Goal: Ask a question: Seek information or help from site administrators or community

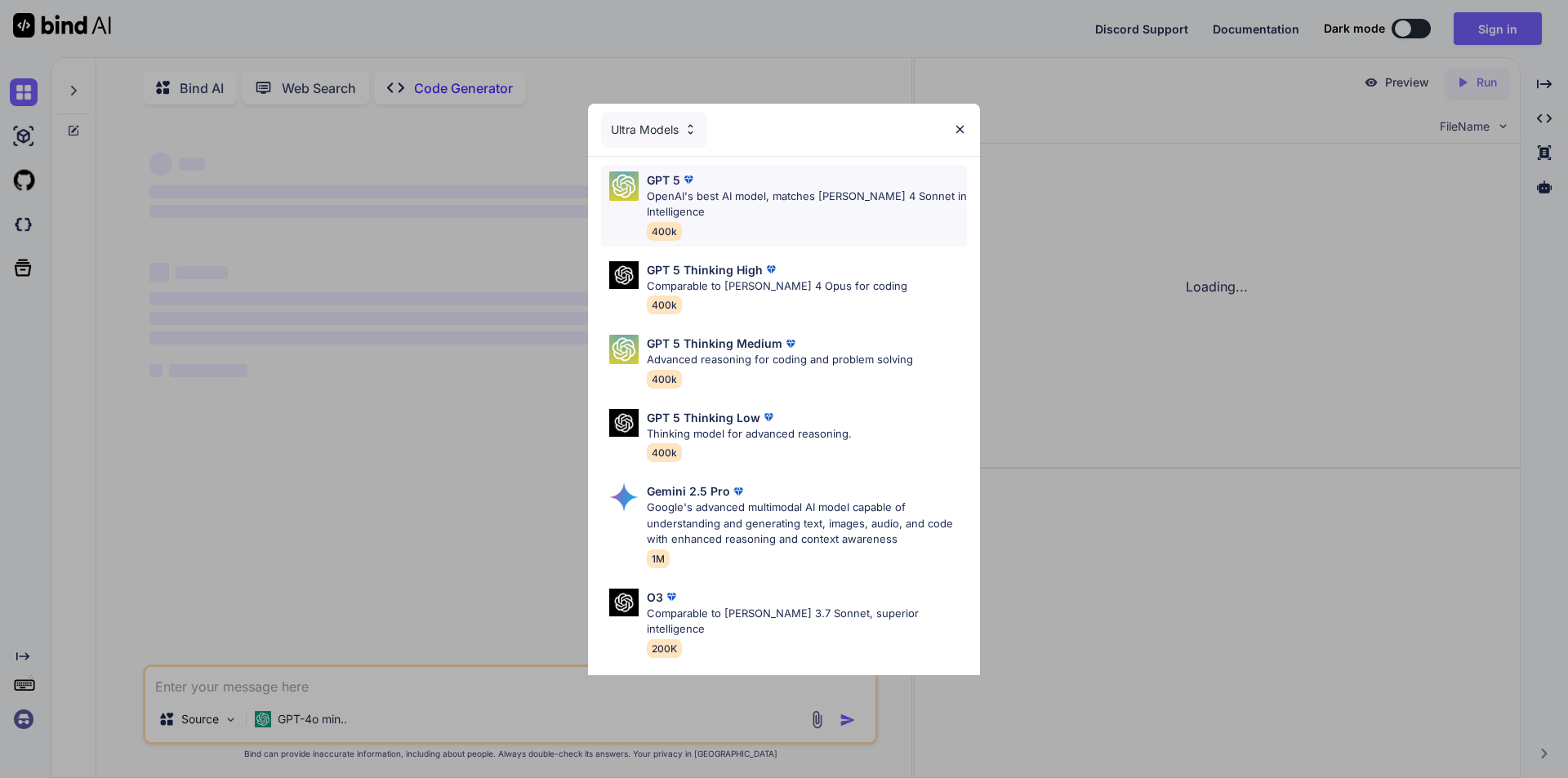
click at [679, 200] on p "OpenAI's best AI model, matches [PERSON_NAME] 4 Sonnet in Intelligence" at bounding box center [806, 204] width 320 height 32
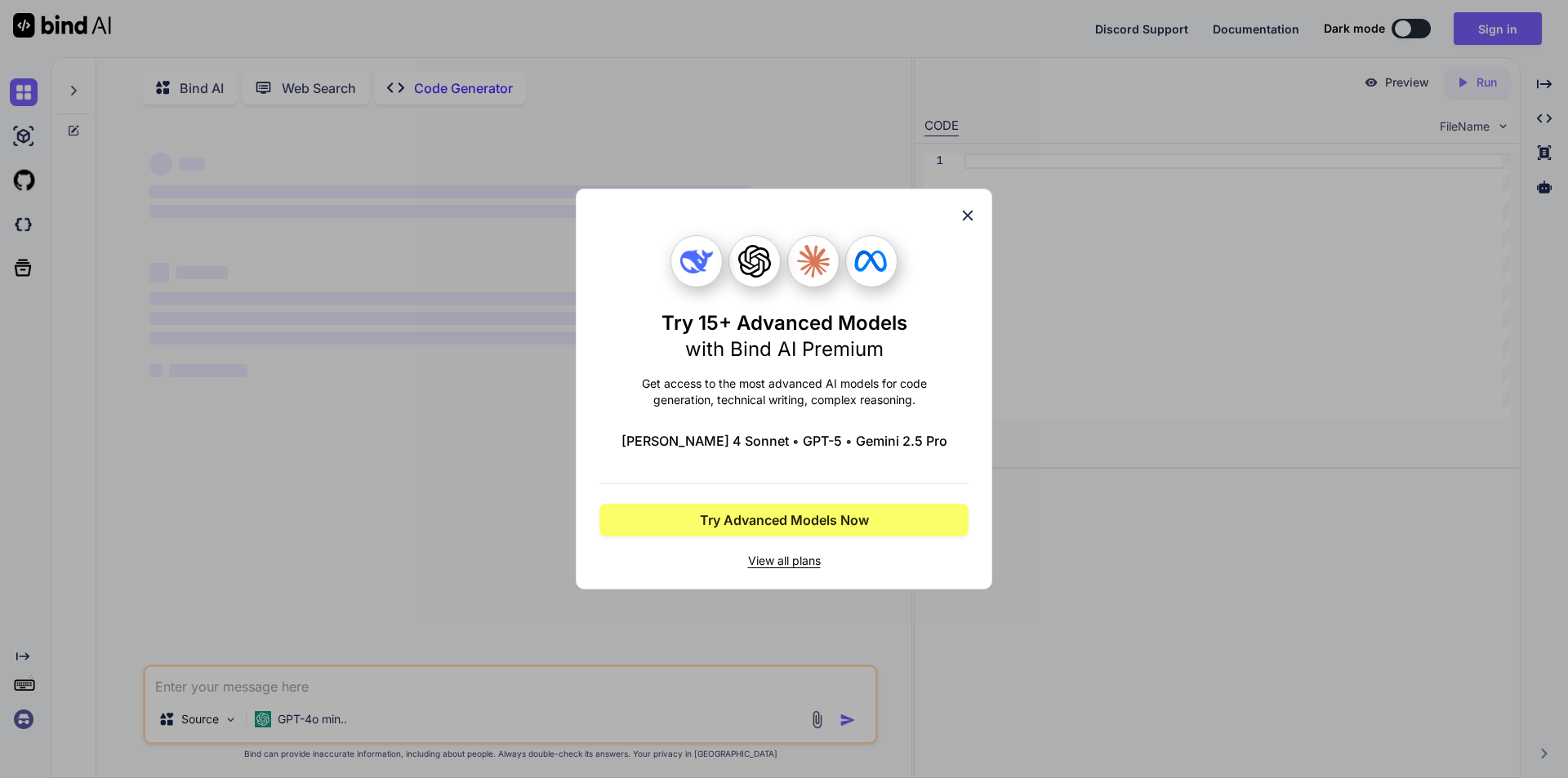
click at [967, 216] on icon at bounding box center [968, 215] width 11 height 11
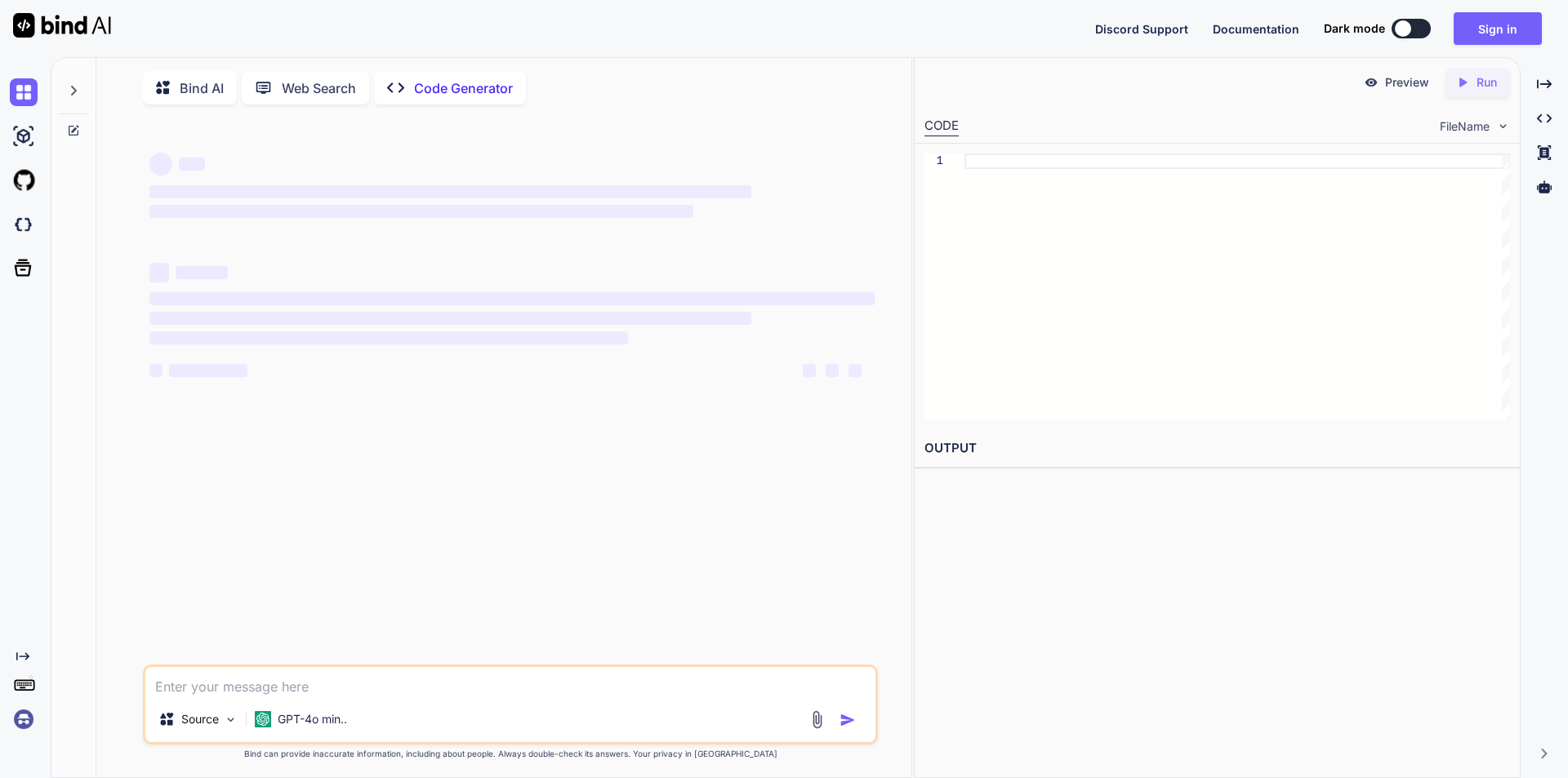
scroll to position [7, 0]
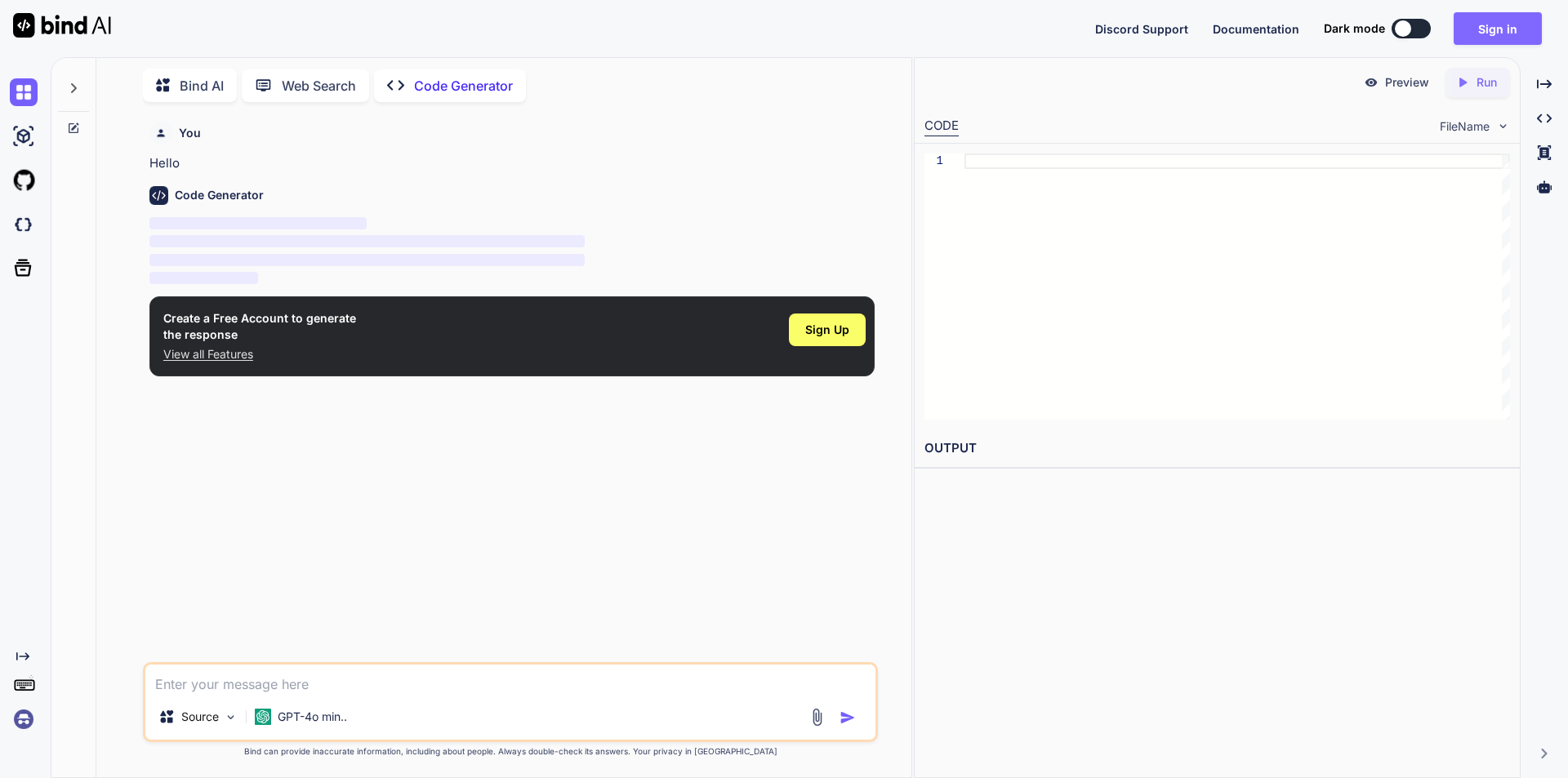
click at [1506, 26] on button "Sign in" at bounding box center [1498, 29] width 88 height 33
type textarea "x"
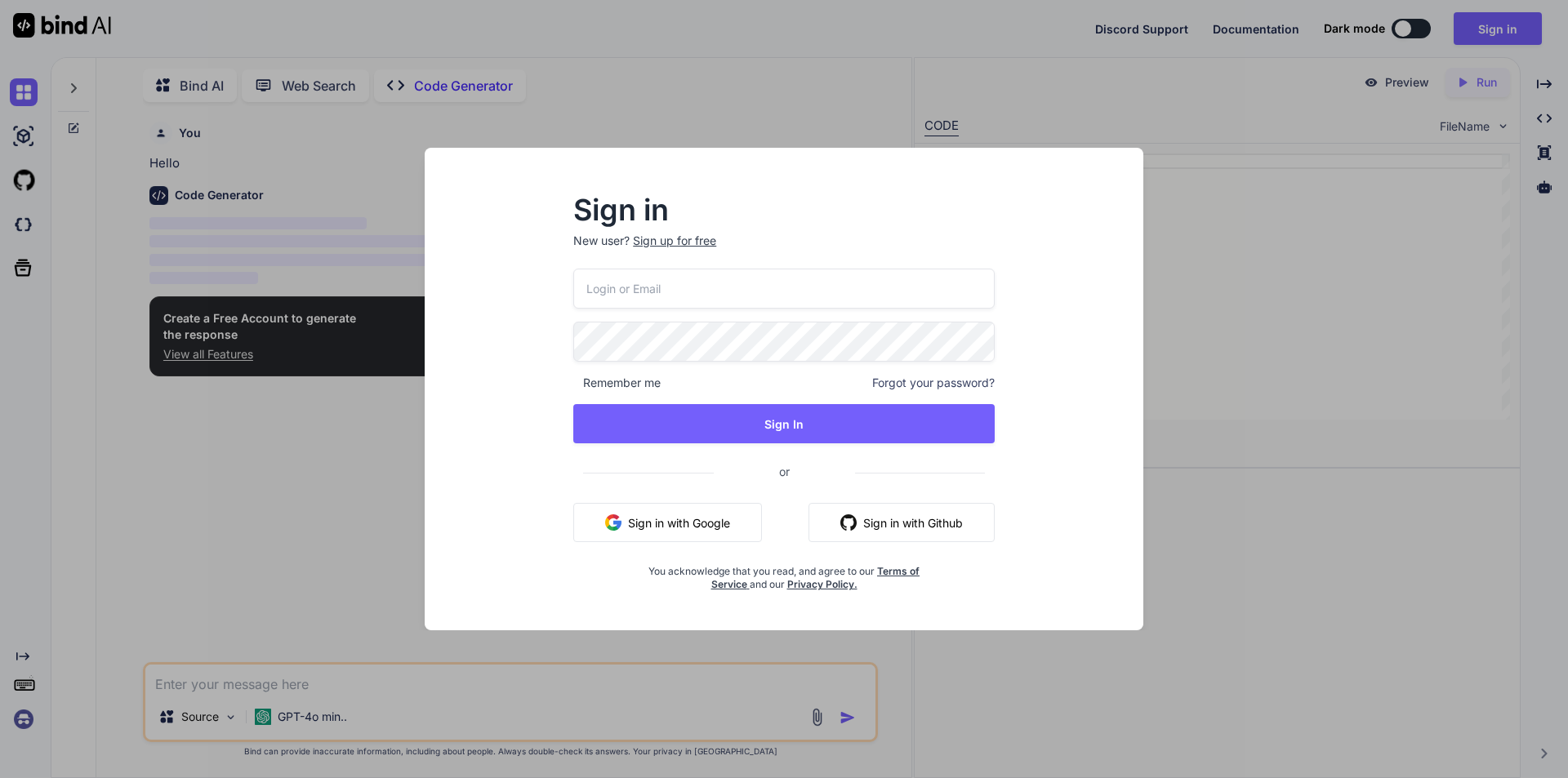
click at [656, 309] on div "Remember me Forgot your password? Sign In or Sign in with Google Sign in with G…" at bounding box center [784, 430] width 422 height 323
click at [659, 294] on input "email" at bounding box center [784, 289] width 422 height 40
type input "khir"
type textarea "x"
type input "[EMAIL_ADDRESS][DOMAIN_NAME]"
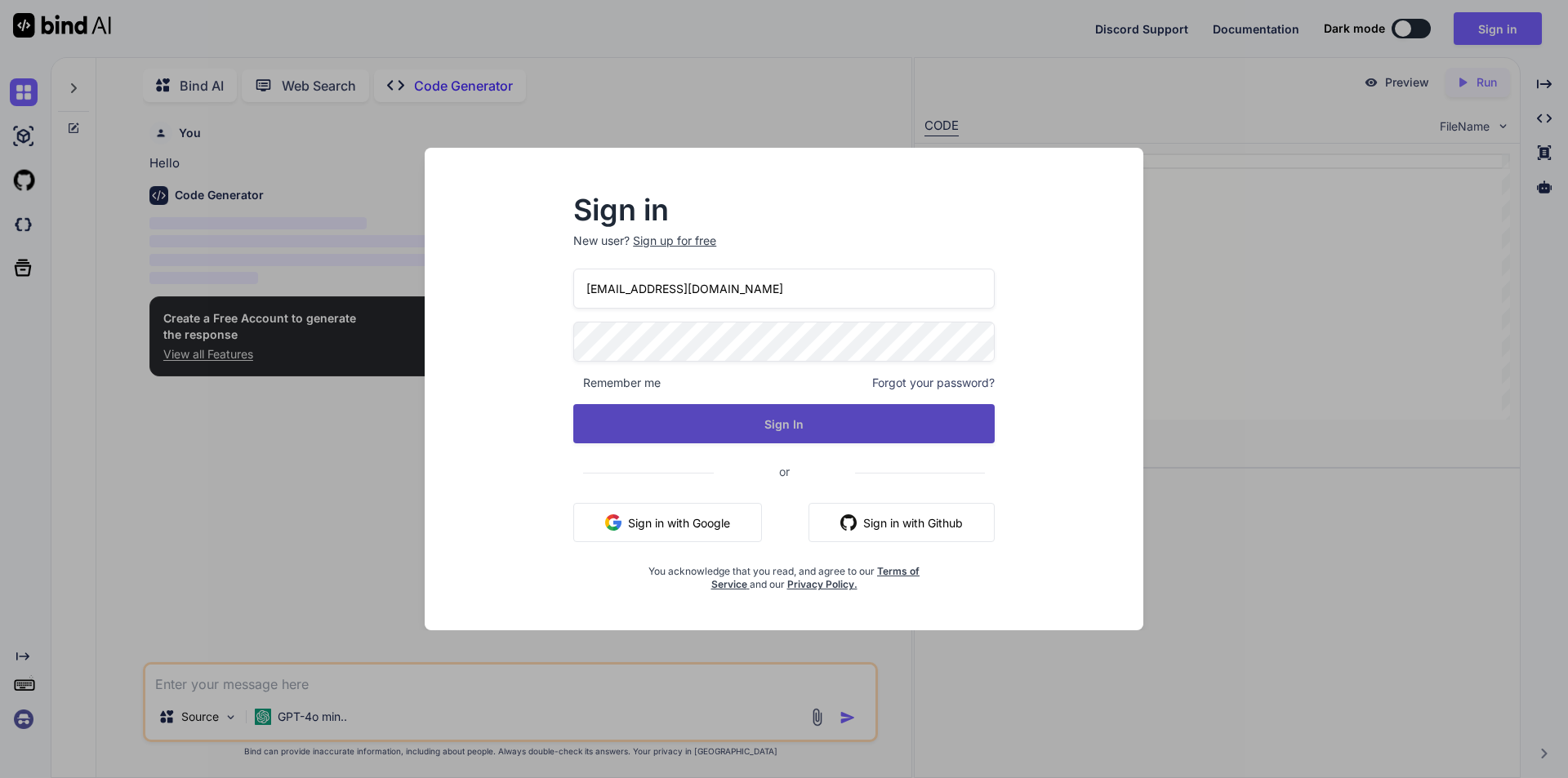
click at [788, 424] on button "Sign In" at bounding box center [784, 424] width 422 height 39
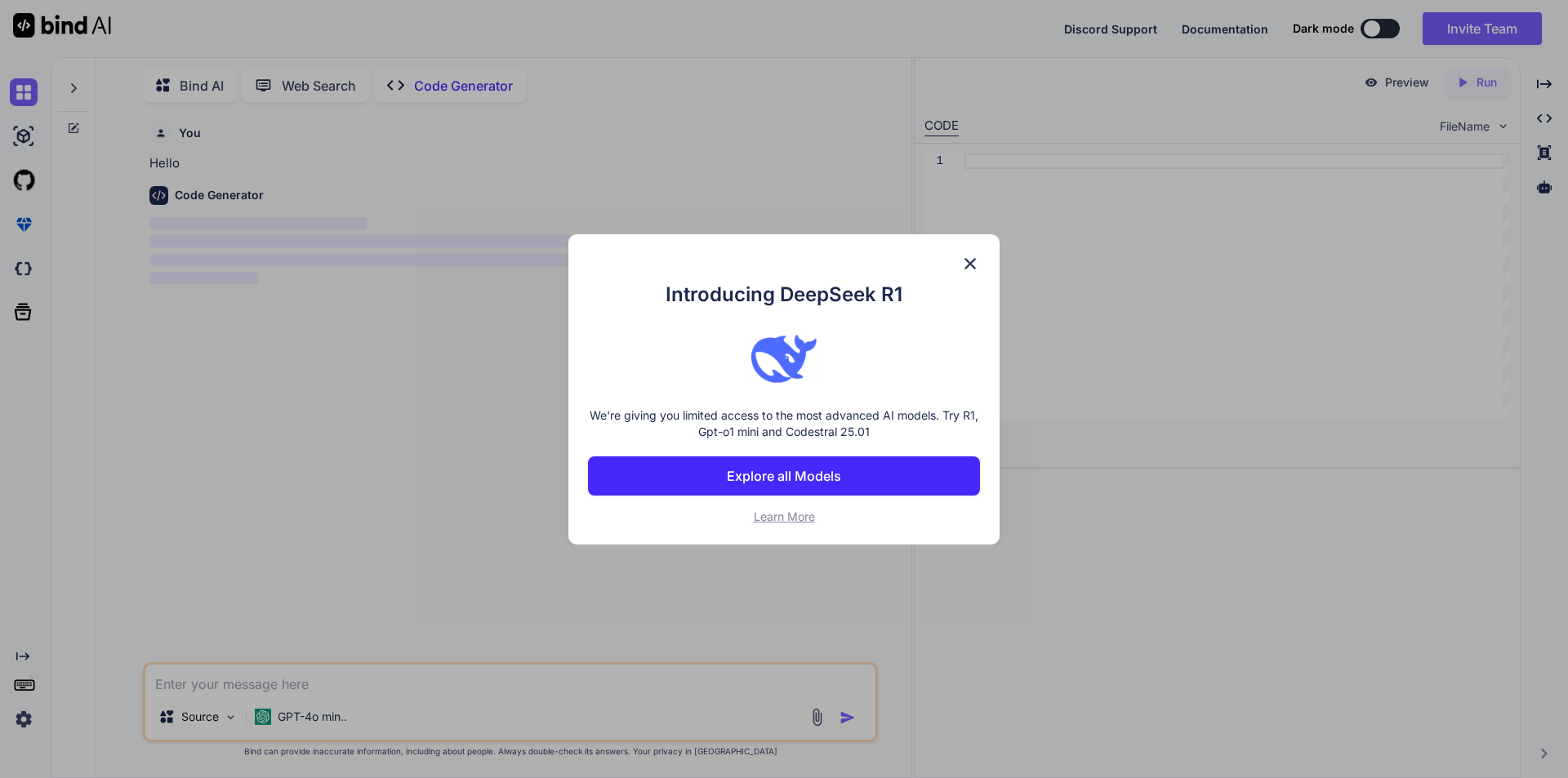
click at [797, 474] on p "Explore all Models" at bounding box center [783, 475] width 114 height 19
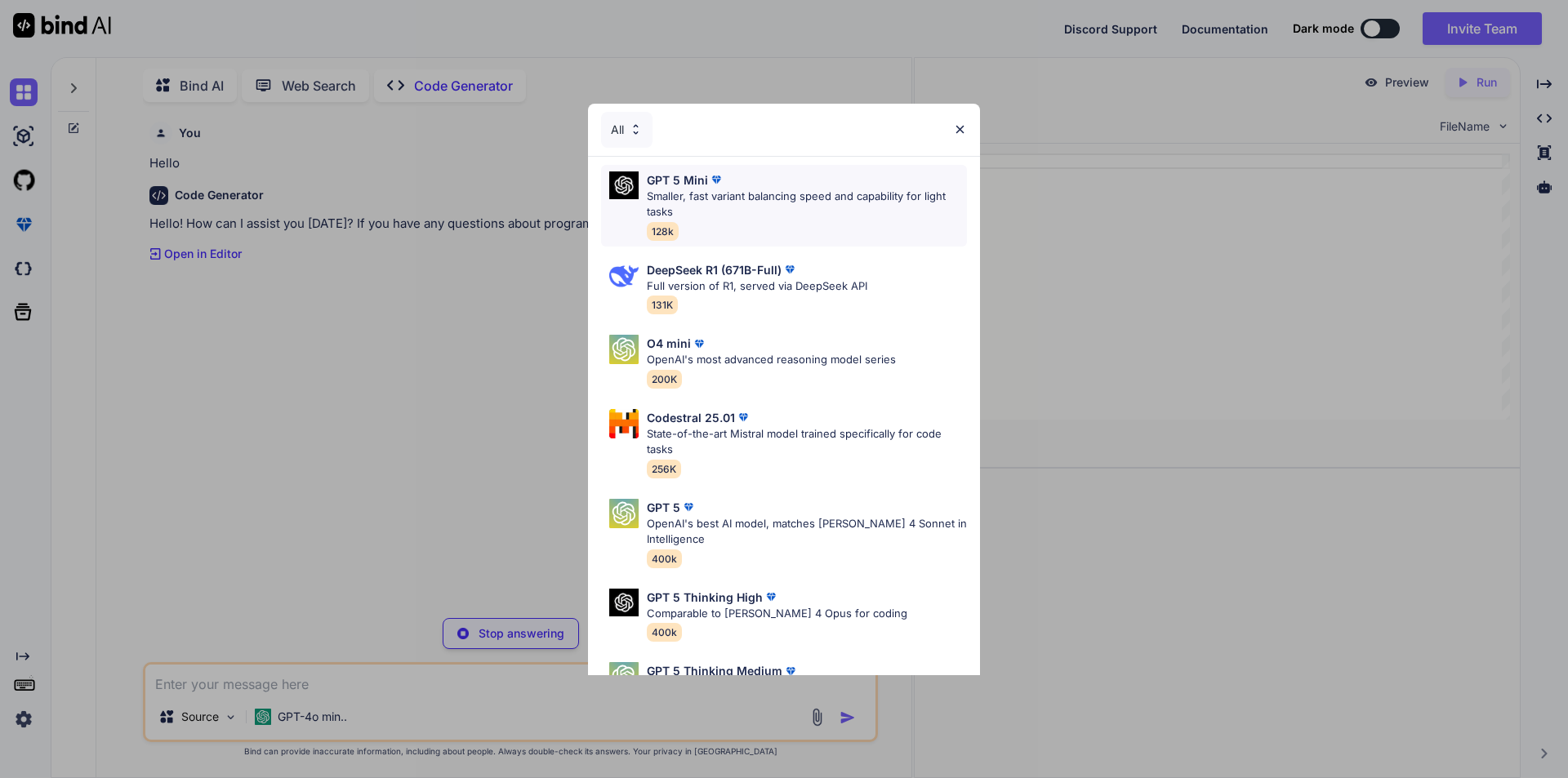
type textarea "x"
click at [704, 196] on p "Smaller, fast variant balancing speed and capability for light tasks" at bounding box center [806, 204] width 320 height 32
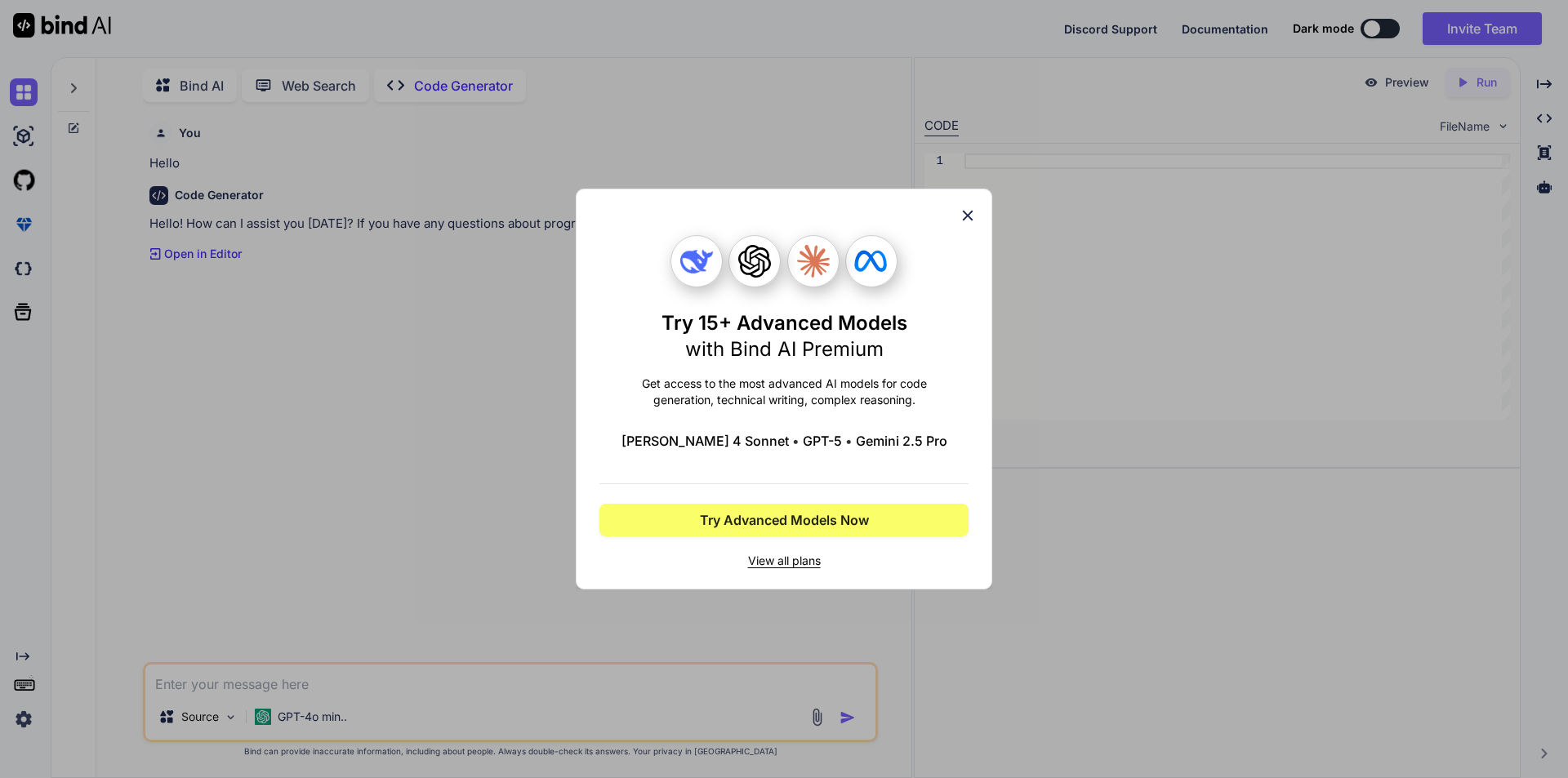
click at [971, 217] on icon at bounding box center [968, 215] width 18 height 18
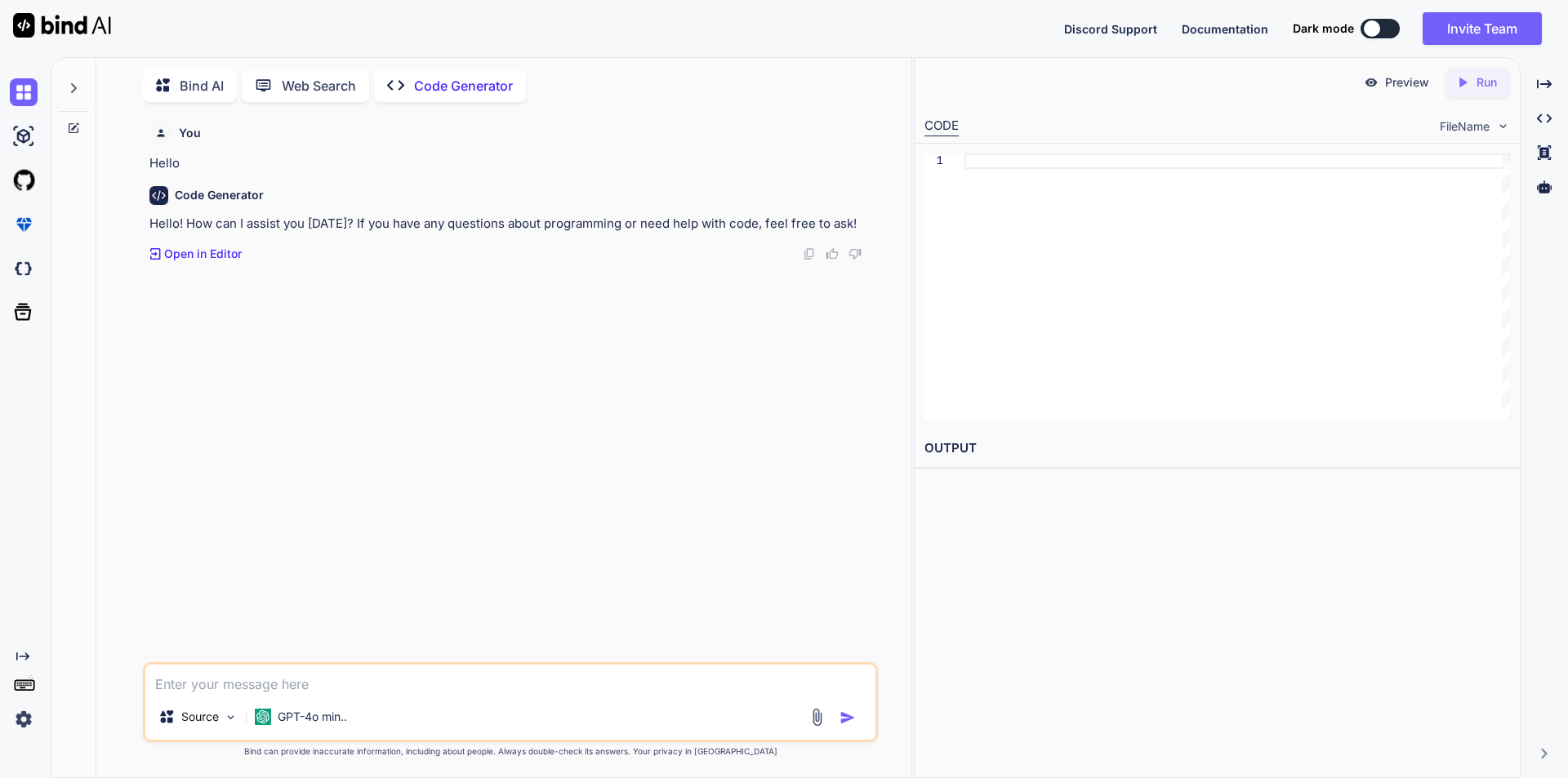
click at [271, 685] on textarea at bounding box center [510, 679] width 730 height 30
click at [266, 689] on textarea at bounding box center [510, 679] width 730 height 30
paste textarea "public String logoNavigation() { String homePagetitle = " "; List<WebElement> a…"
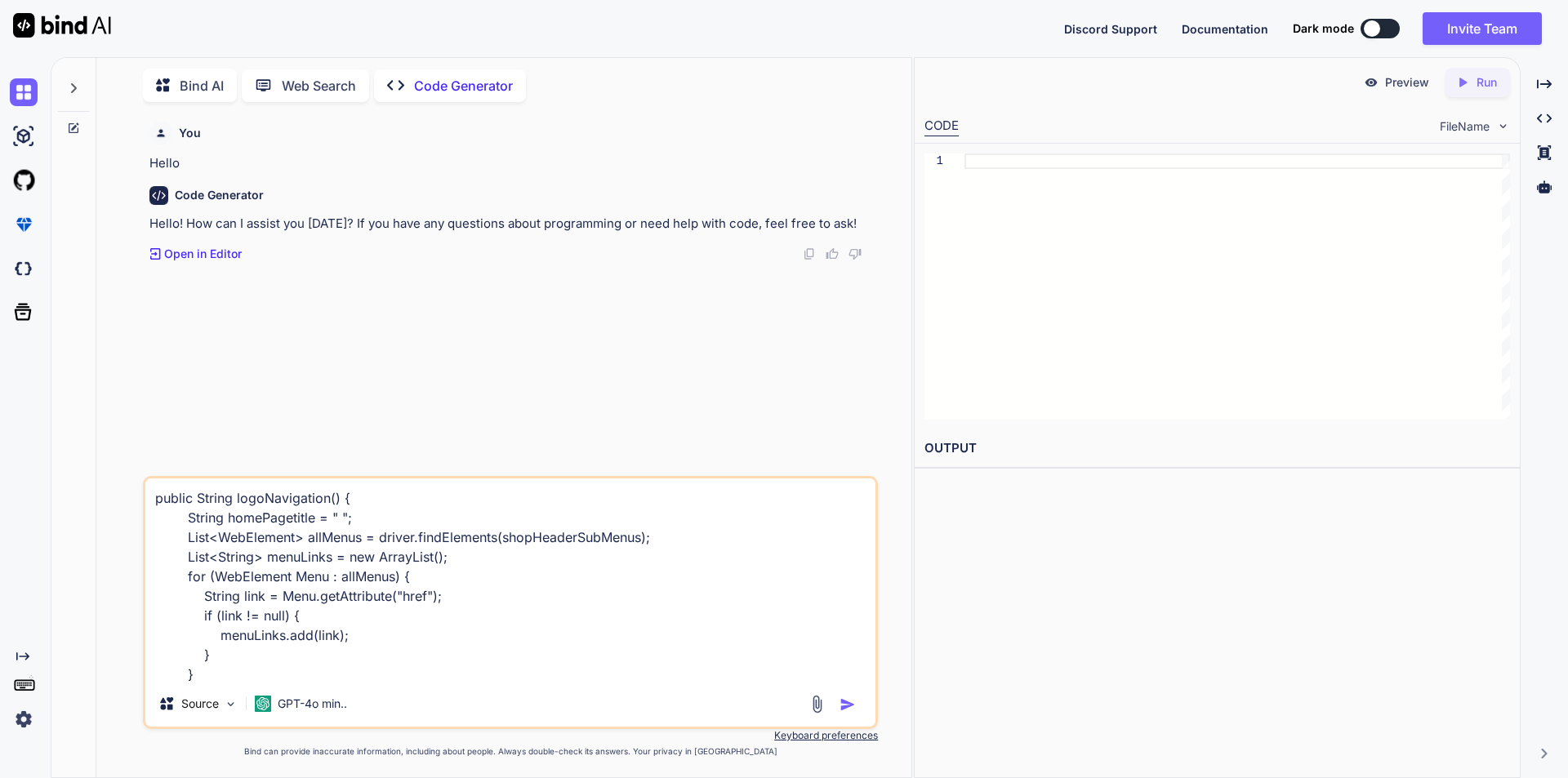
scroll to position [217, 0]
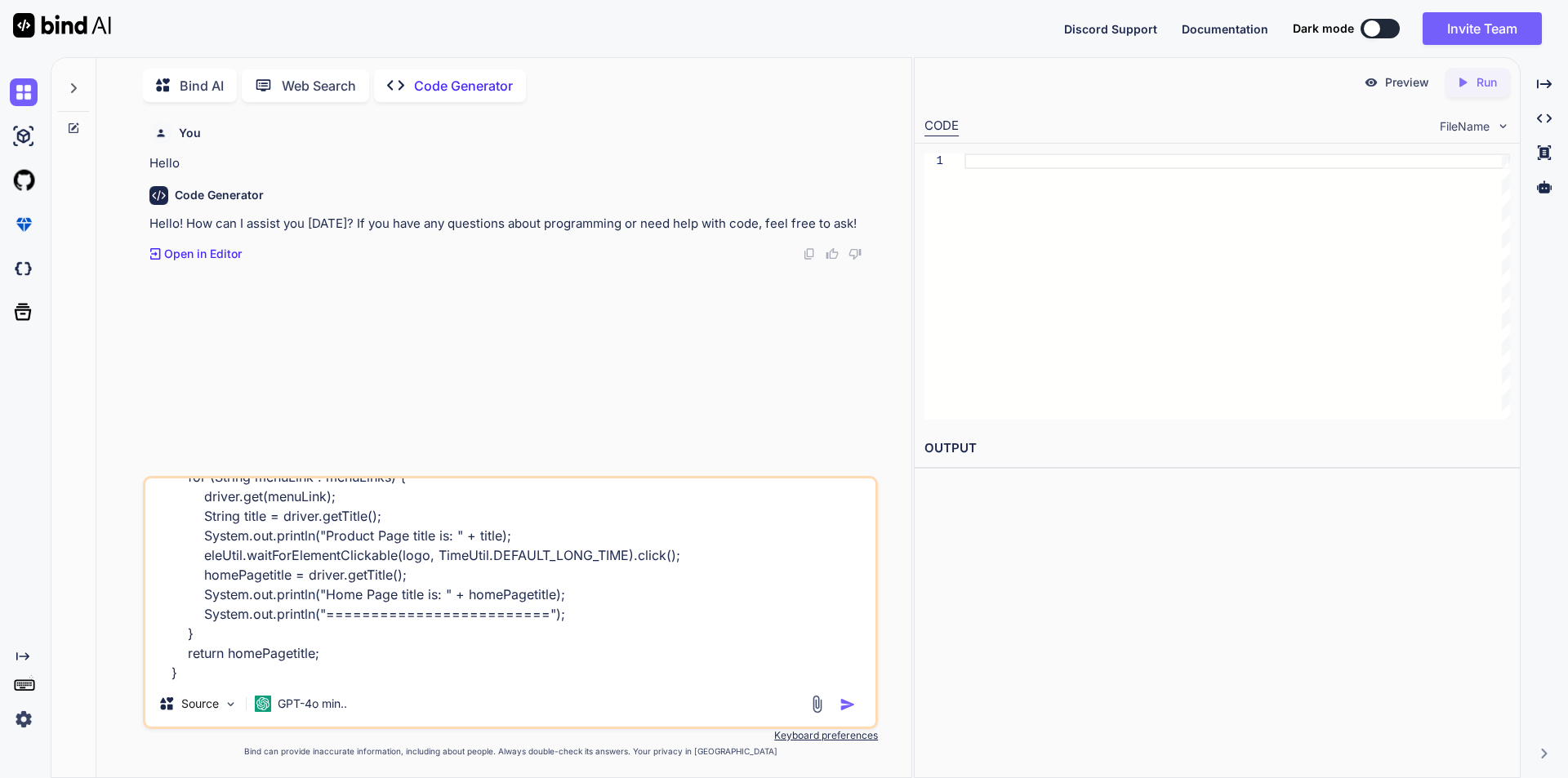
paste textarea "actualtitle = logoPage.logoNavigation();"
paste textarea "Assert.assertTrue(actualtitle.contains(expectedtitle));"
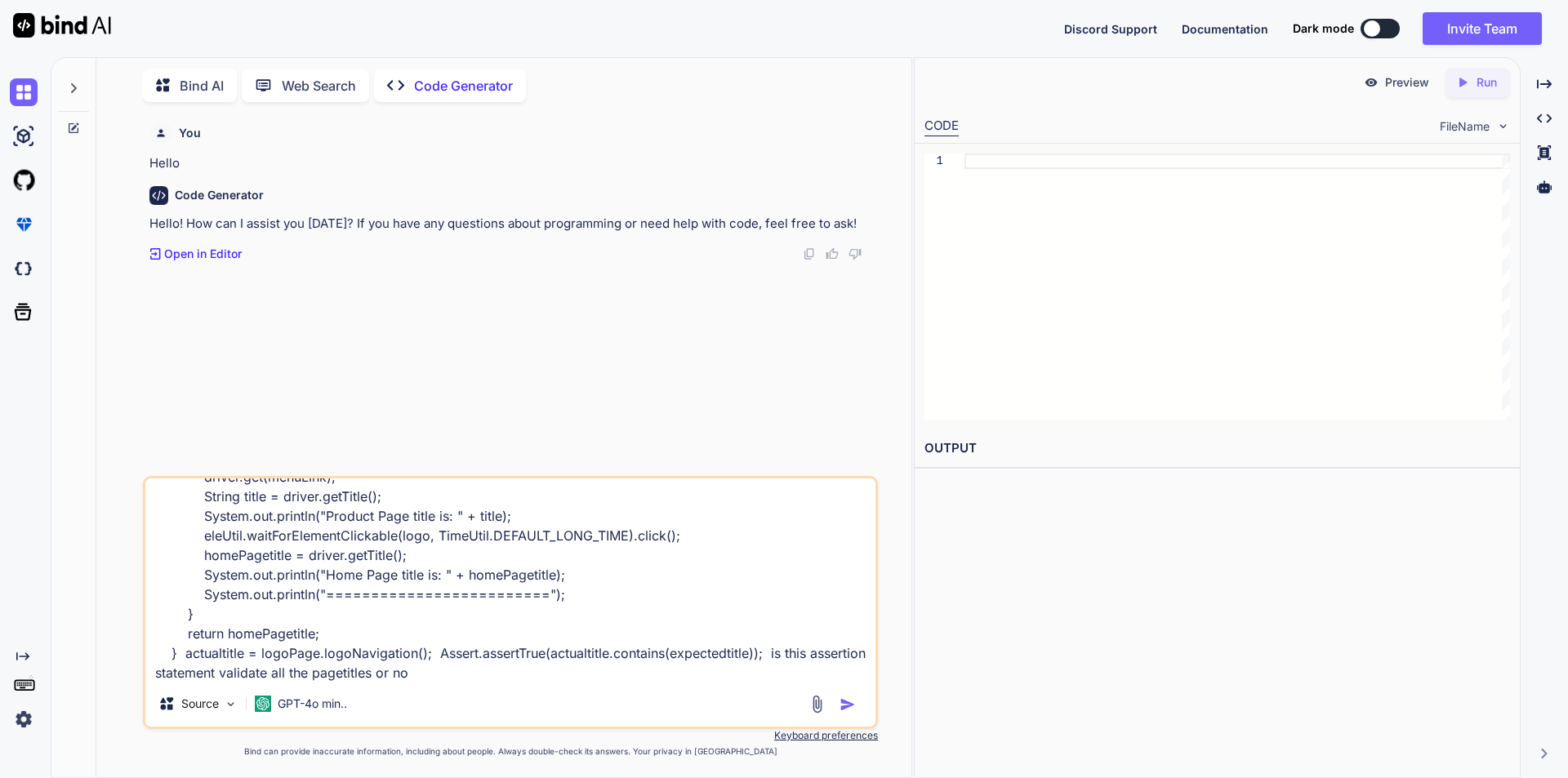
type textarea "public String logoNavigation() { String homePagetitle = " "; List<WebElement> a…"
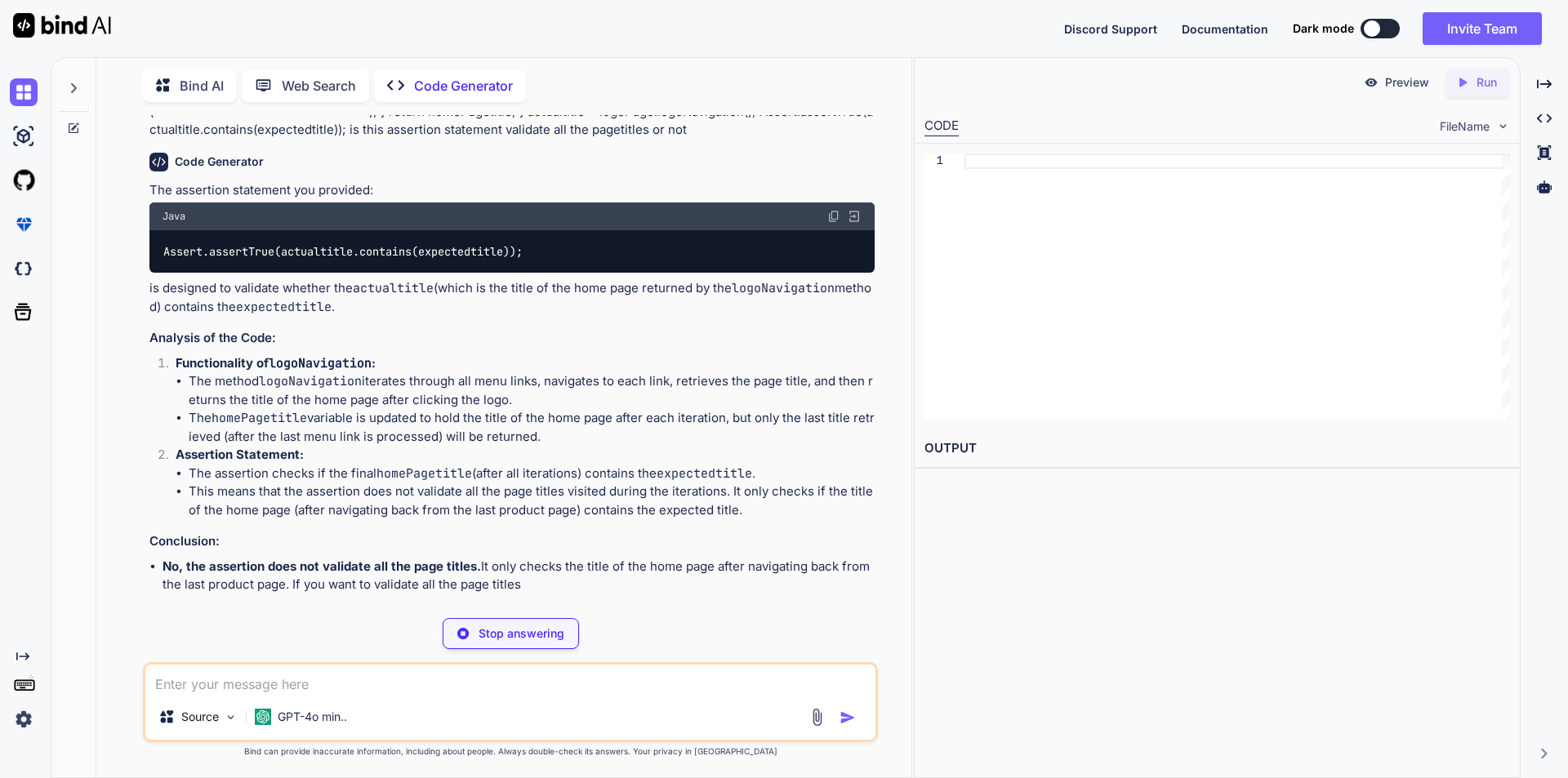
scroll to position [306, 0]
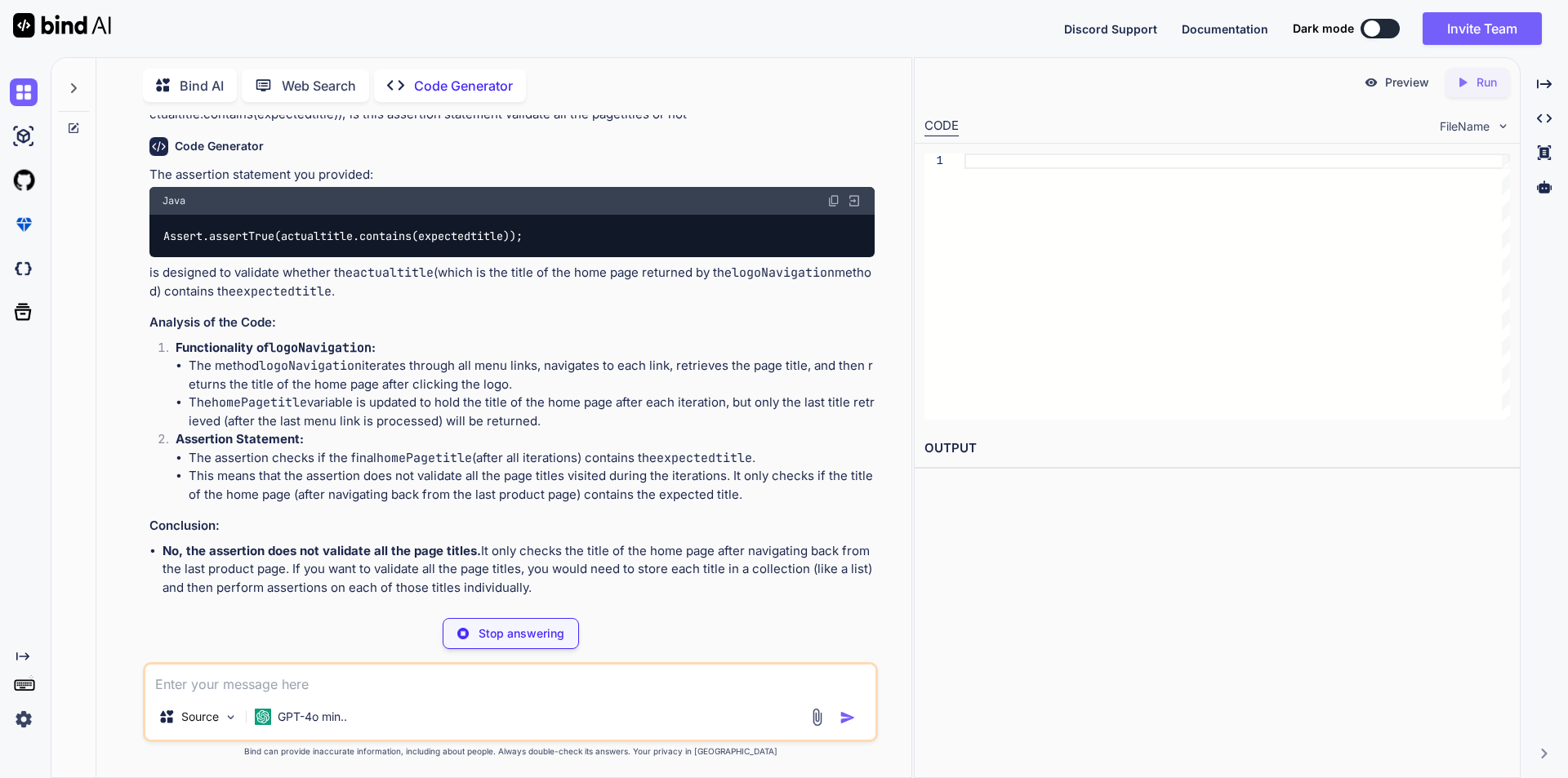
drag, startPoint x: 189, startPoint y: 364, endPoint x: 547, endPoint y: 427, distance: 363.5
click at [547, 427] on ul "The method logoNavigation iterates through all menu links, navigates to each li…" at bounding box center [526, 393] width 699 height 73
click at [666, 384] on li "The method logoNavigation iterates through all menu links, navigates to each li…" at bounding box center [531, 375] width 686 height 36
click at [744, 375] on li "The method logoNavigation iterates through all menu links, navigates to each li…" at bounding box center [531, 375] width 686 height 36
click at [540, 383] on li "The method logoNavigation iterates through all menu links, navigates to each li…" at bounding box center [531, 375] width 686 height 36
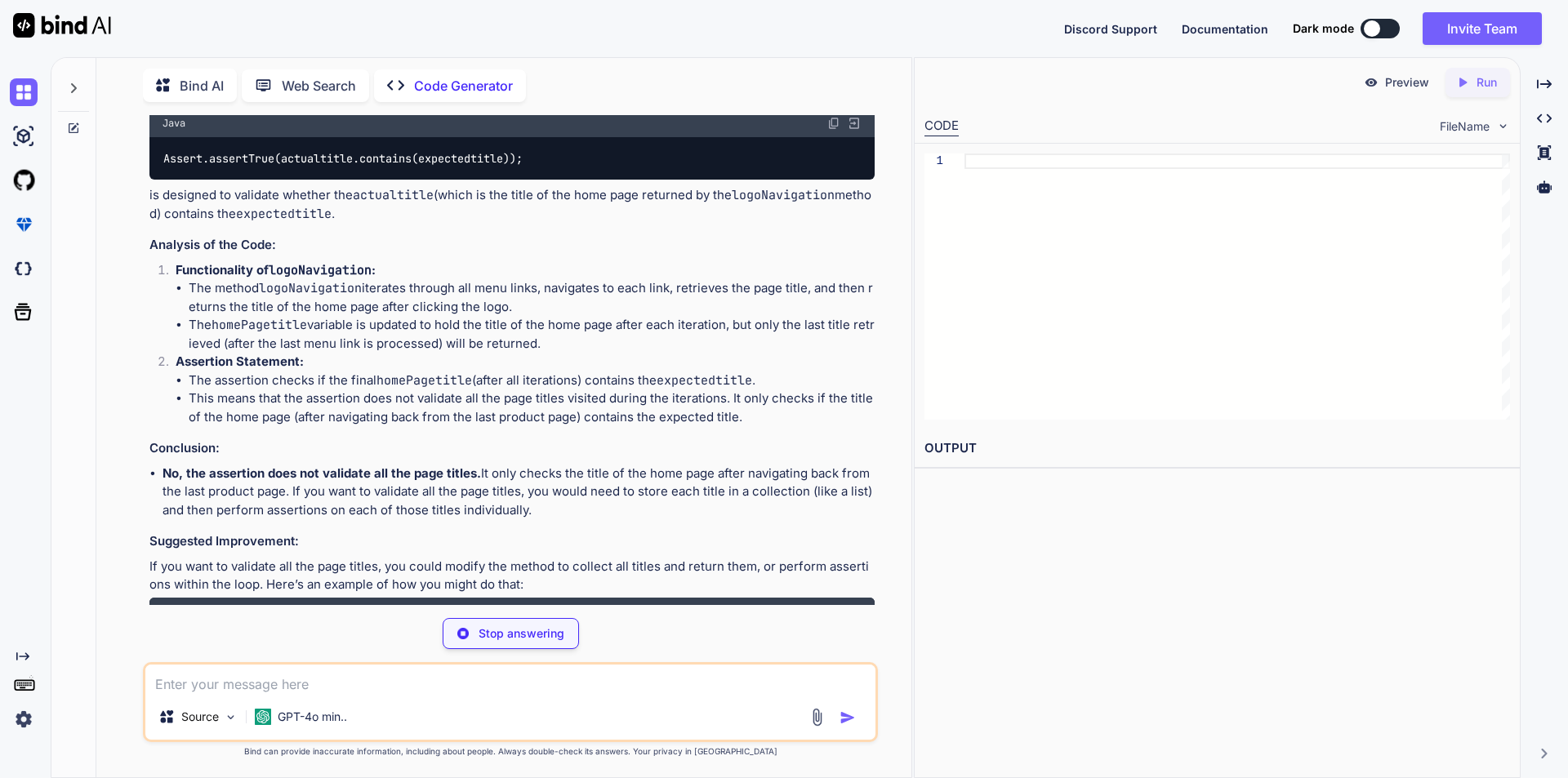
scroll to position [388, 0]
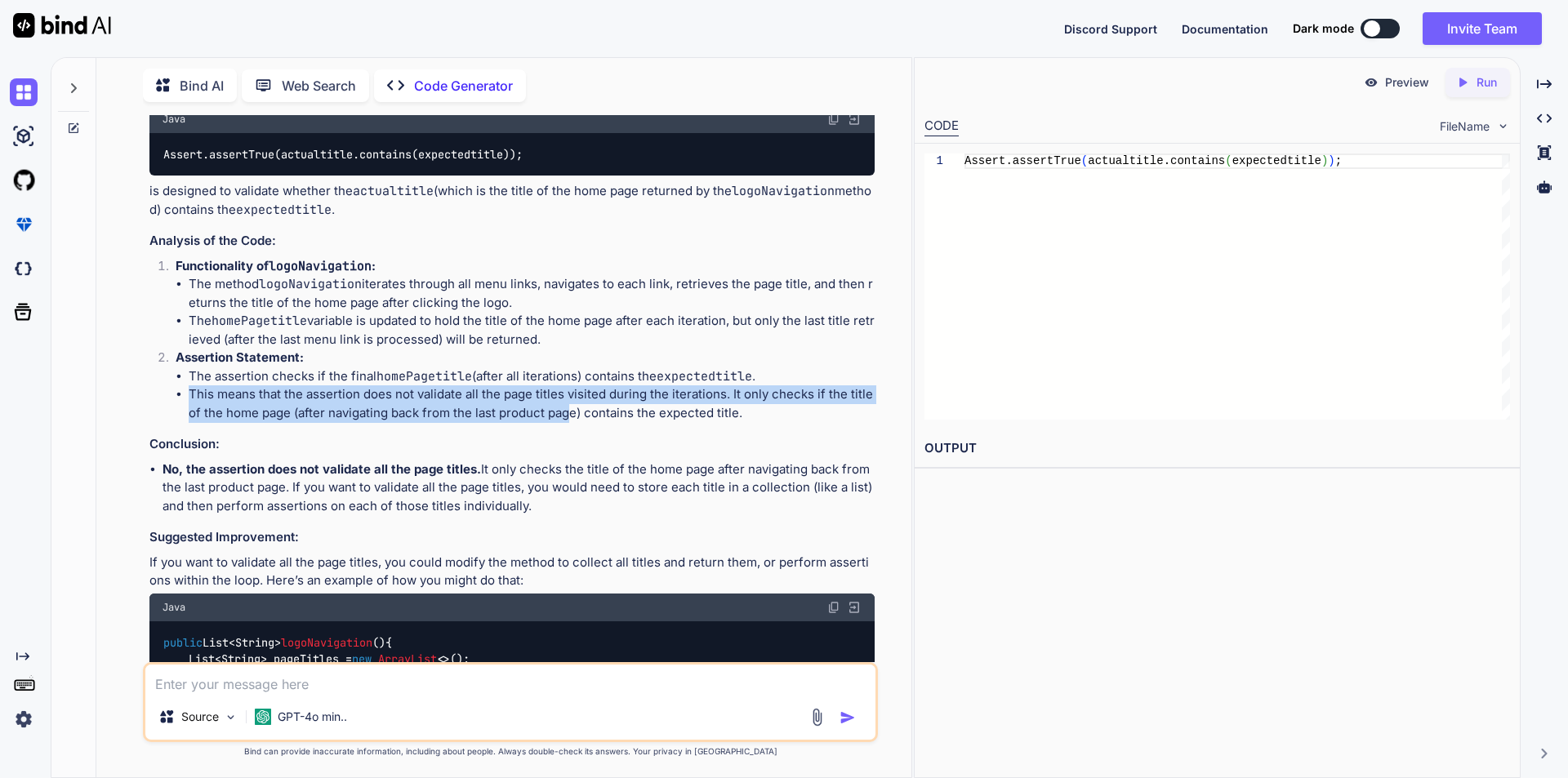
drag, startPoint x: 190, startPoint y: 395, endPoint x: 568, endPoint y: 410, distance: 378.3
click at [567, 410] on li "This means that the assertion does not validate all the page titles visited dur…" at bounding box center [531, 403] width 686 height 36
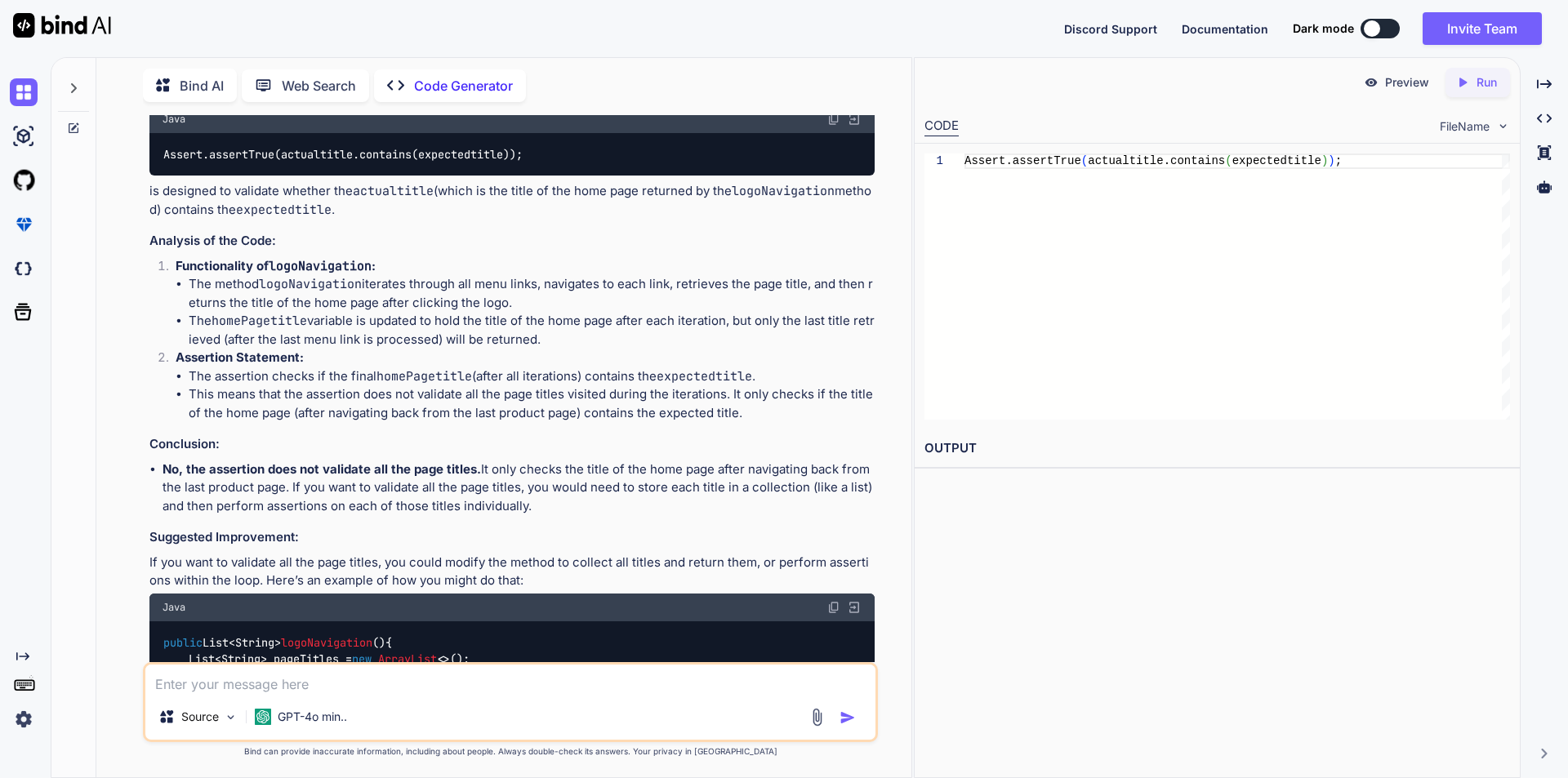
click at [426, 434] on div "The assertion statement you provided: Java Assert.assertTrue(actualtitle.contai…" at bounding box center [512, 528] width 725 height 888
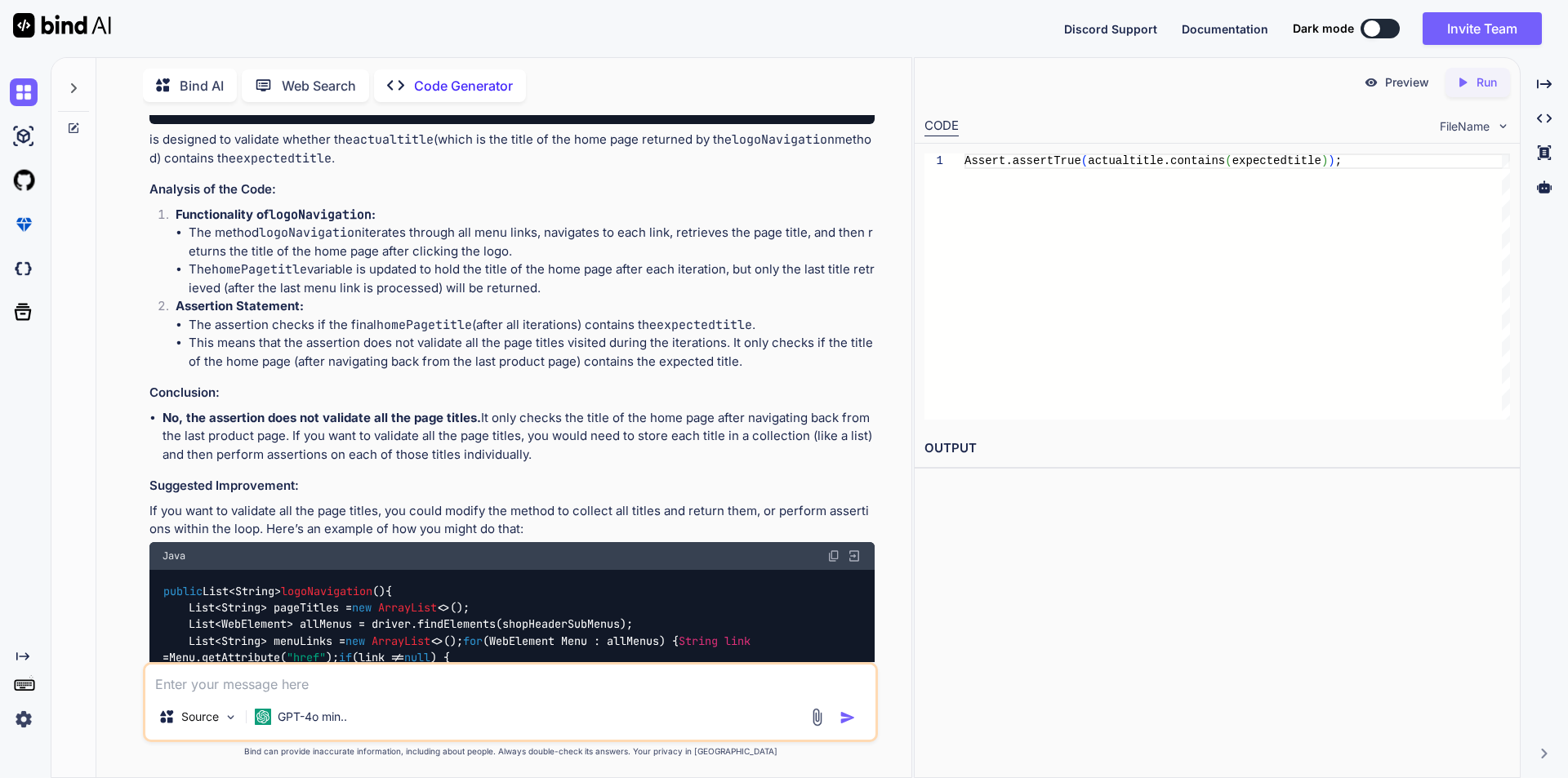
scroll to position [470, 0]
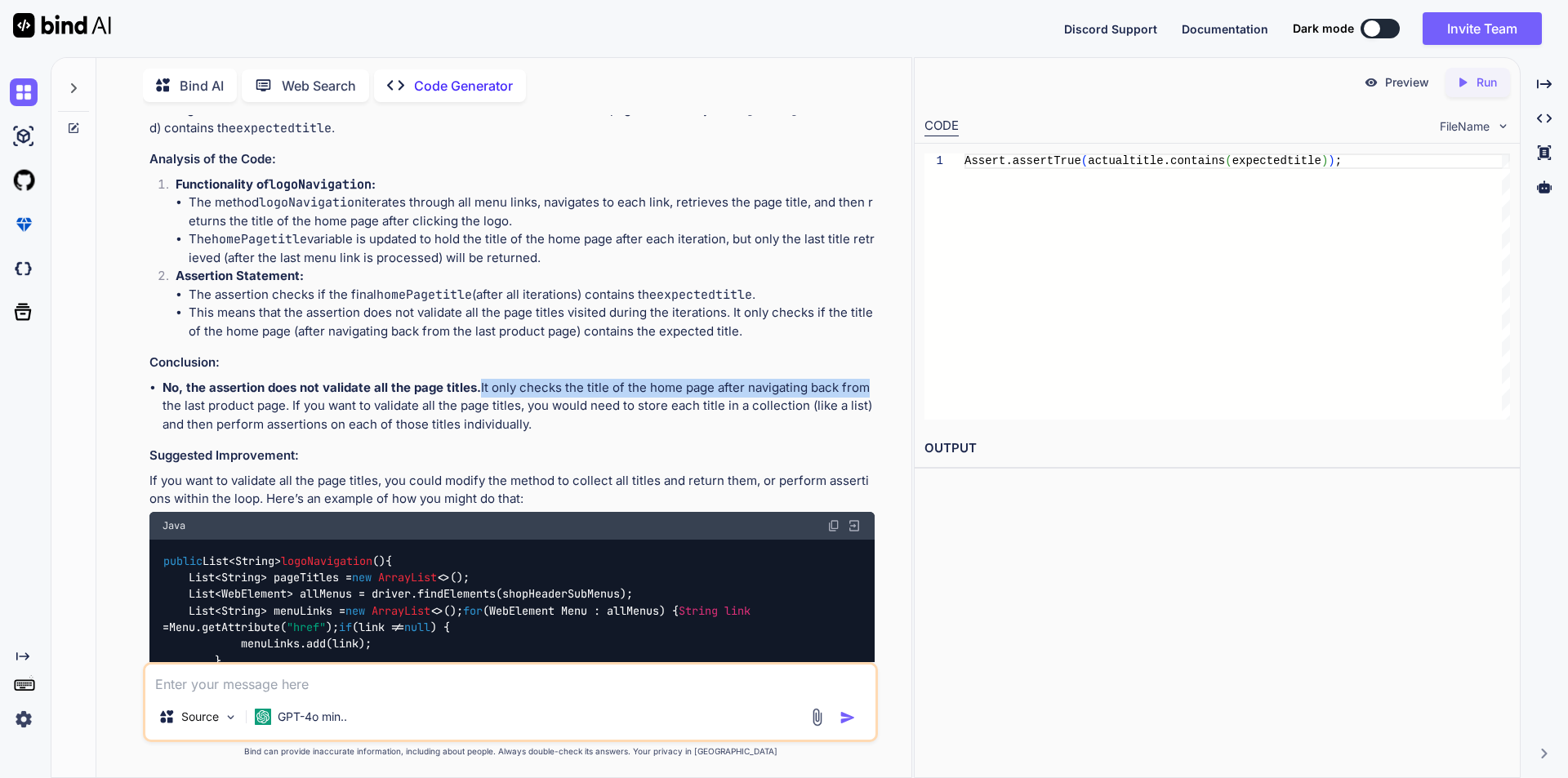
drag, startPoint x: 479, startPoint y: 385, endPoint x: 859, endPoint y: 389, distance: 380.0
click at [859, 389] on li "No, the assertion does not validate all the page titles. It only checks the tit…" at bounding box center [518, 406] width 712 height 56
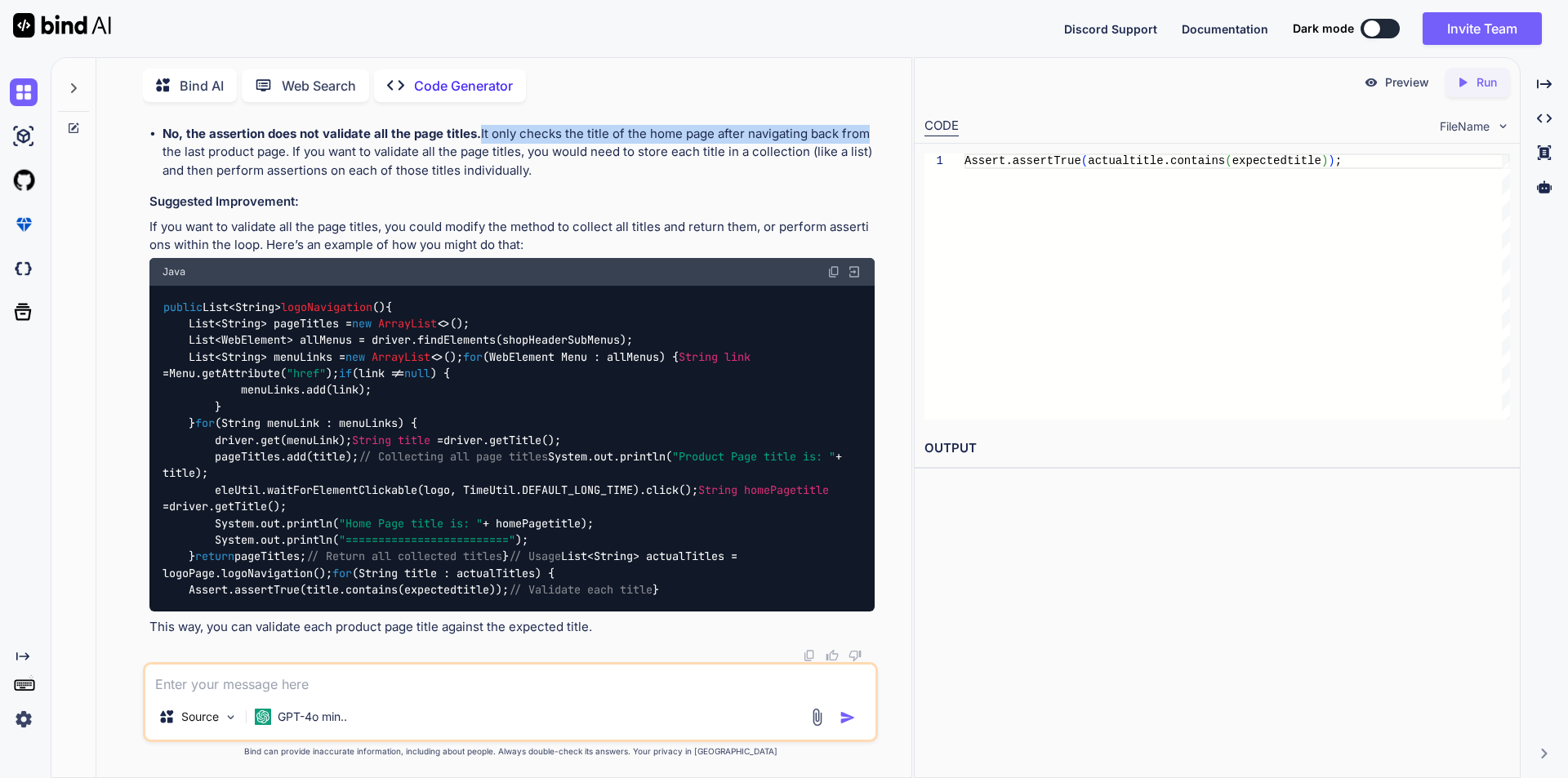
scroll to position [940, 0]
click at [272, 685] on textarea at bounding box center [510, 679] width 730 height 30
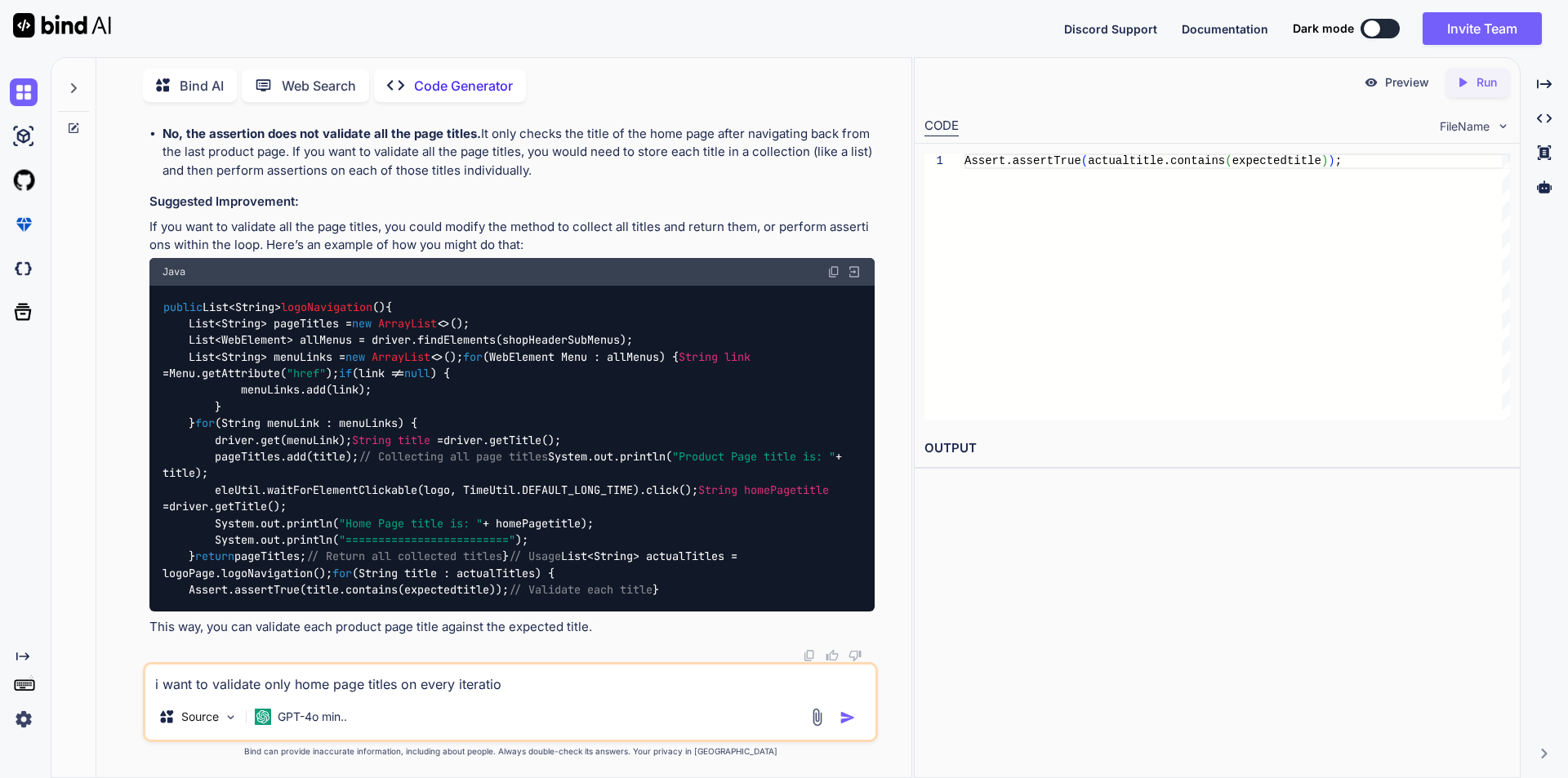
type textarea "i want to validate only home page titles on every iteration"
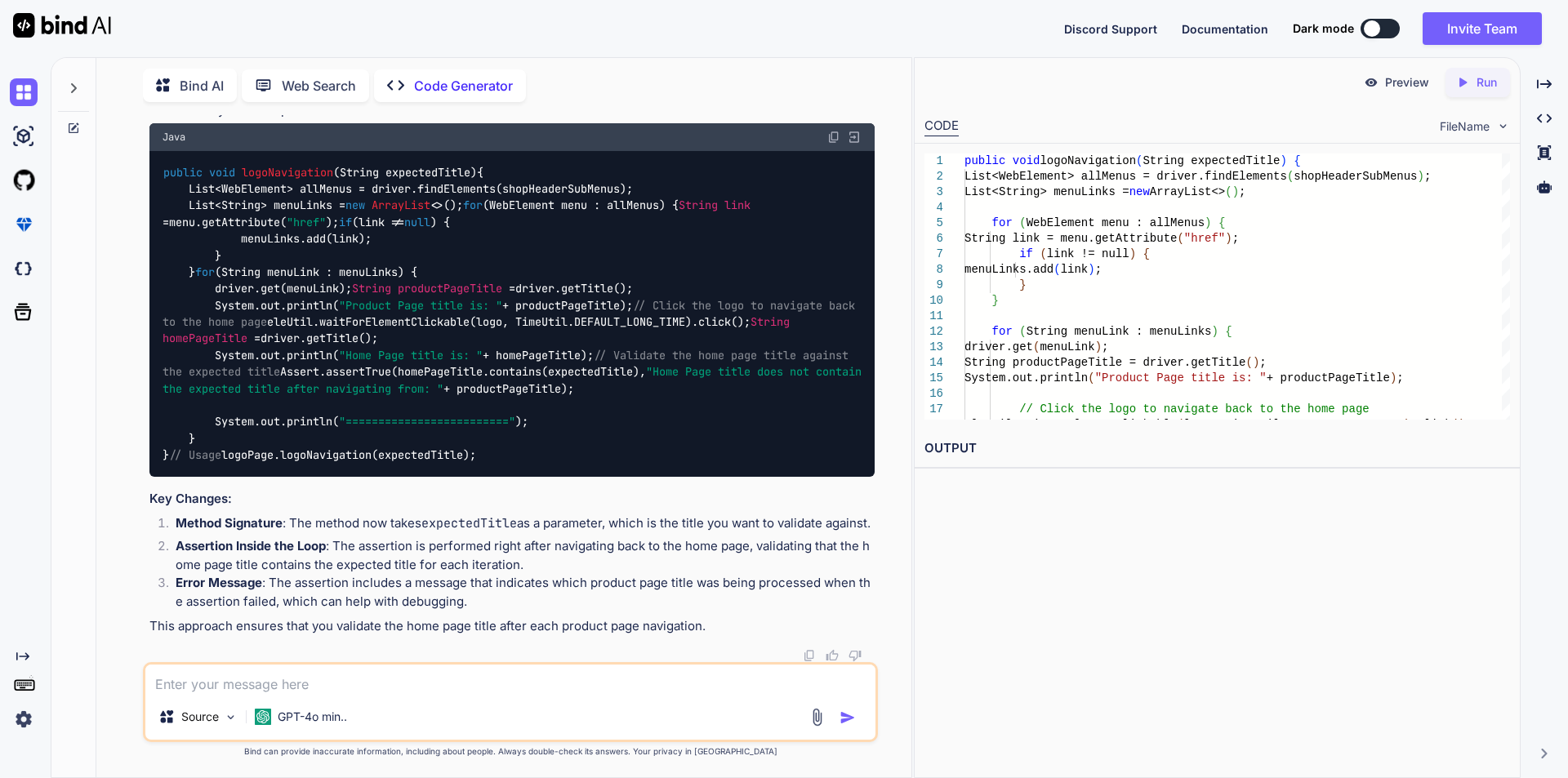
scroll to position [1705, 0]
click at [542, 339] on div "public void logoNavigation (String expectedTitle) { List<WebElement> allMenus =…" at bounding box center [512, 313] width 725 height 326
click at [361, 686] on textarea at bounding box center [510, 679] width 730 height 30
type textarea "I want that assertion statement in the step definition fiel and the method logo…"
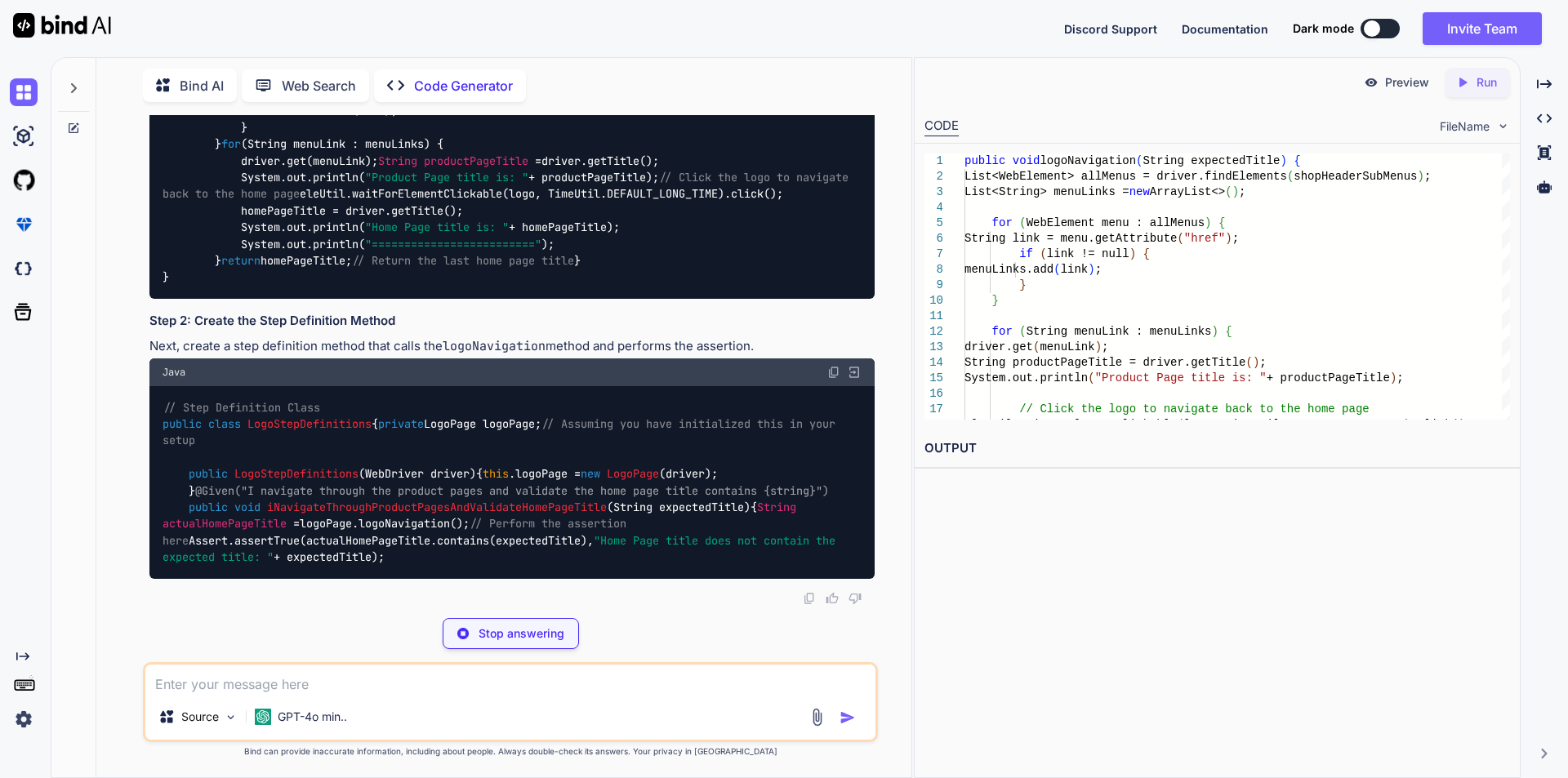
scroll to position [3136, 0]
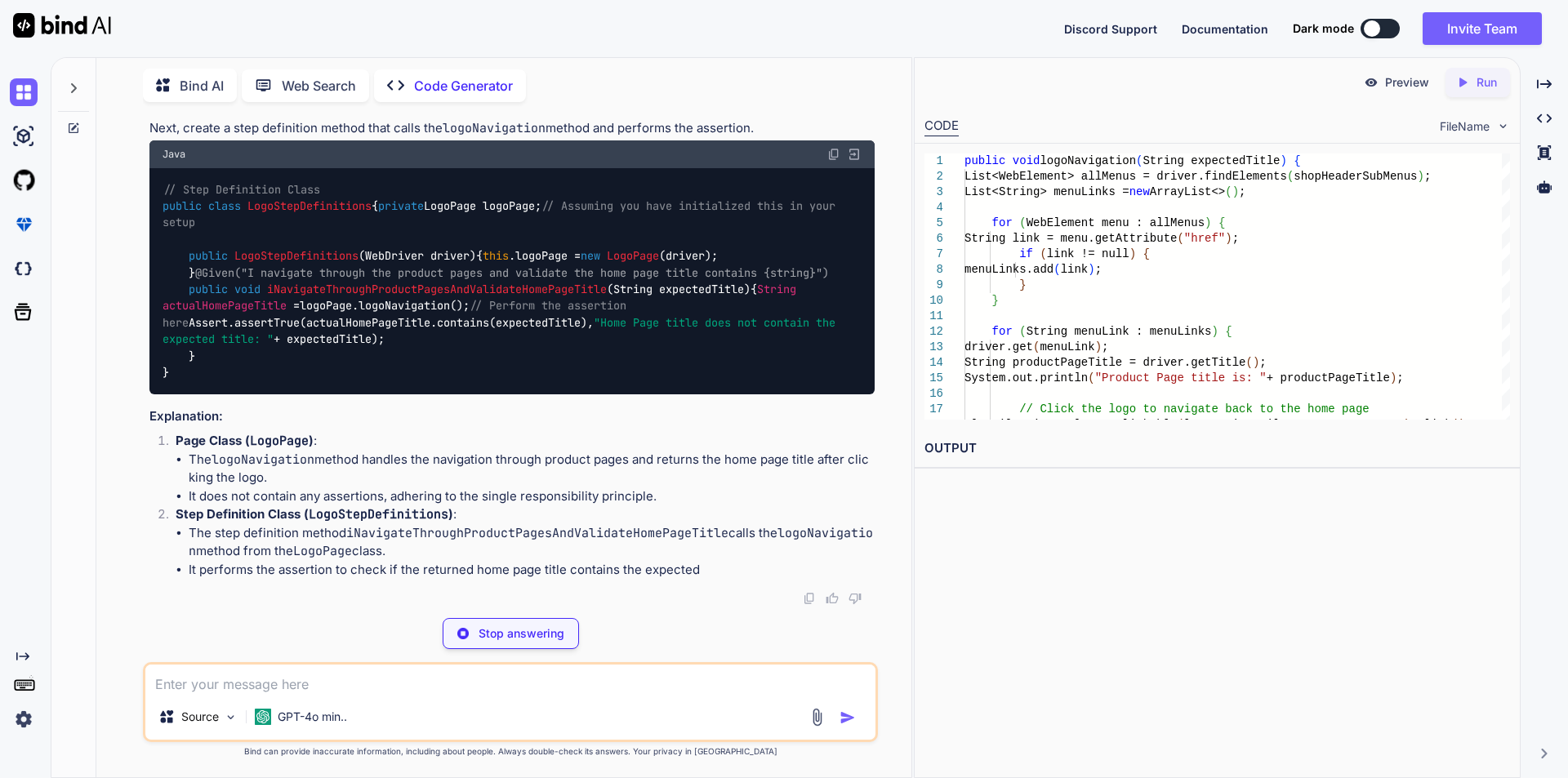
drag, startPoint x: 383, startPoint y: 365, endPoint x: 599, endPoint y: 360, distance: 216.1
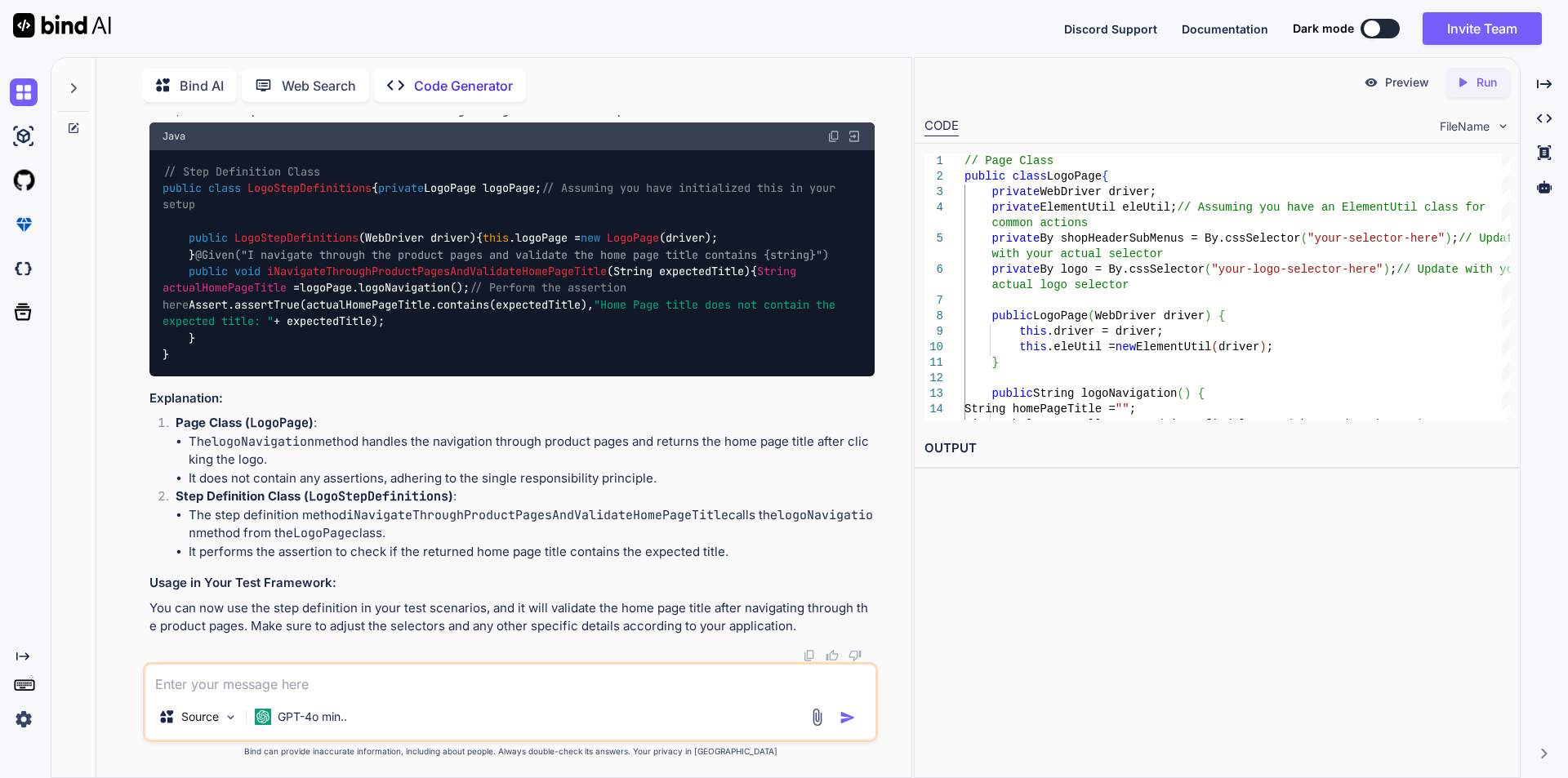
scroll to position [3576, 0]
drag, startPoint x: 191, startPoint y: 443, endPoint x: 298, endPoint y: 460, distance: 108.3
click at [298, 460] on li "The logoNavigation method handles the navigation through product pages and retu…" at bounding box center [531, 450] width 686 height 36
drag, startPoint x: 189, startPoint y: 479, endPoint x: 389, endPoint y: 477, distance: 200.0
click at [389, 477] on li "It does not contain any assertions, adhering to the single responsibility princ…" at bounding box center [531, 479] width 686 height 19
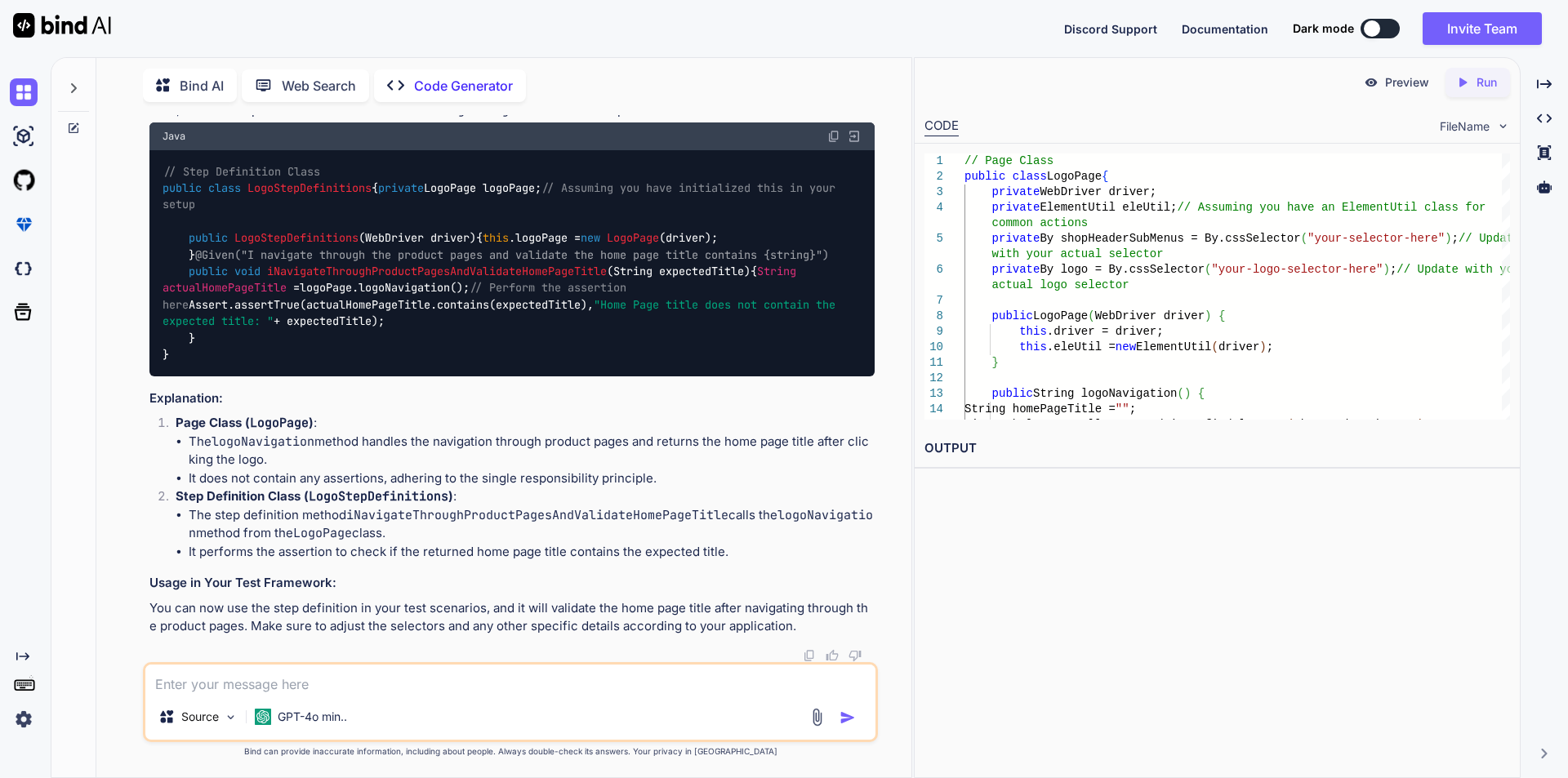
click at [661, 474] on li "It does not contain any assertions, adhering to the single responsibility princ…" at bounding box center [531, 479] width 686 height 19
drag, startPoint x: 173, startPoint y: 497, endPoint x: 299, endPoint y: 495, distance: 126.0
click at [299, 495] on li "Step Definition Class ( LogoStepDefinitions ) : The step definition method iNav…" at bounding box center [518, 523] width 712 height 73
drag, startPoint x: 212, startPoint y: 522, endPoint x: 432, endPoint y: 536, distance: 220.4
click at [432, 536] on li "The step definition method iNavigateThroughProductPagesAndValidateHomePageTitle…" at bounding box center [531, 524] width 686 height 36
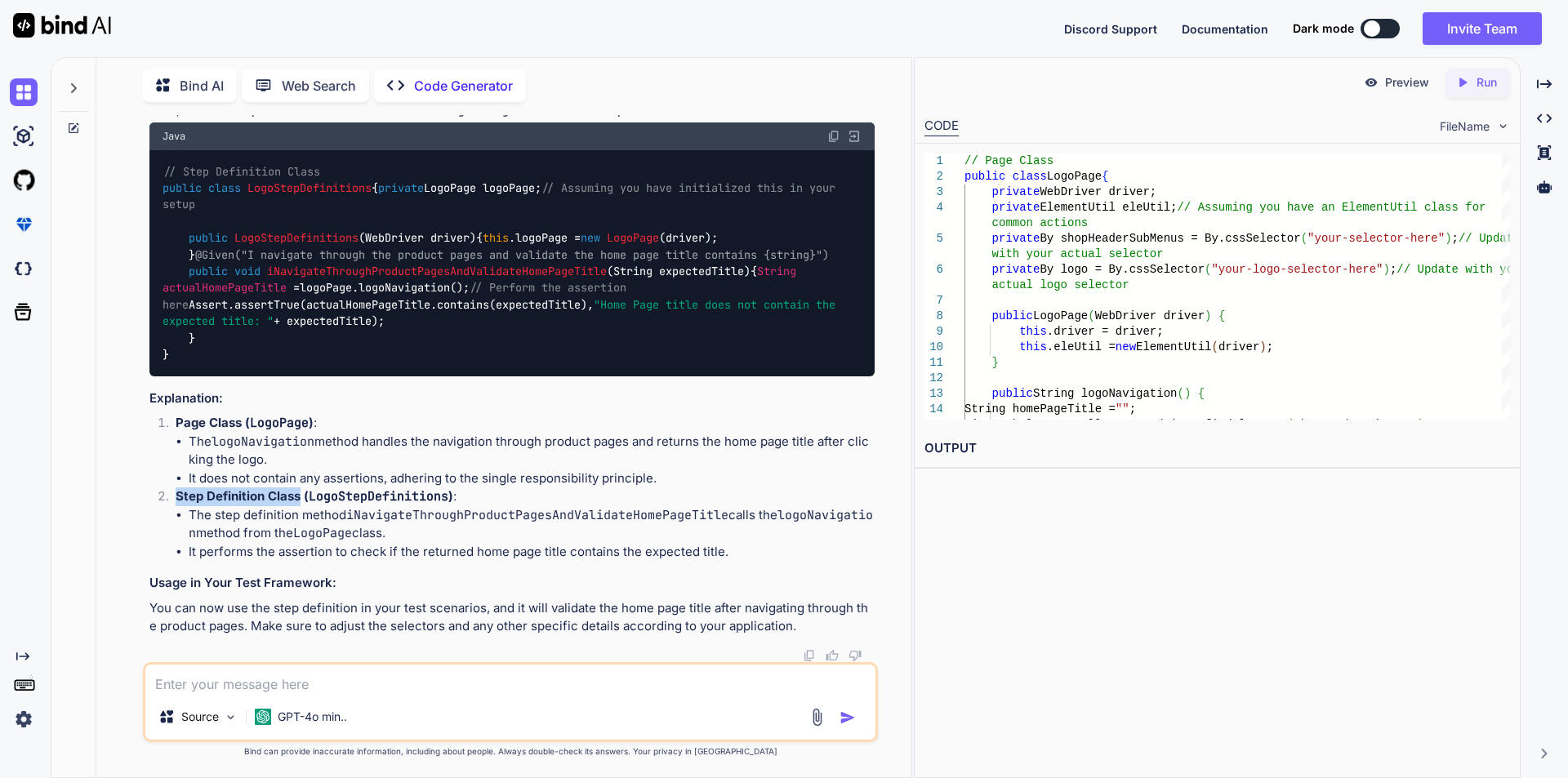
click at [432, 536] on li "The step definition method iNavigateThroughProductPagesAndValidateHomePageTitle…" at bounding box center [531, 524] width 686 height 36
drag, startPoint x: 346, startPoint y: 514, endPoint x: 680, endPoint y: 522, distance: 334.1
click at [712, 517] on li "The step definition method iNavigateThroughProductPagesAndValidateHomePageTitle…" at bounding box center [531, 524] width 686 height 36
click at [427, 528] on li "The step definition method iNavigateThroughProductPagesAndValidateHomePageTitle…" at bounding box center [531, 524] width 686 height 36
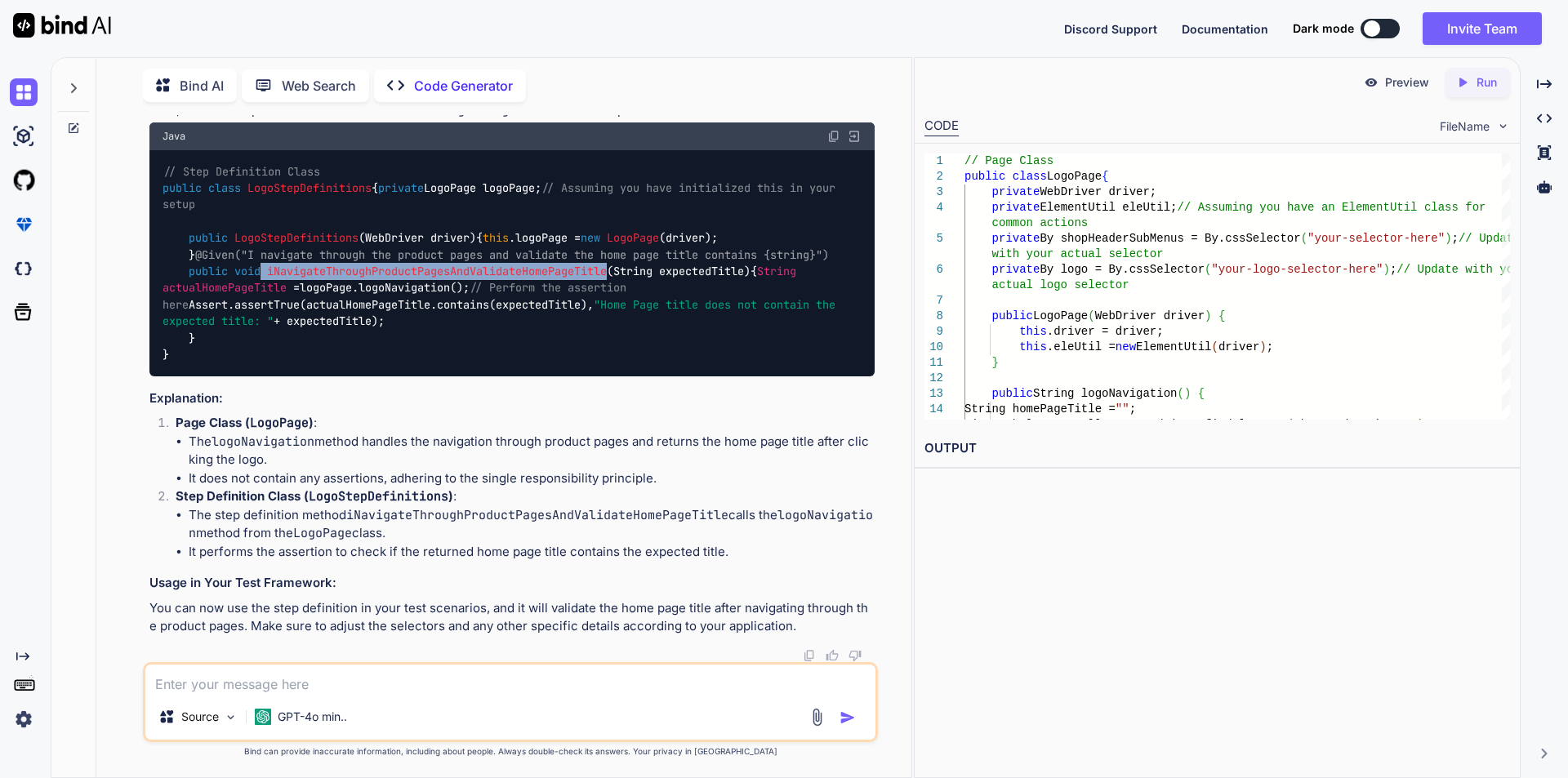
drag, startPoint x: 265, startPoint y: 488, endPoint x: 613, endPoint y: 477, distance: 348.2
click at [613, 363] on code "// Step Definition Class public class LogoStepDefinitions { private LogoPage lo…" at bounding box center [502, 263] width 679 height 200
click at [615, 377] on div "// Step Definition Class public class LogoStepDefinitions { private LogoPage lo…" at bounding box center [512, 262] width 725 height 226
drag, startPoint x: 622, startPoint y: 480, endPoint x: 662, endPoint y: 481, distance: 40.0
click at [662, 279] on span "(String expectedTitle)" at bounding box center [679, 271] width 144 height 14
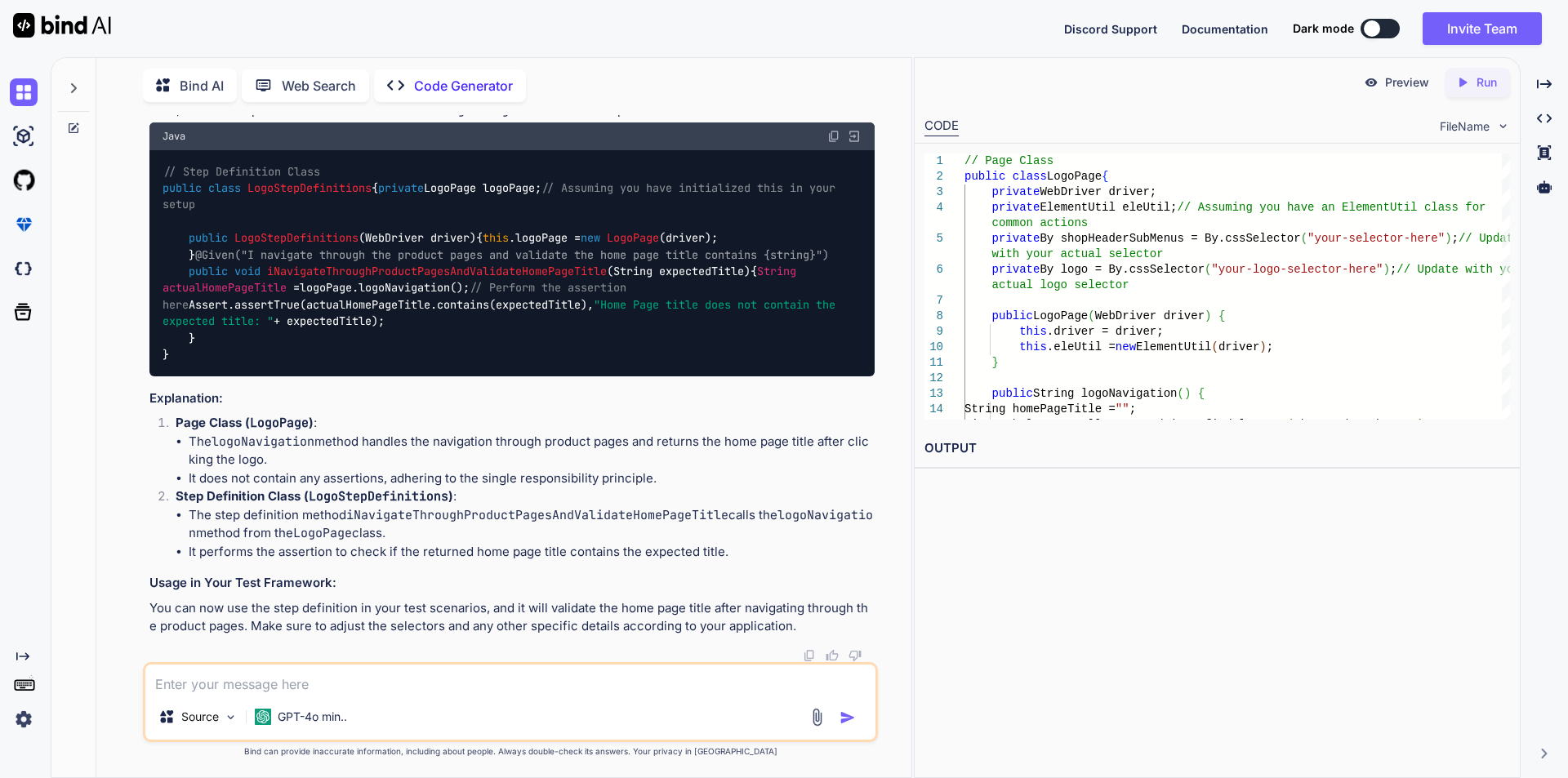
click at [591, 377] on div "// Step Definition Class public class LogoStepDefinitions { private LogoPage lo…" at bounding box center [512, 262] width 725 height 226
click at [594, 377] on div "// Step Definition Class public class LogoStepDefinitions { private LogoPage lo…" at bounding box center [512, 262] width 725 height 226
drag, startPoint x: 235, startPoint y: 455, endPoint x: 625, endPoint y: 464, distance: 390.1
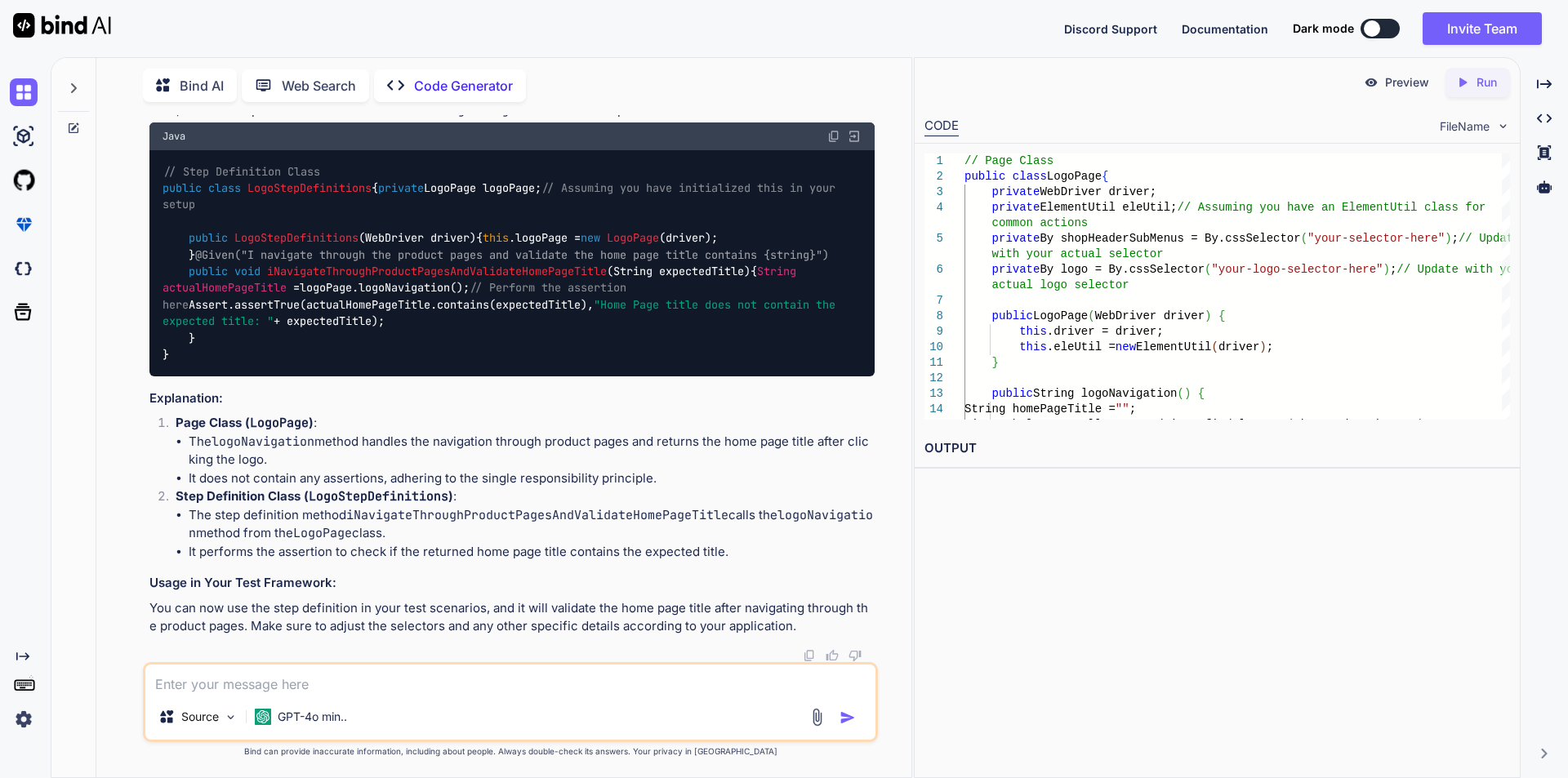
scroll to position [3086, 0]
drag, startPoint x: 358, startPoint y: 409, endPoint x: 601, endPoint y: 408, distance: 243.0
click at [341, 678] on textarea at bounding box center [510, 679] width 730 height 30
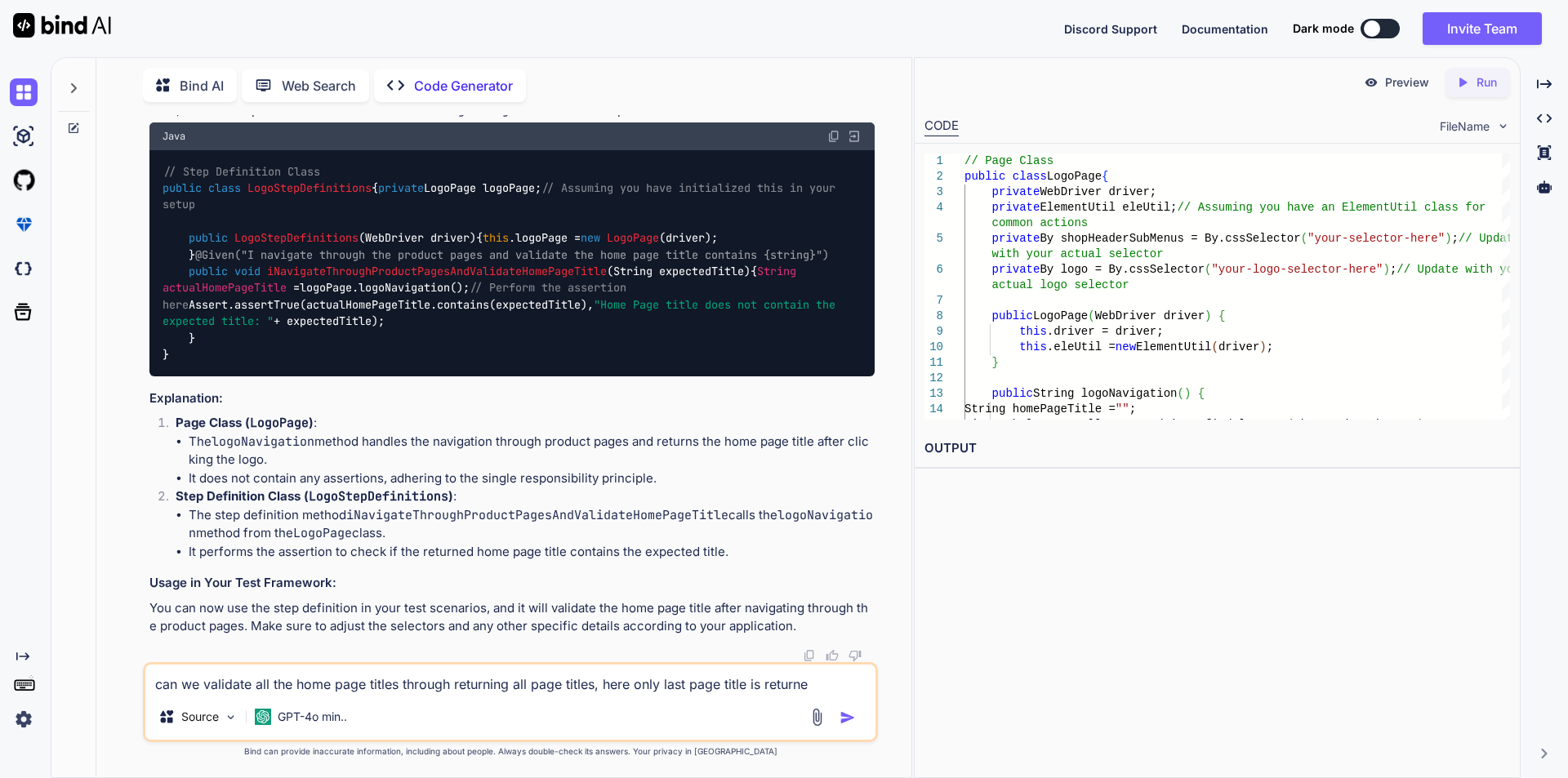
type textarea "can we validate all the home page titles through returning all page titles, her…"
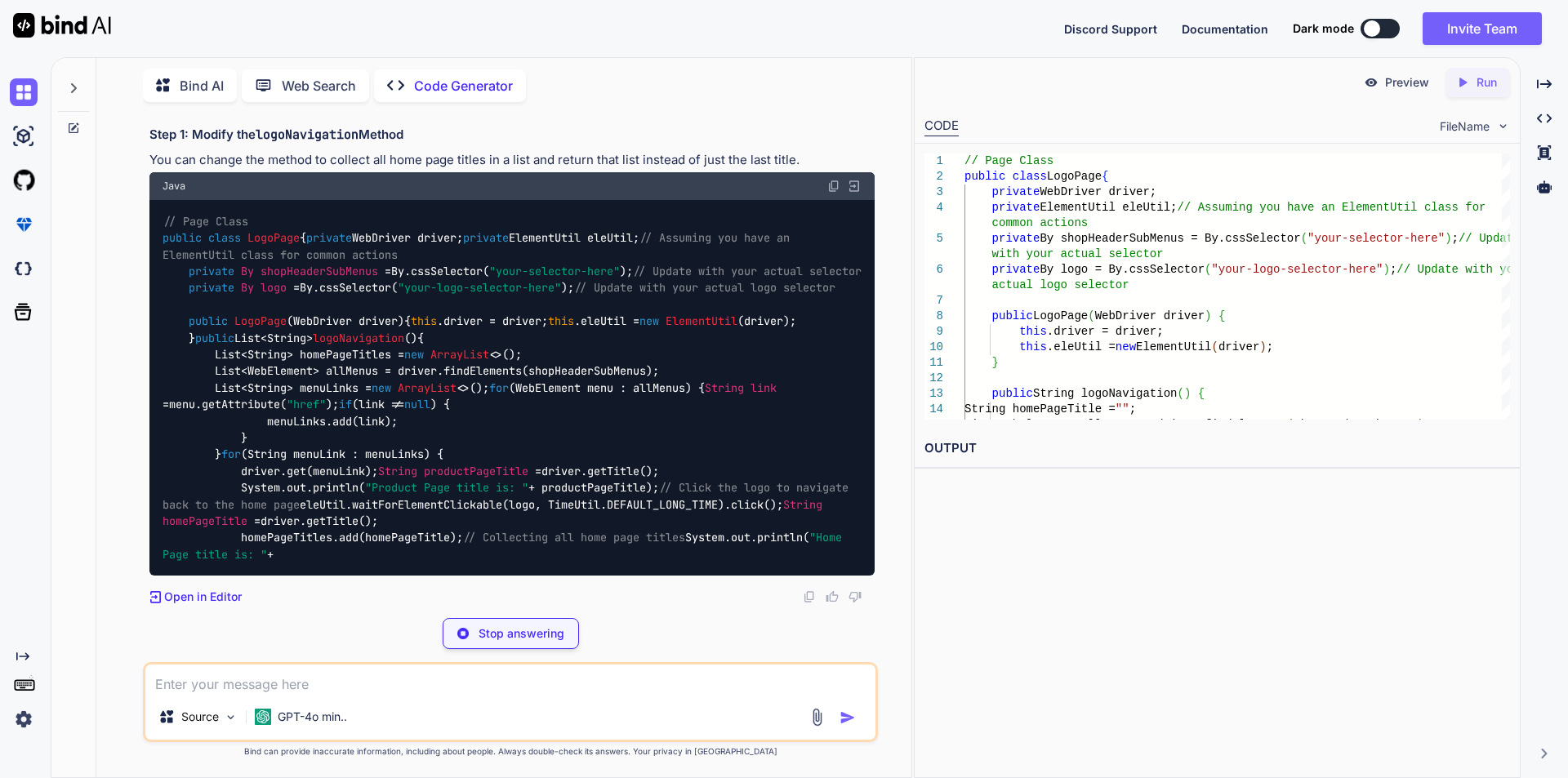
scroll to position [4484, 0]
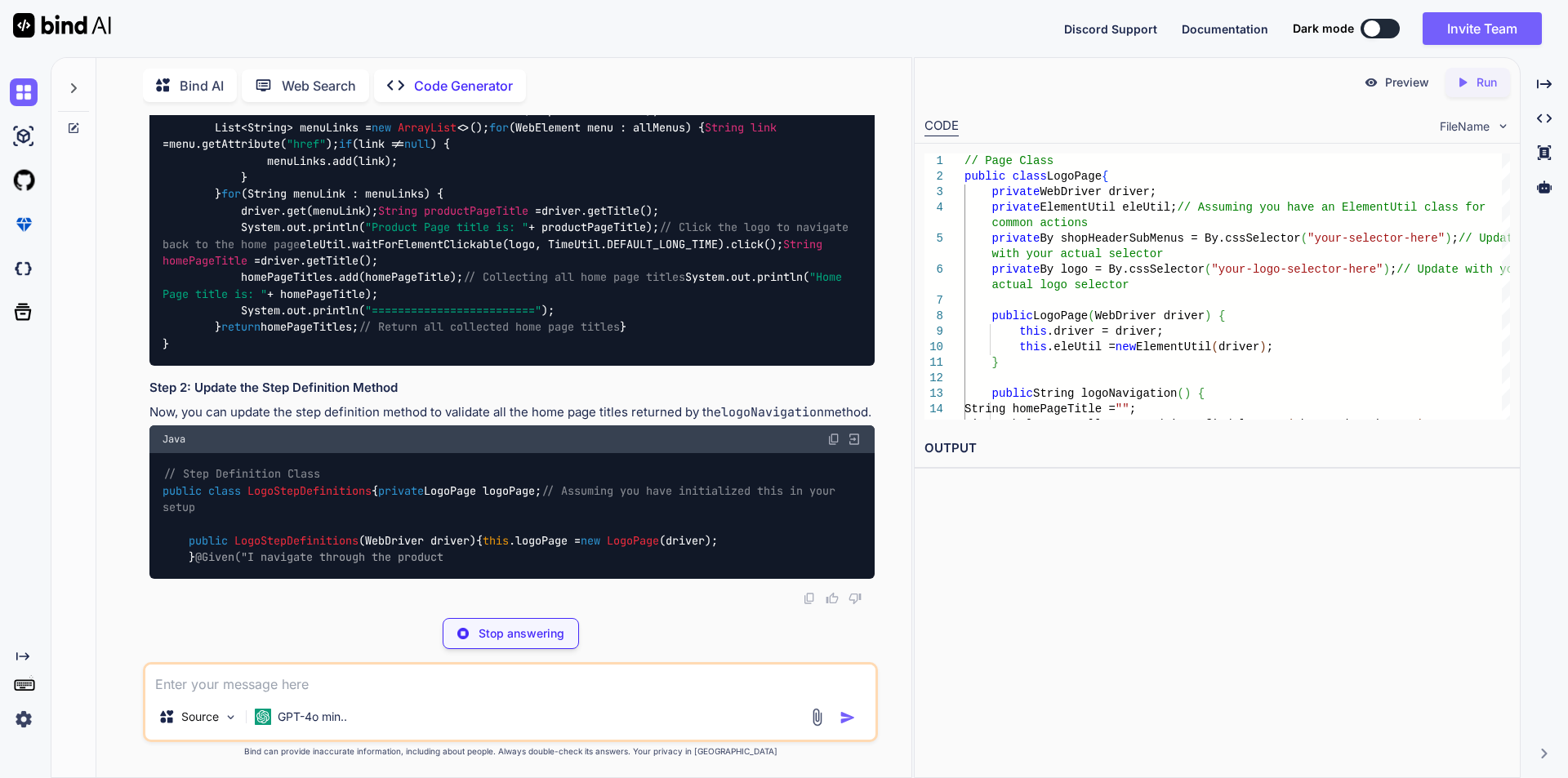
click at [556, 247] on div "// Page Class public class LogoPage { private WebDriver driver; private Element…" at bounding box center [512, 152] width 725 height 425
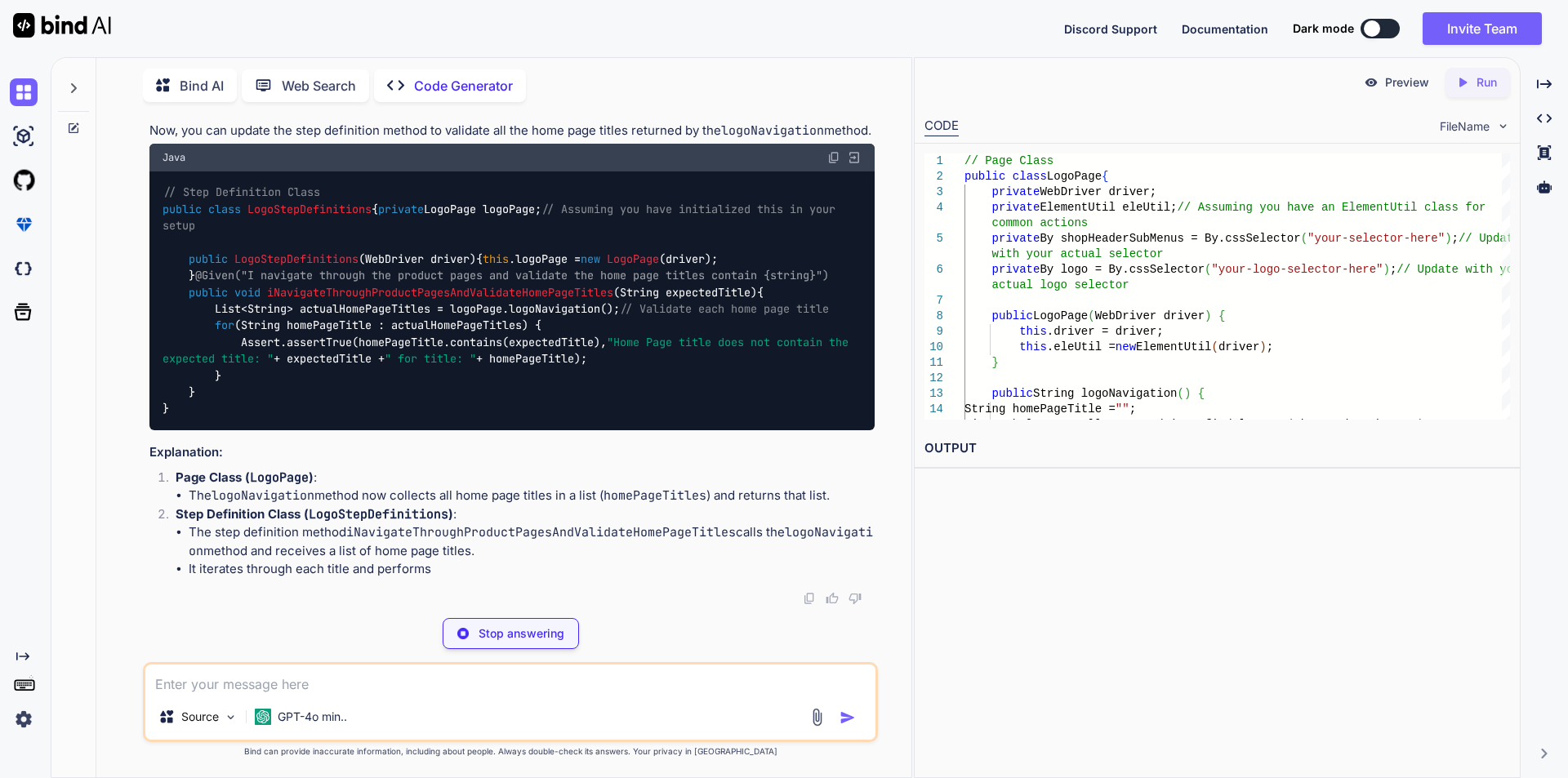
scroll to position [4647, 0]
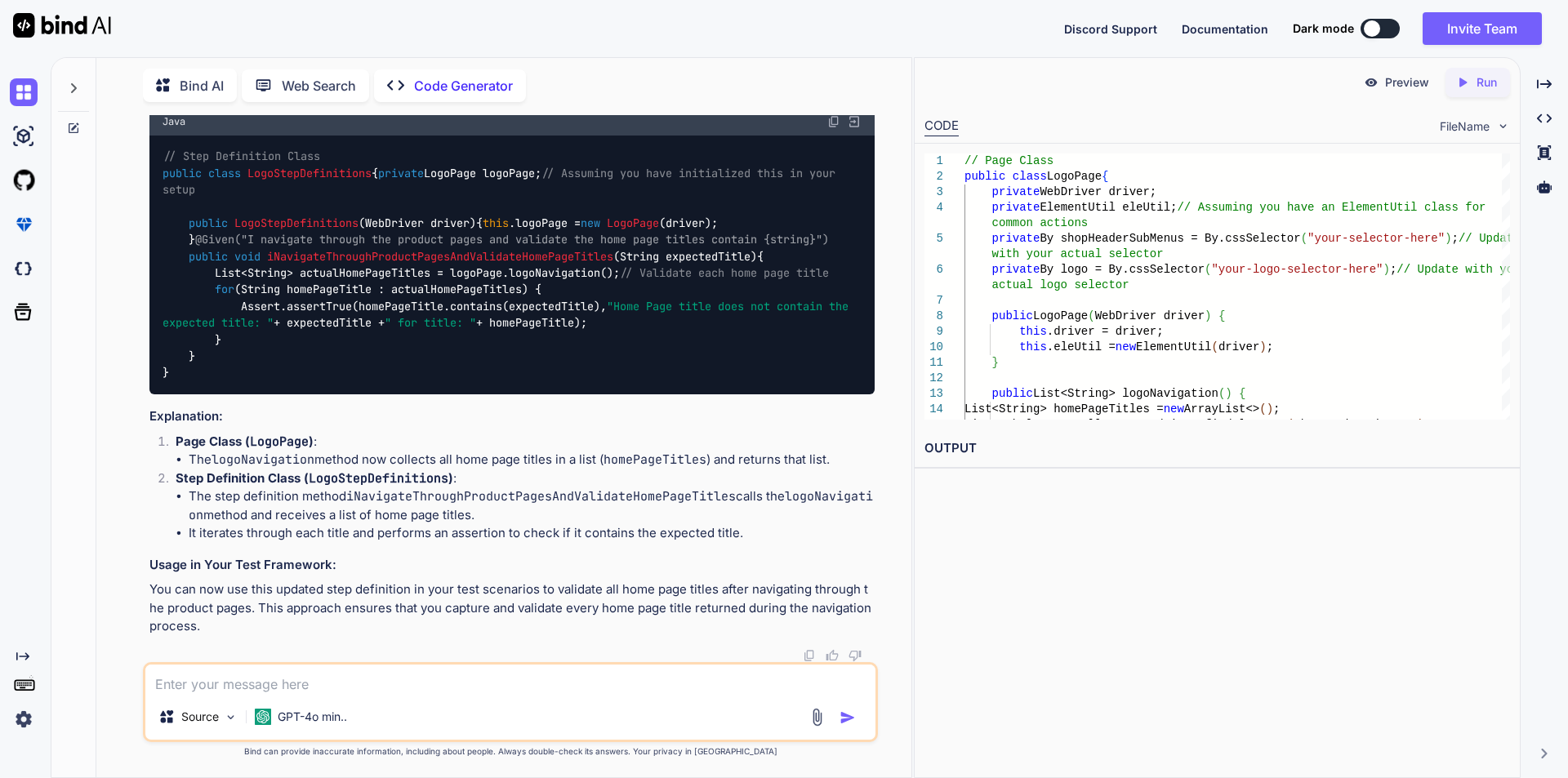
click at [641, 395] on div "// Step Definition Class public class LogoStepDefinitions { private LogoPage lo…" at bounding box center [512, 264] width 725 height 258
click at [462, 395] on div "// Step Definition Class public class LogoStepDefinitions { private LogoPage lo…" at bounding box center [512, 264] width 725 height 258
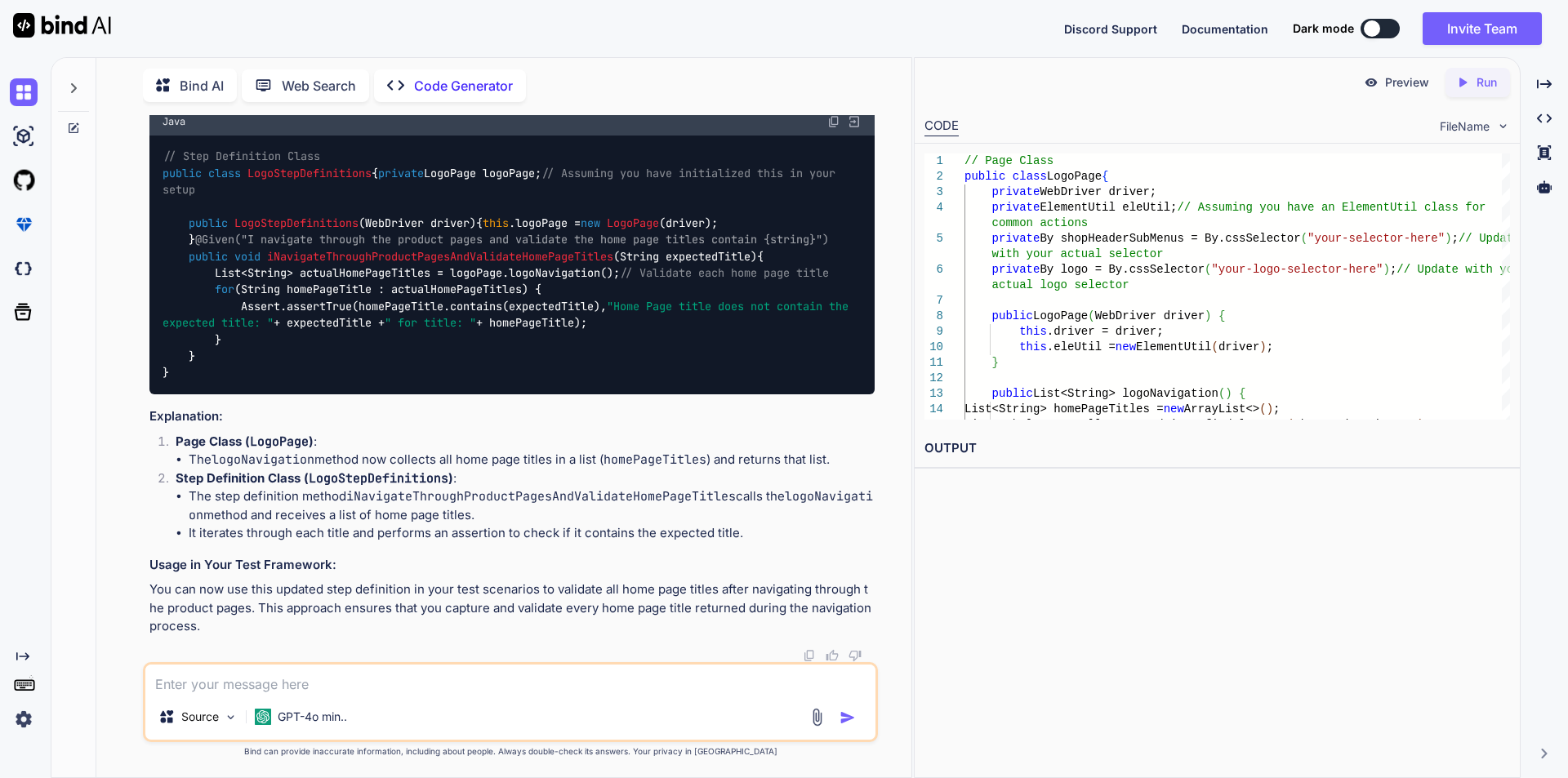
drag, startPoint x: 239, startPoint y: 438, endPoint x: 651, endPoint y: 425, distance: 412.2
drag, startPoint x: 233, startPoint y: 449, endPoint x: 743, endPoint y: 446, distance: 510.0
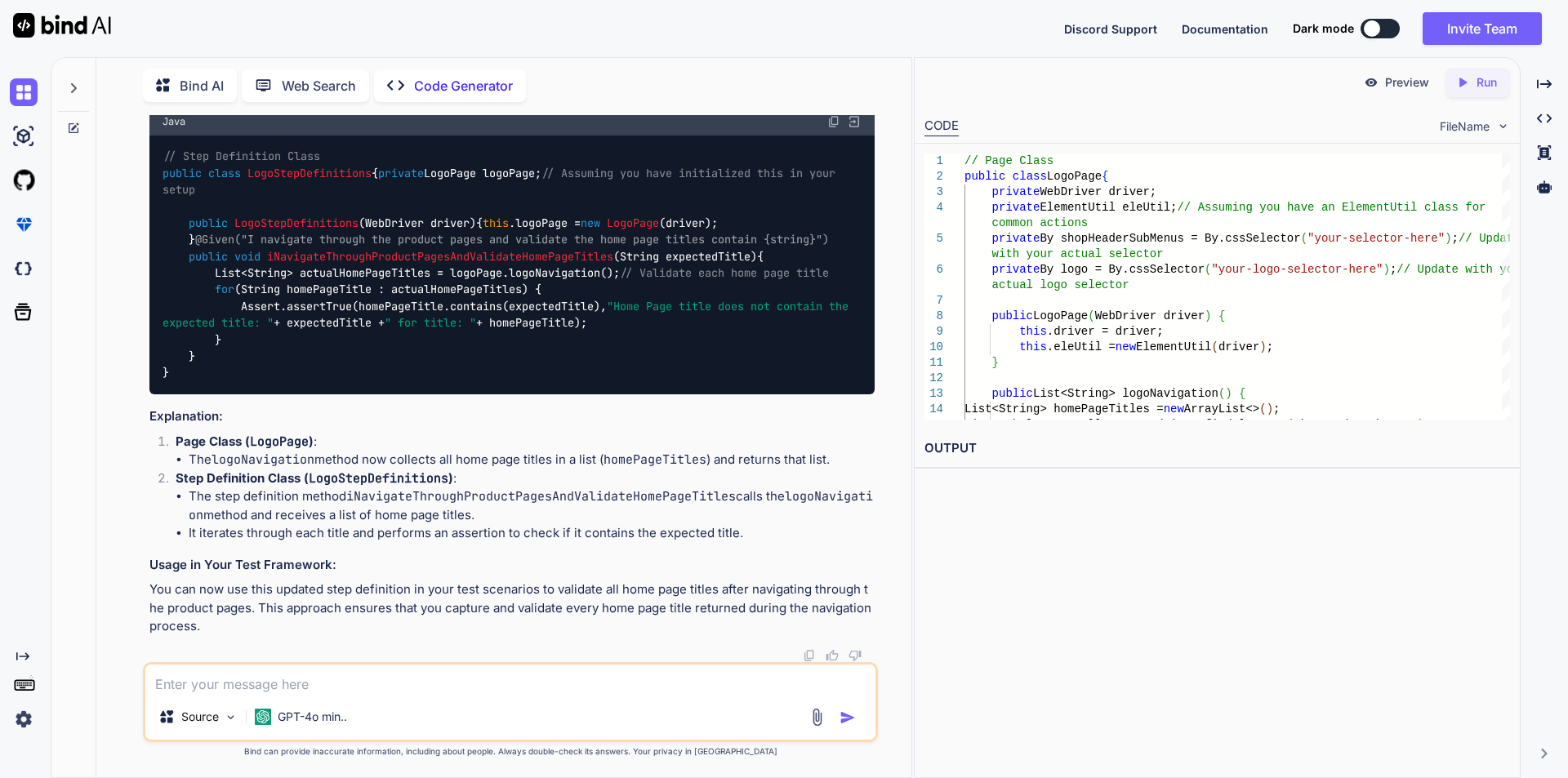
drag, startPoint x: 205, startPoint y: 416, endPoint x: 547, endPoint y: 404, distance: 342.2
copy code "List<String> homePageTitles = new ArrayList <>();"
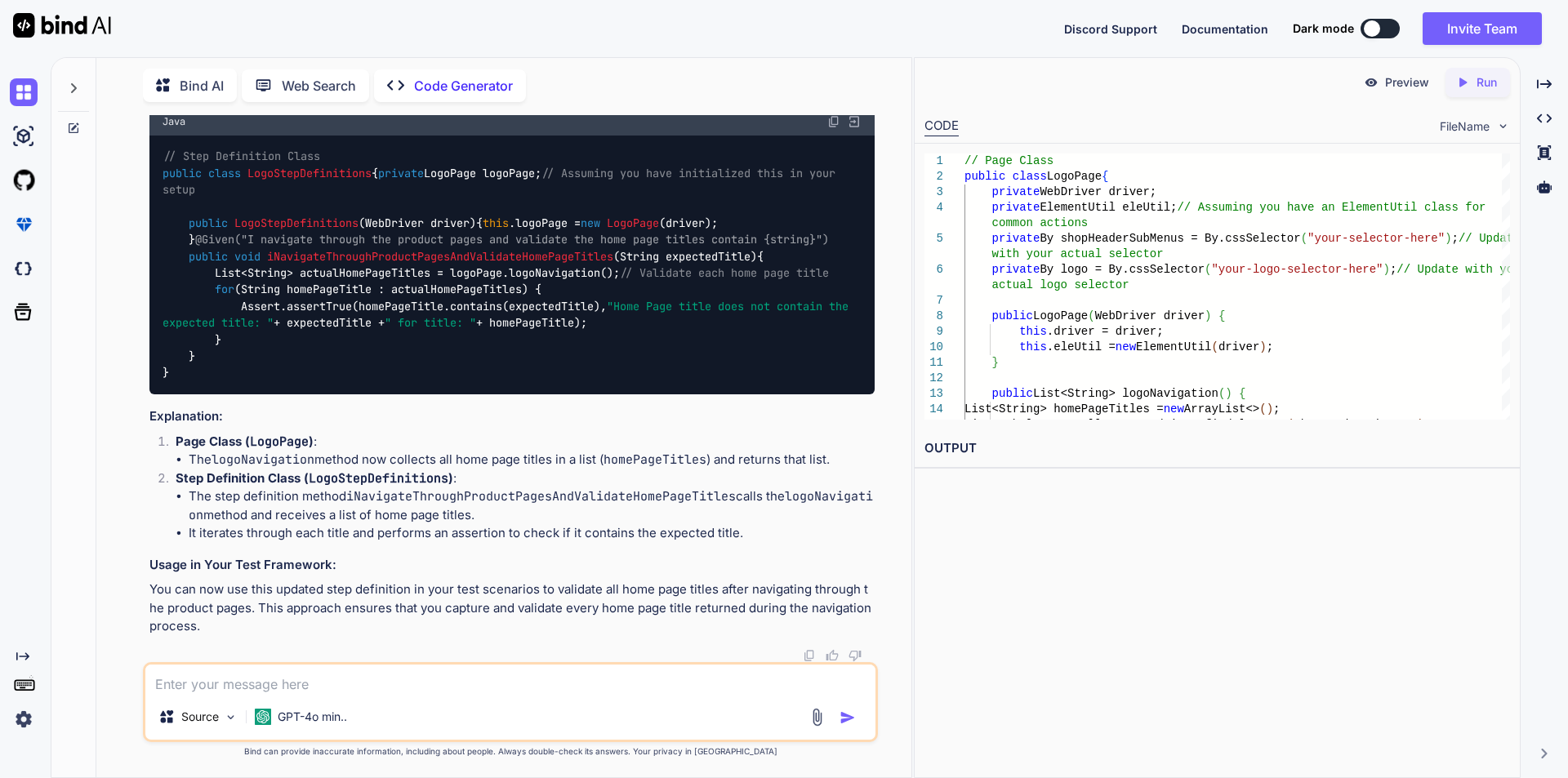
drag, startPoint x: 236, startPoint y: 313, endPoint x: 313, endPoint y: 313, distance: 77.0
copy code "List<String>"
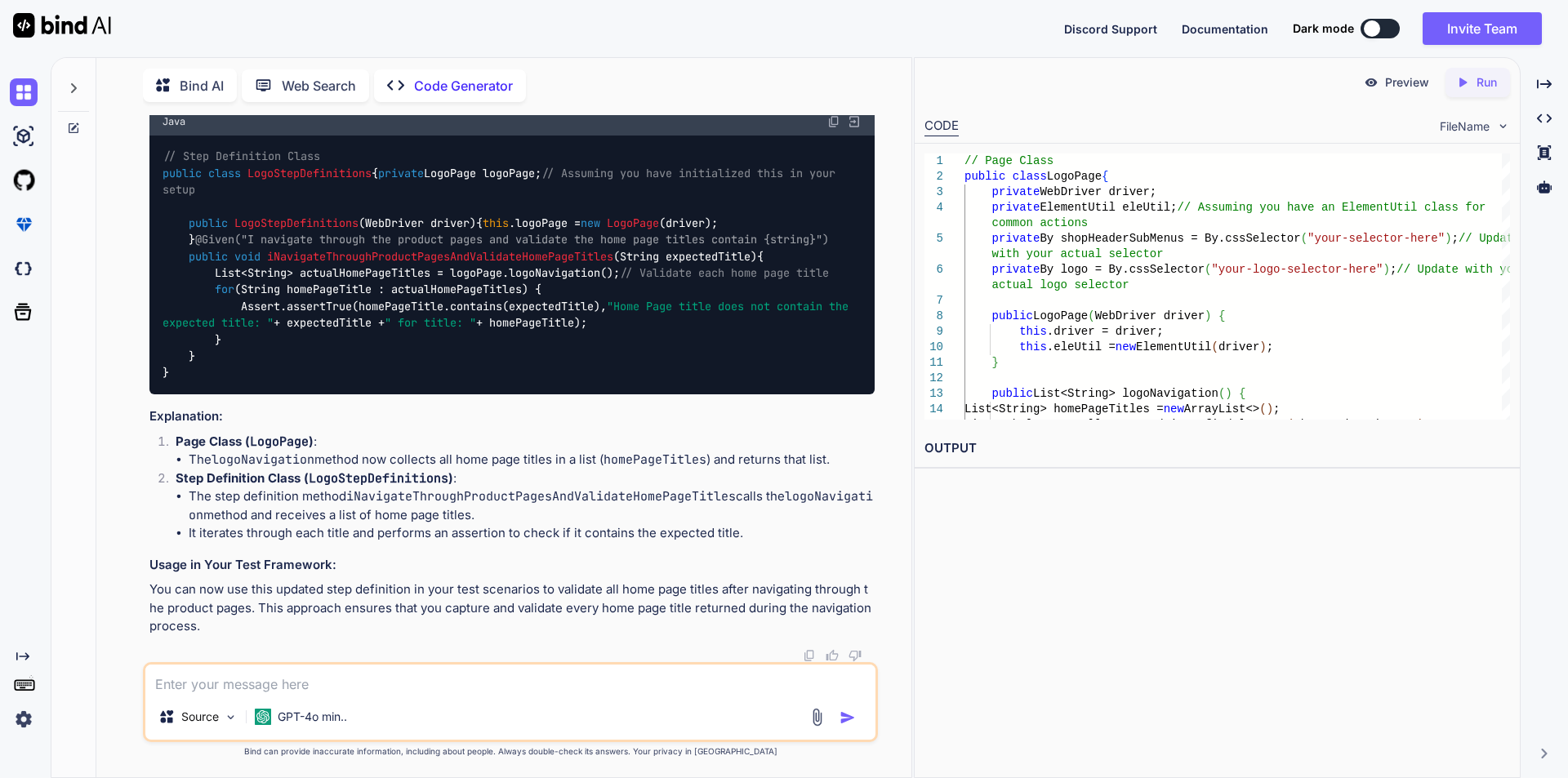
drag, startPoint x: 240, startPoint y: 383, endPoint x: 519, endPoint y: 387, distance: 279.0
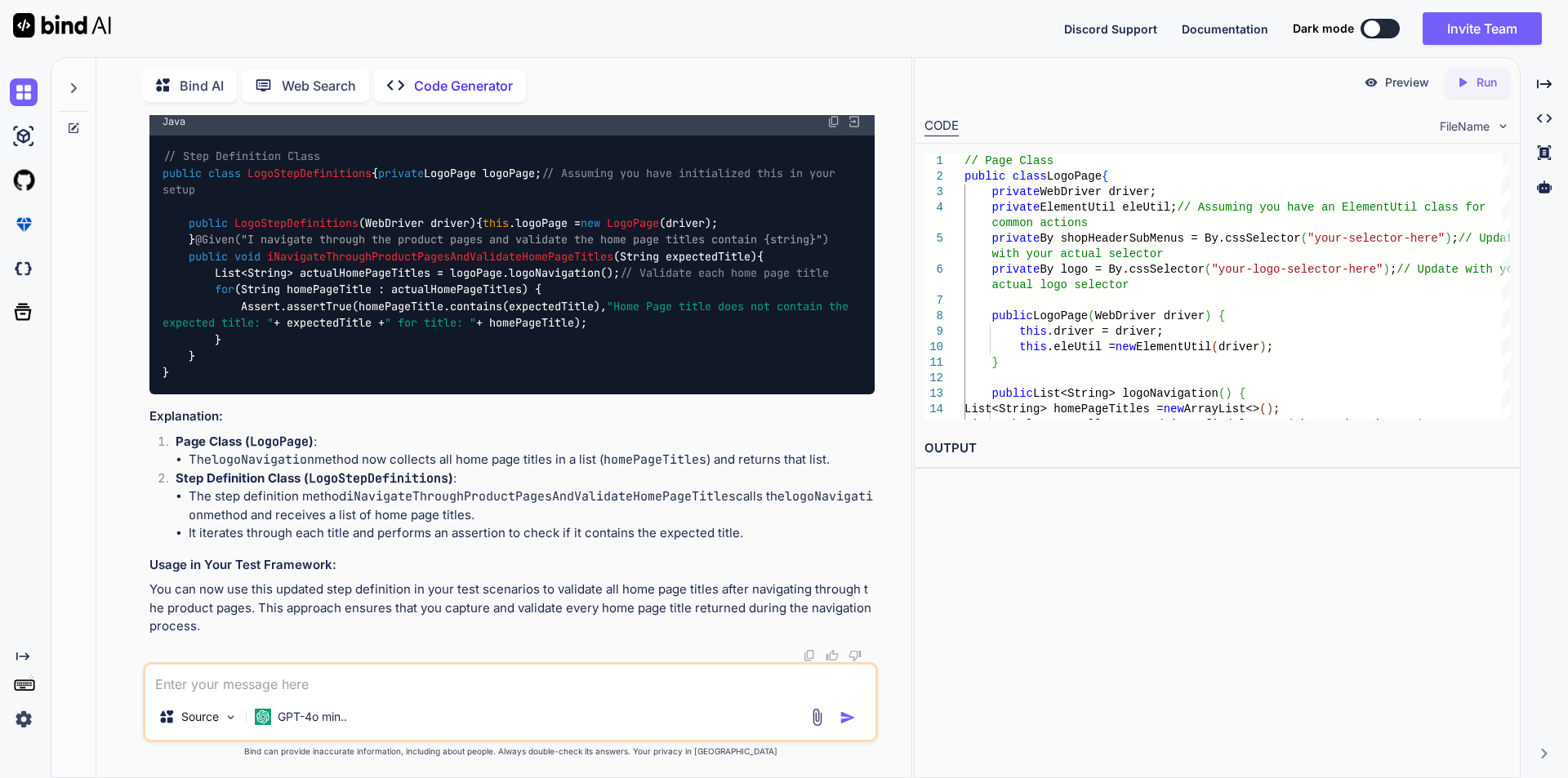
scroll to position [4239, 0]
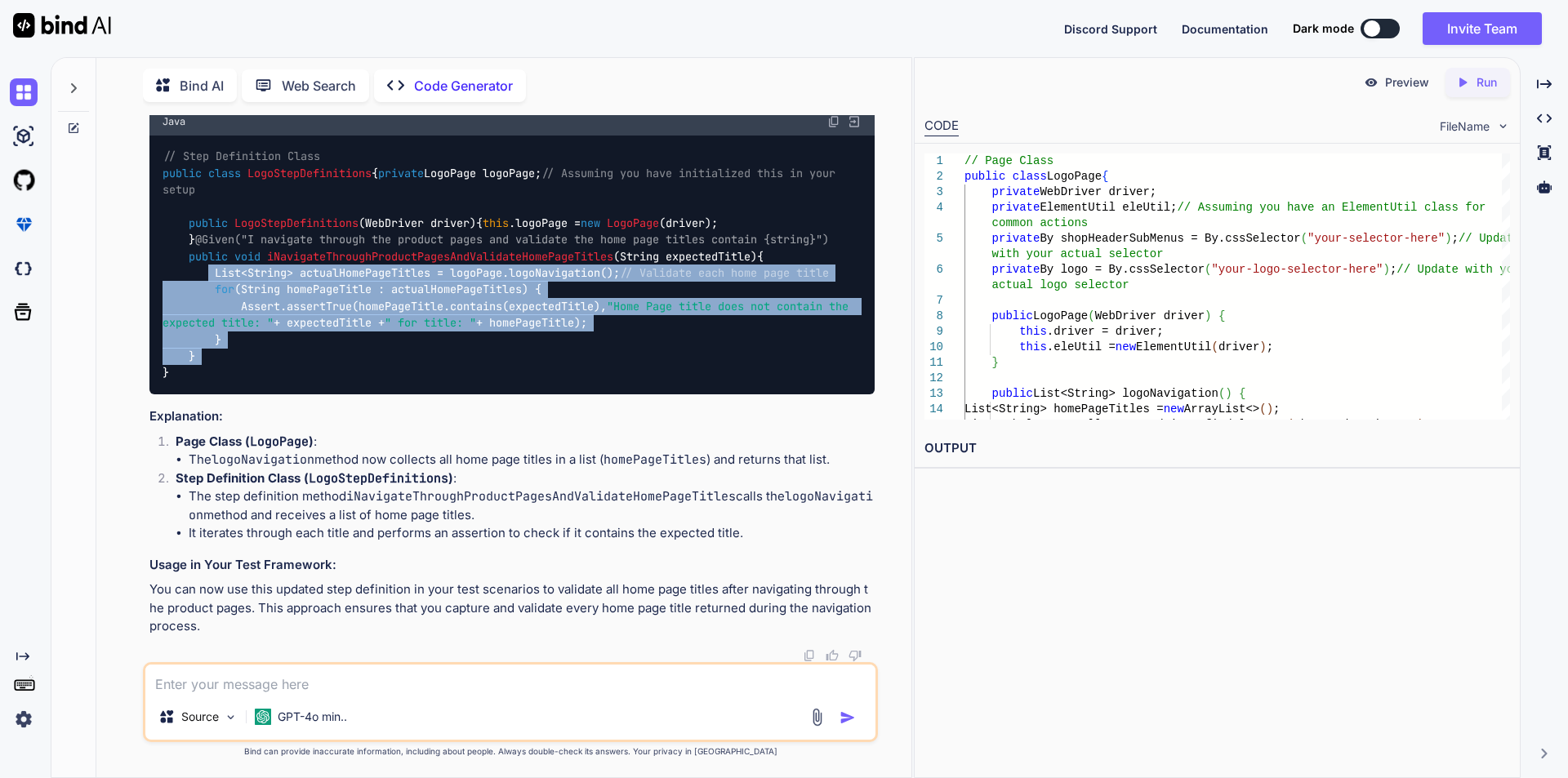
drag, startPoint x: 203, startPoint y: 425, endPoint x: 658, endPoint y: 559, distance: 474.3
click at [658, 395] on div "// Step Definition Class public class LogoStepDefinitions { private LogoPage lo…" at bounding box center [512, 264] width 725 height 258
copy code "List<String> actualHomePageTitles = logoPage.logoNavigation(); // Validate each…"
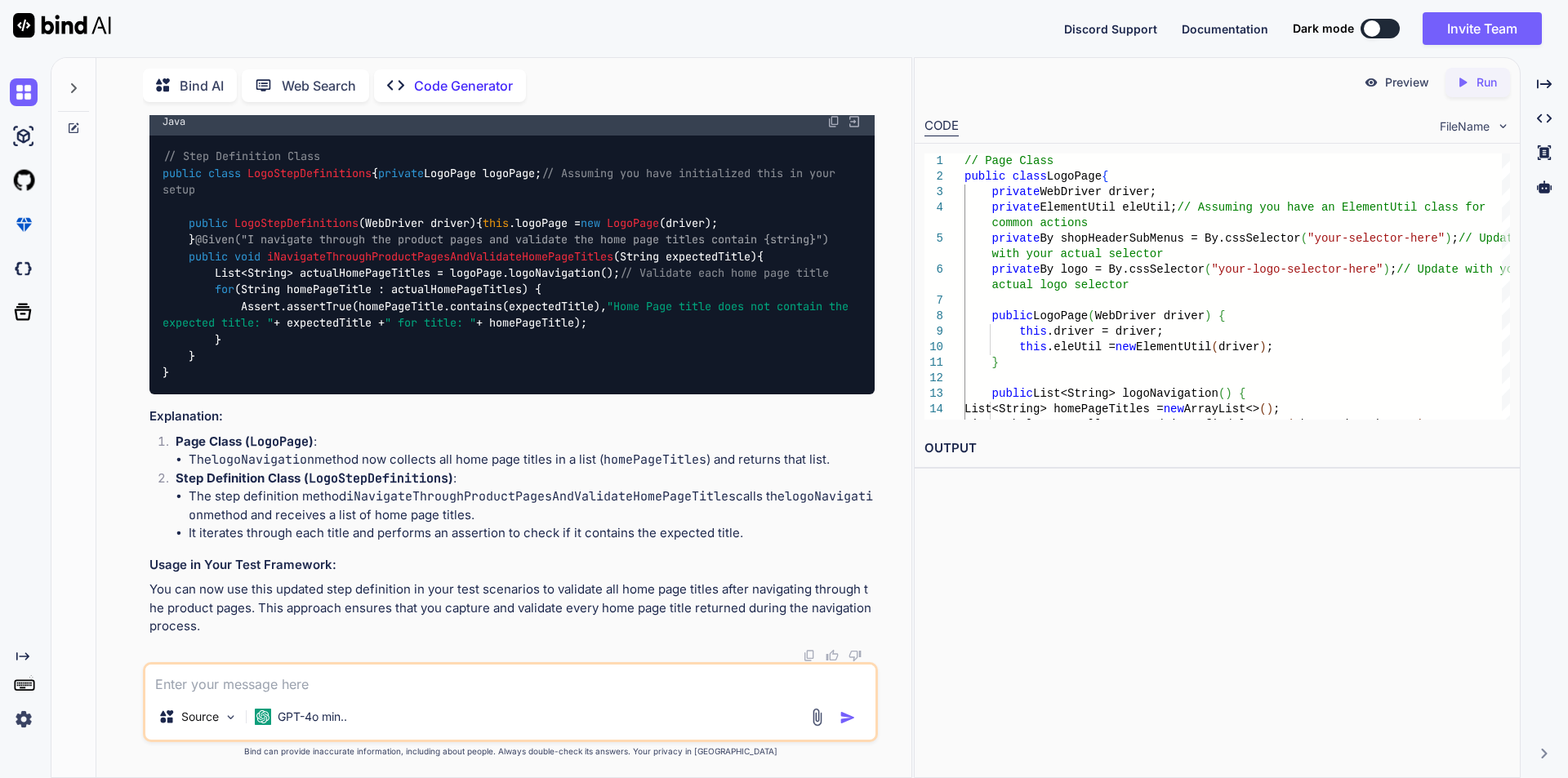
click at [371, 682] on textarea at bounding box center [510, 679] width 730 height 30
paste textarea "public String getMenuLinkUrls(By locator) { String link = " "; List<WebElement>…"
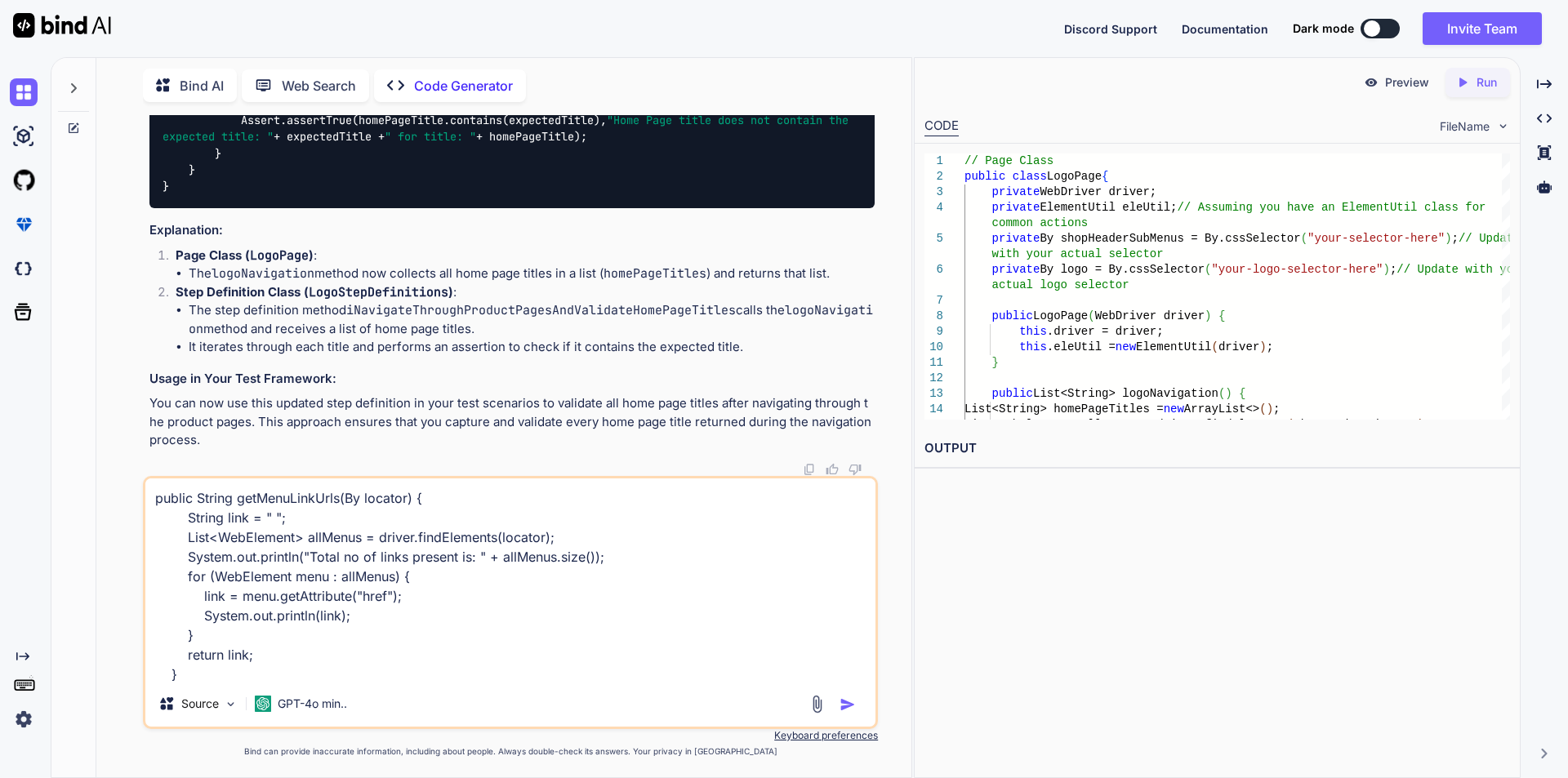
scroll to position [3, 0]
paste textarea "public int getStatusCode(String linkUrl) { int code = 0; try { HttpURLConnectio…"
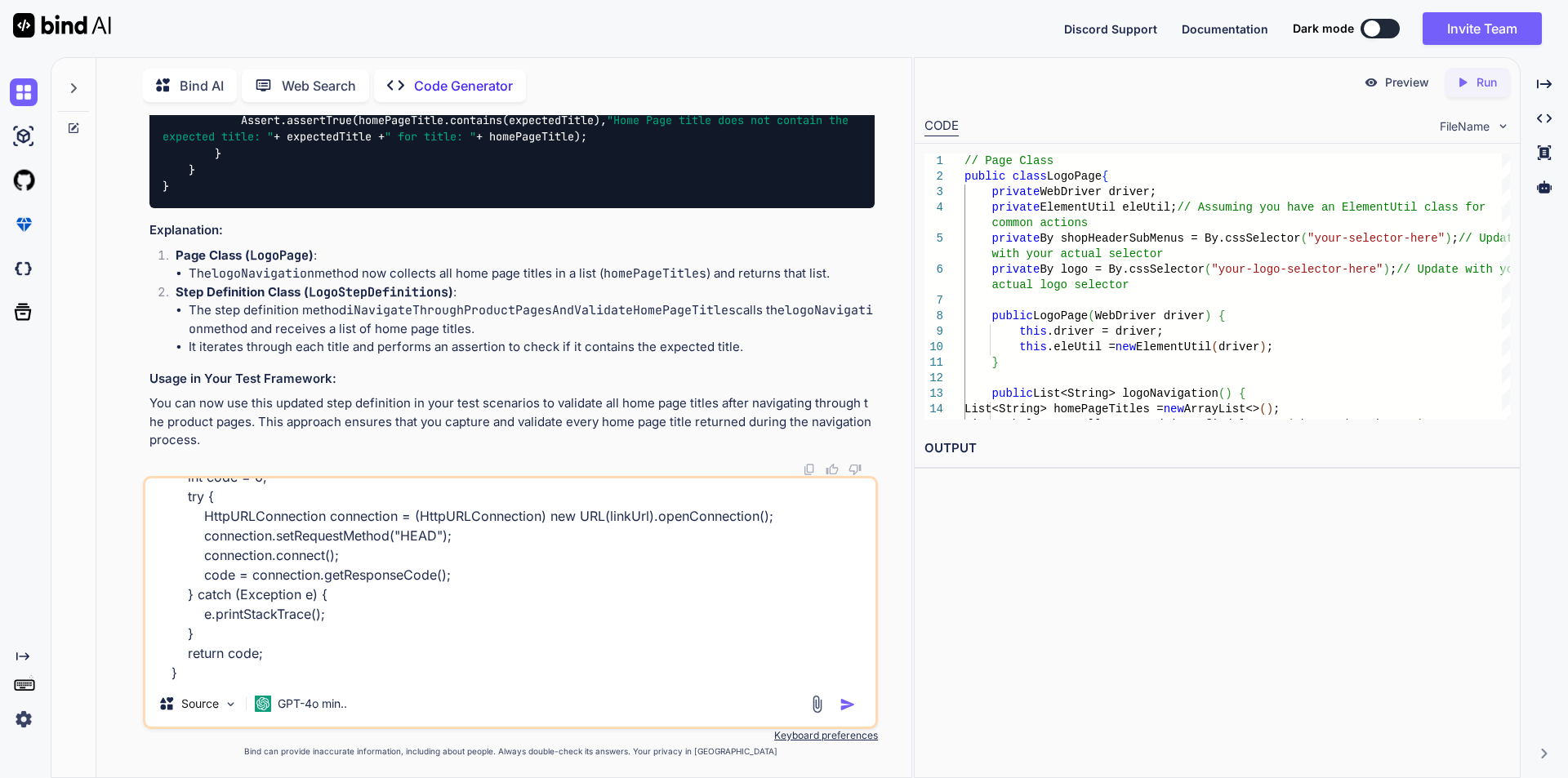
scroll to position [219, 0]
type textarea "public String getMenuLinkUrls(By locator) { String link = " "; List<WebElement>…"
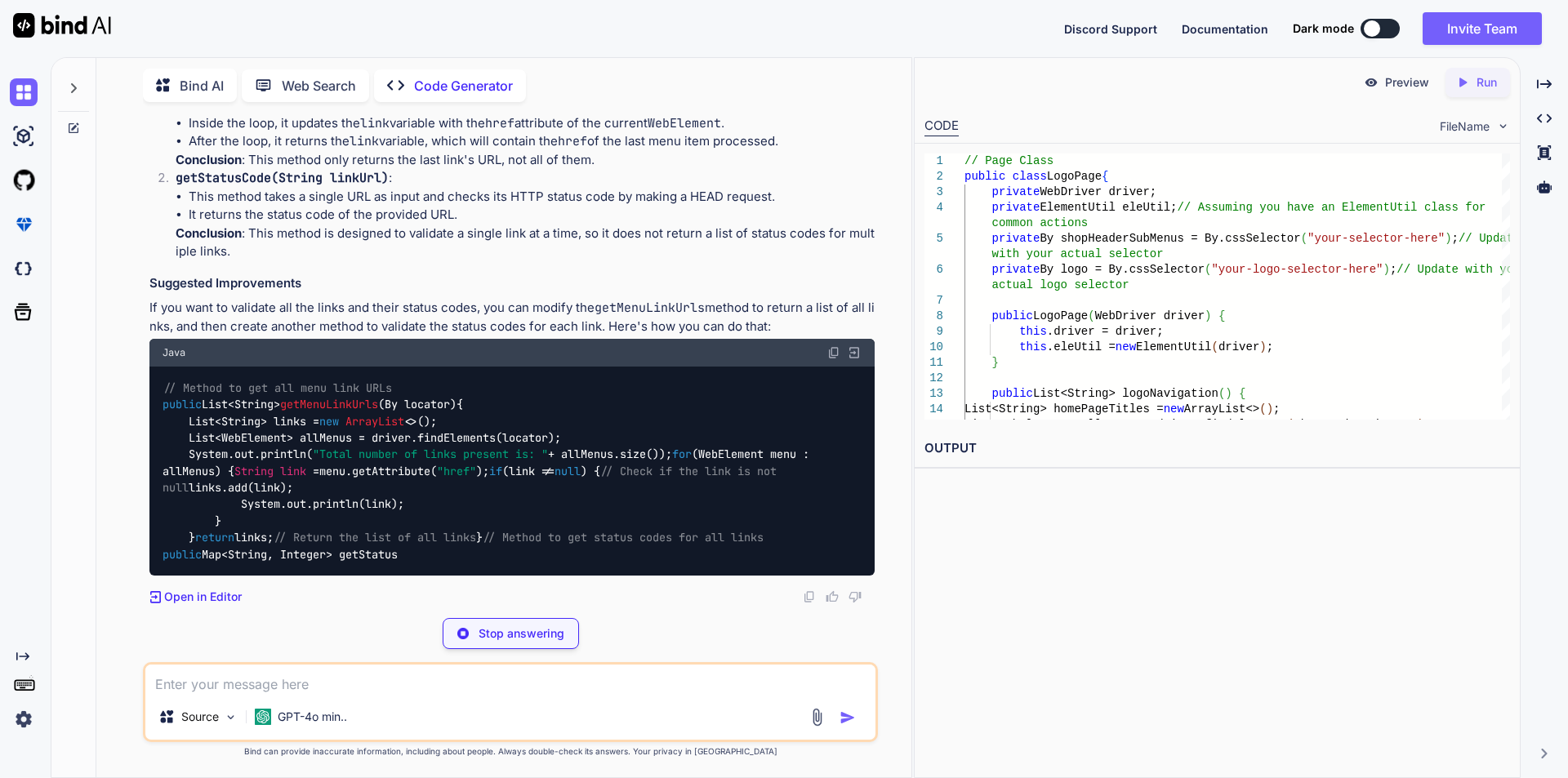
scroll to position [5987, 0]
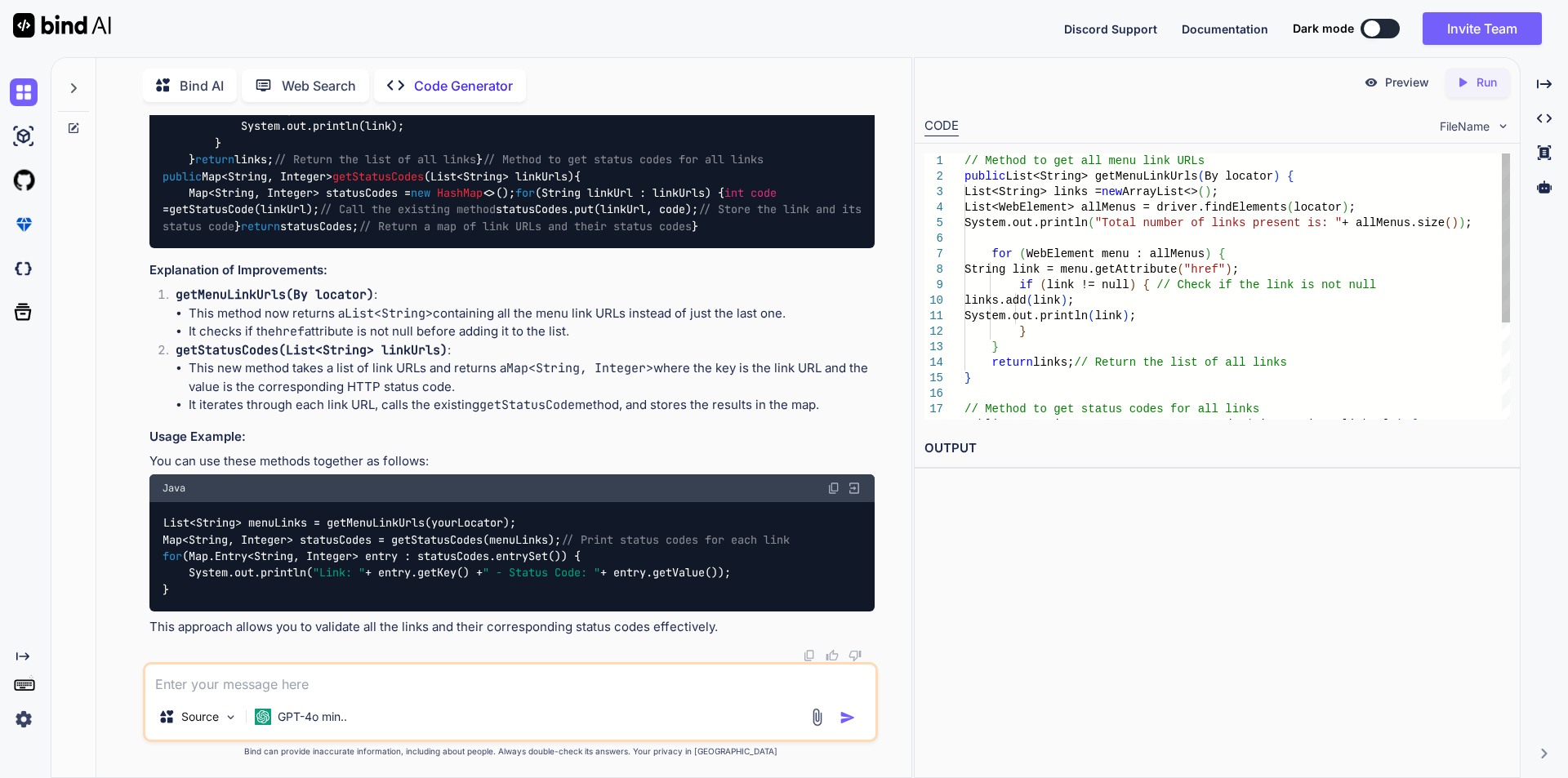
drag, startPoint x: 187, startPoint y: 226, endPoint x: 577, endPoint y: 222, distance: 390.0
drag, startPoint x: 184, startPoint y: 240, endPoint x: 877, endPoint y: 248, distance: 693.0
click at [877, 248] on div "You Hello Code Generator Hello! How can I assist you [DATE]? If you have any qu…" at bounding box center [512, 388] width 732 height 547
drag, startPoint x: 187, startPoint y: 263, endPoint x: 748, endPoint y: 262, distance: 561.0
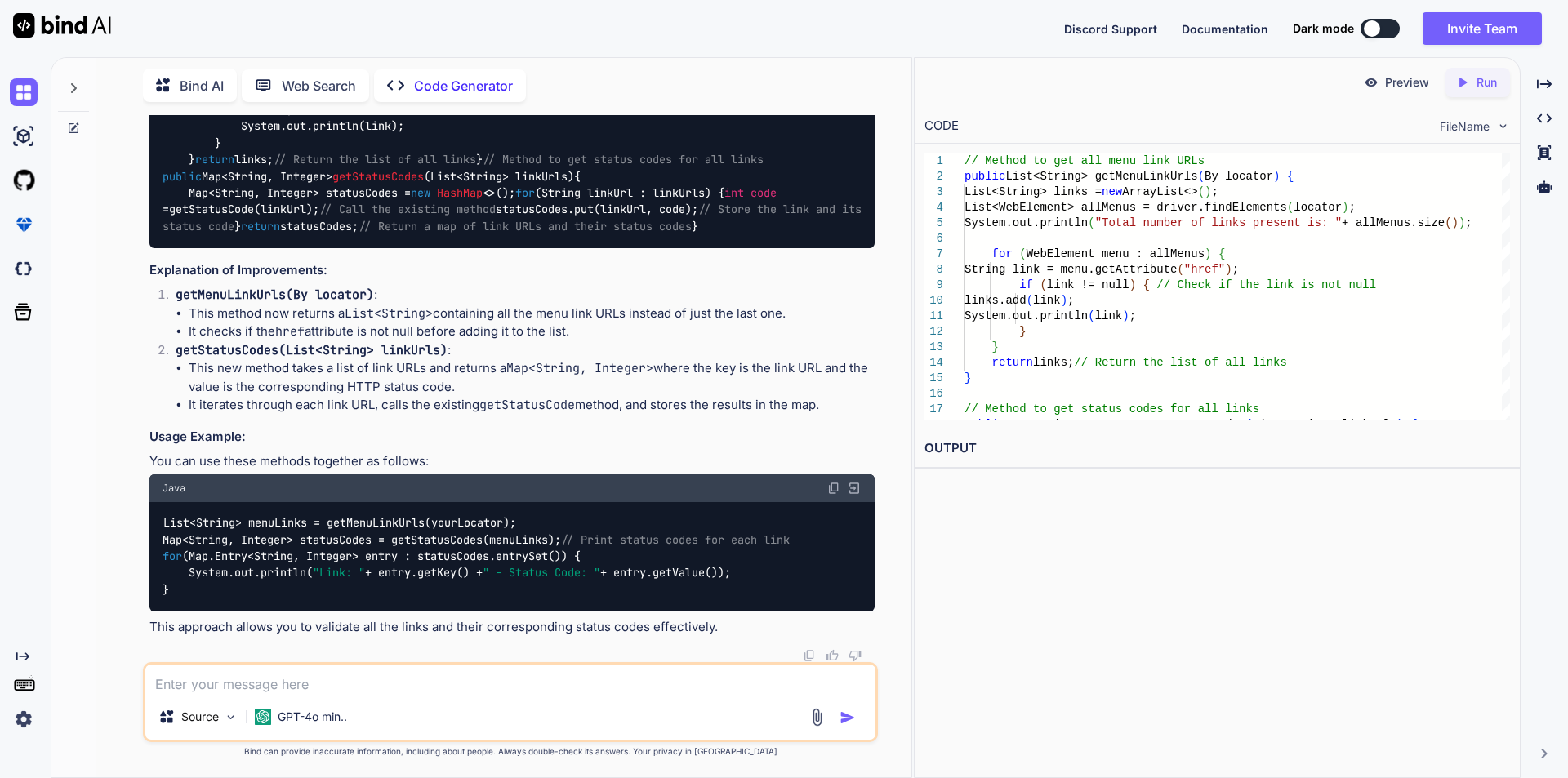
drag, startPoint x: 272, startPoint y: 284, endPoint x: 429, endPoint y: 277, distance: 157.2
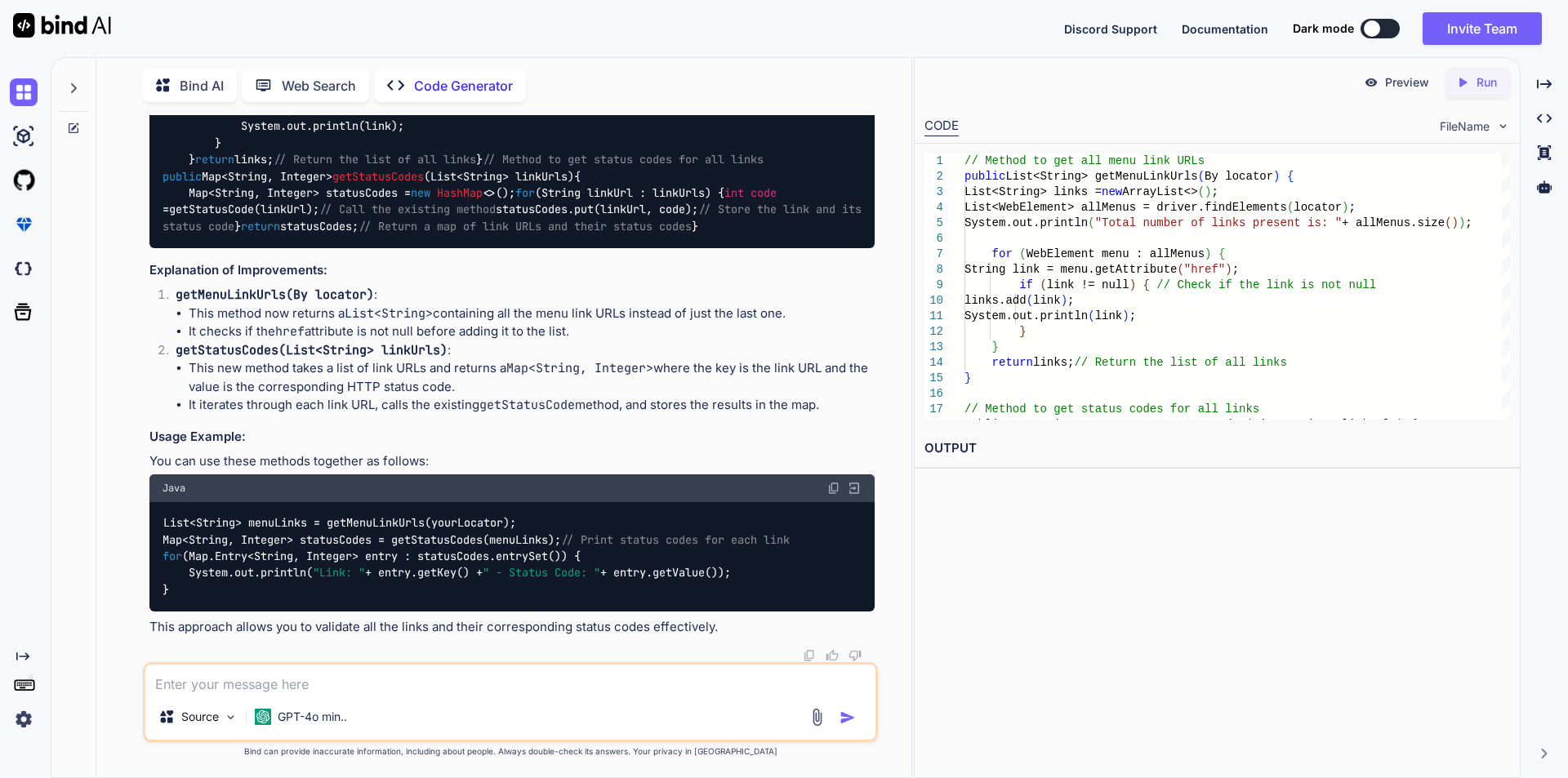
drag, startPoint x: 186, startPoint y: 271, endPoint x: 467, endPoint y: 270, distance: 281.0
drag, startPoint x: 252, startPoint y: 287, endPoint x: 256, endPoint y: 307, distance: 20.4
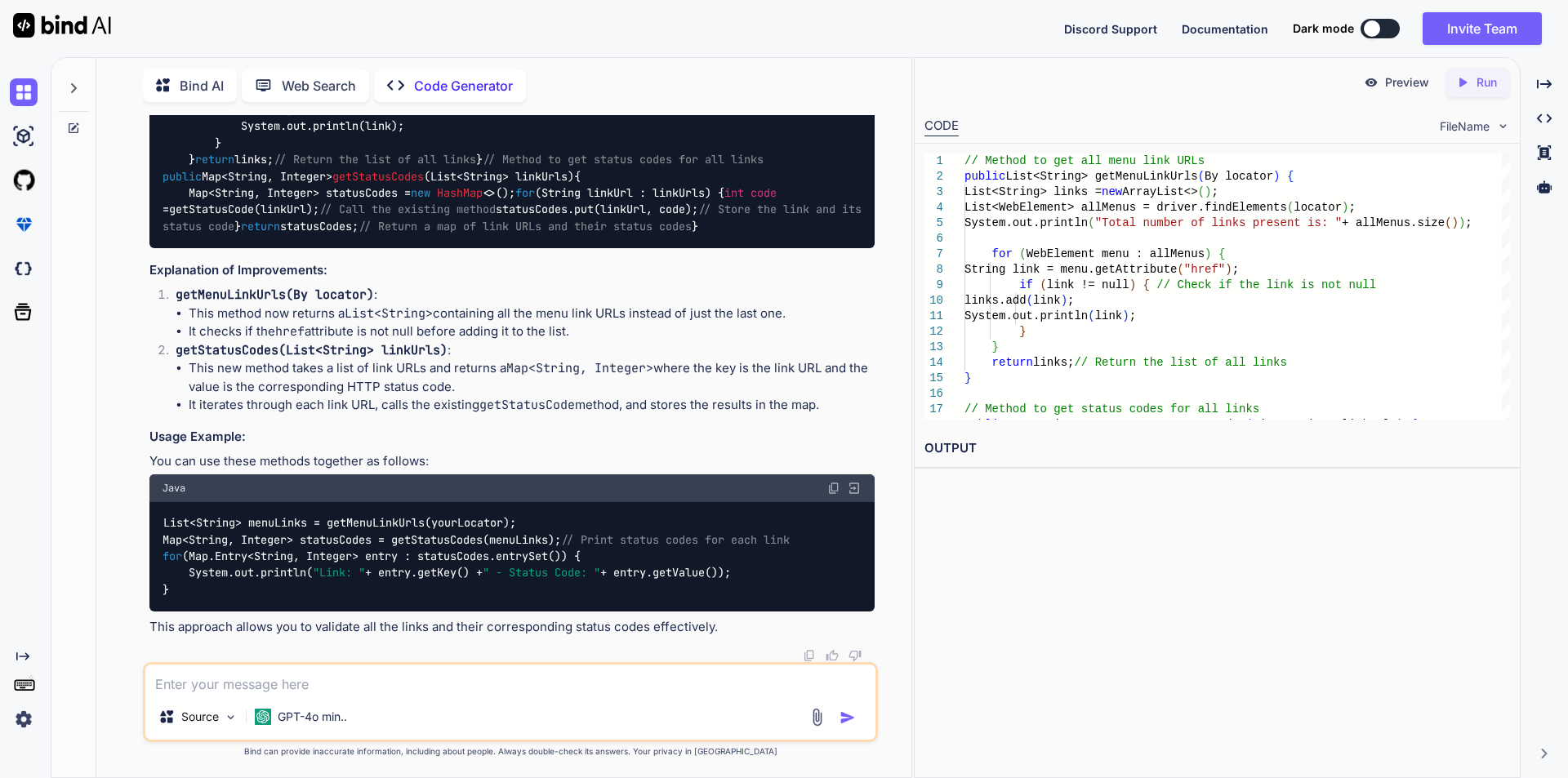
click at [291, 320] on div "The two methods you've provided are designed to handle links, but they currentl…" at bounding box center [512, 121] width 725 height 1030
drag, startPoint x: 162, startPoint y: 215, endPoint x: 498, endPoint y: 212, distance: 336.0
click at [498, 212] on div "// Method to get all menu link URLs public List<String> getMenuLinkUrls (By loc…" at bounding box center [512, 117] width 725 height 258
click at [451, 226] on div "// Method to get all menu link URLs public List<String> getMenuLinkUrls (By loc…" at bounding box center [512, 117] width 725 height 258
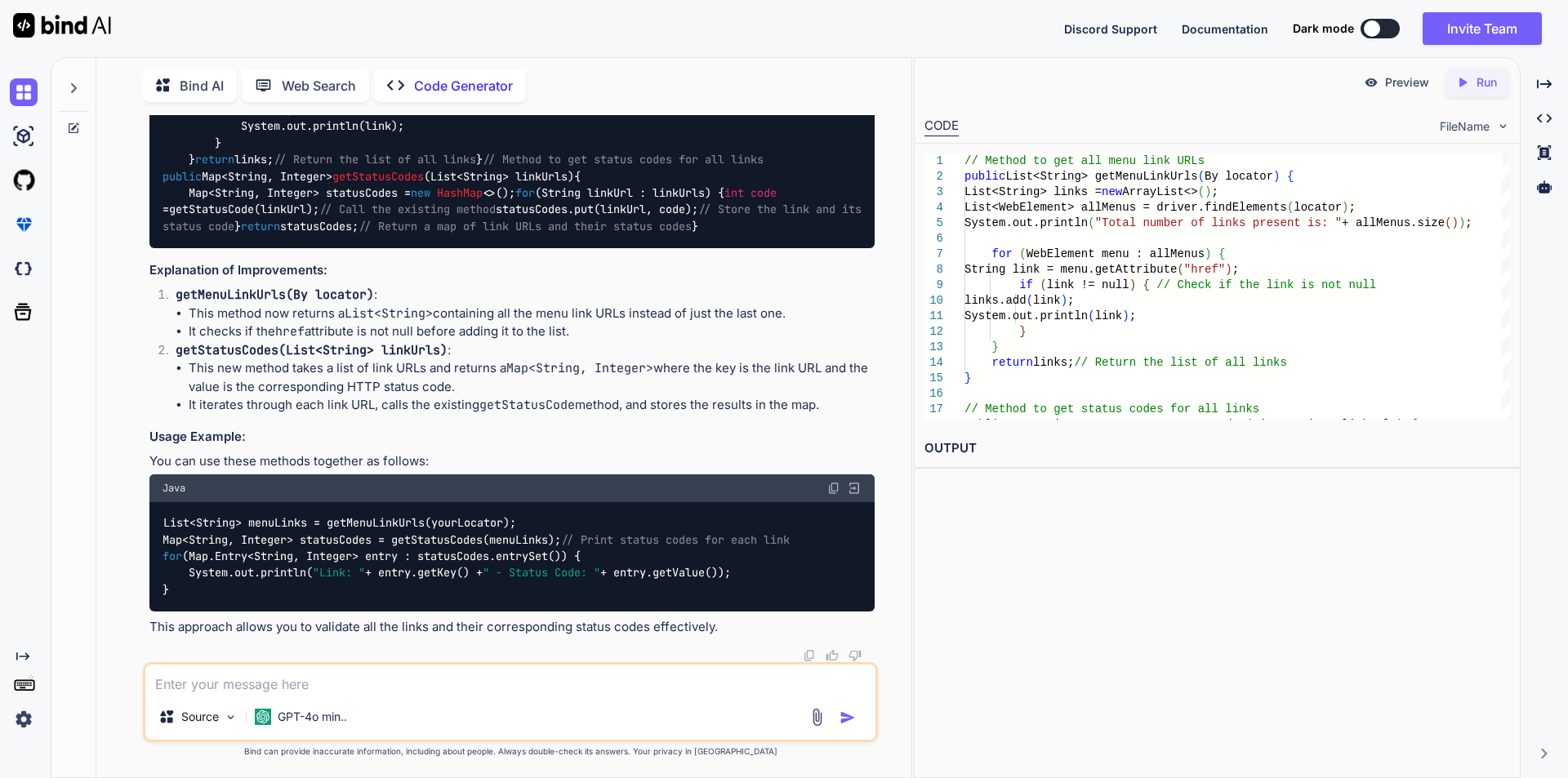
drag, startPoint x: 187, startPoint y: 232, endPoint x: 461, endPoint y: 234, distance: 274.0
click at [461, 234] on div "// Method to get all menu link URLs public List<String> getMenuLinkUrls (By loc…" at bounding box center [512, 117] width 725 height 258
click at [727, 248] on div "// Method to get all menu link URLs public List<String> getMenuLinkUrls (By loc…" at bounding box center [512, 117] width 725 height 258
click at [461, 248] on div "// Method to get all menu link URLs public List<String> getMenuLinkUrls (By loc…" at bounding box center [512, 117] width 725 height 258
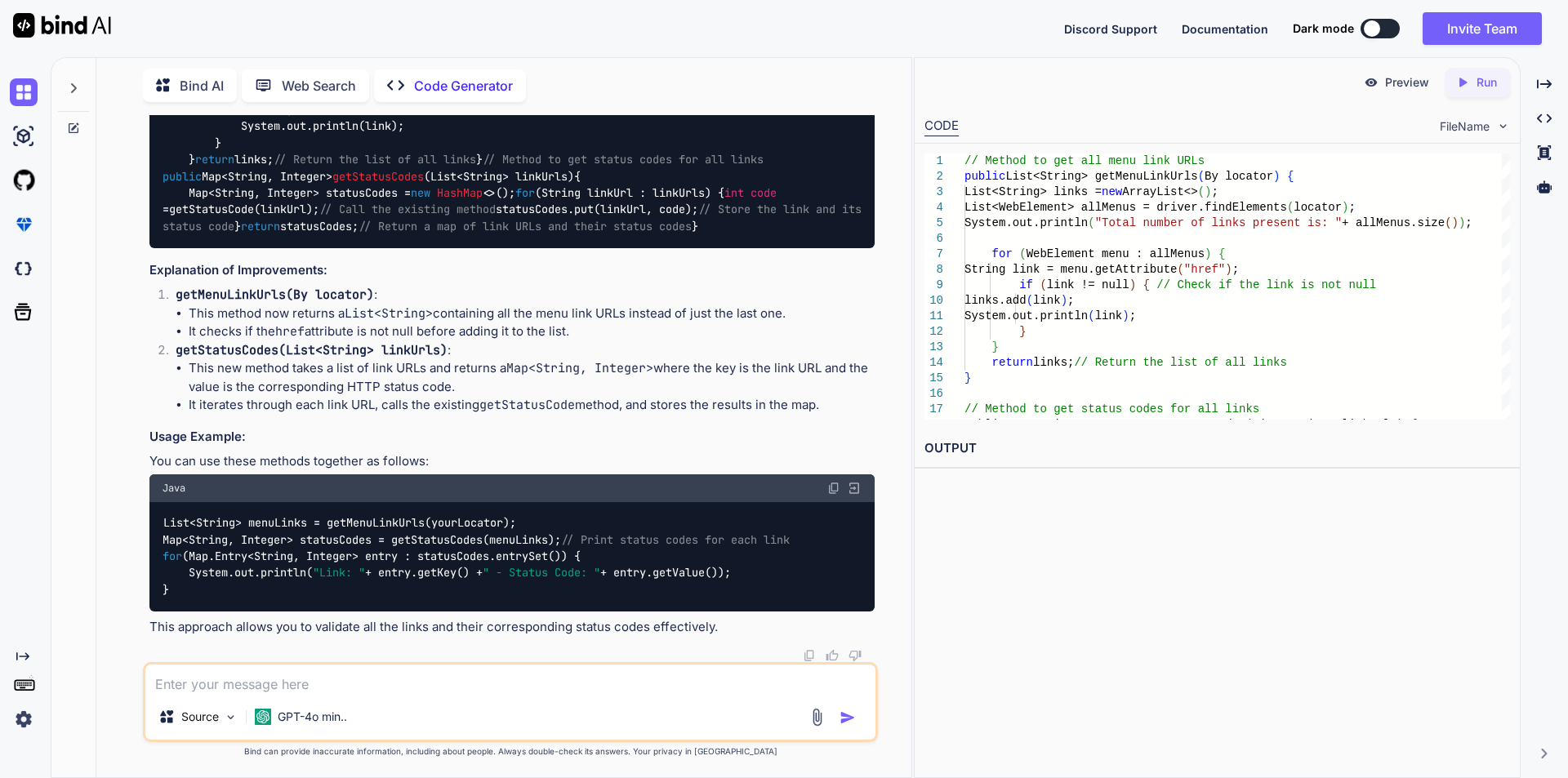
click at [479, 248] on div "// Method to get all menu link URLs public List<String> getMenuLinkUrls (By loc…" at bounding box center [512, 117] width 725 height 258
drag, startPoint x: 185, startPoint y: 338, endPoint x: 534, endPoint y: 341, distance: 349.0
click at [534, 248] on div "// Method to get all menu link URLs public List<String> getMenuLinkUrls (By loc…" at bounding box center [512, 117] width 725 height 258
click at [438, 248] on div "// Method to get all menu link URLs public List<String> getMenuLinkUrls (By loc…" at bounding box center [512, 117] width 725 height 258
drag, startPoint x: 184, startPoint y: 367, endPoint x: 411, endPoint y: 365, distance: 227.0
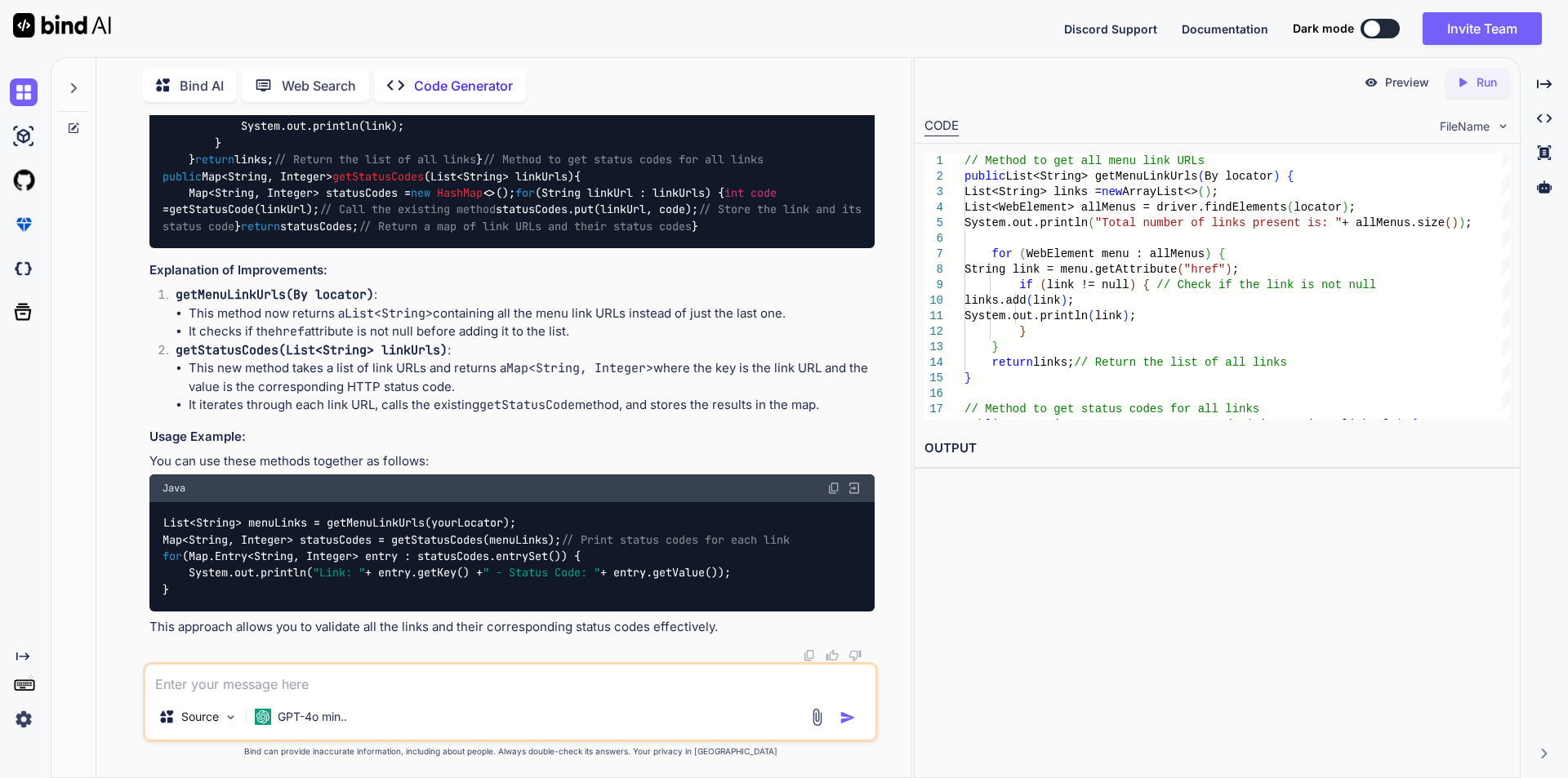
click at [411, 248] on div "// Method to get all menu link URLs public List<String> getMenuLinkUrls (By loc…" at bounding box center [512, 117] width 725 height 258
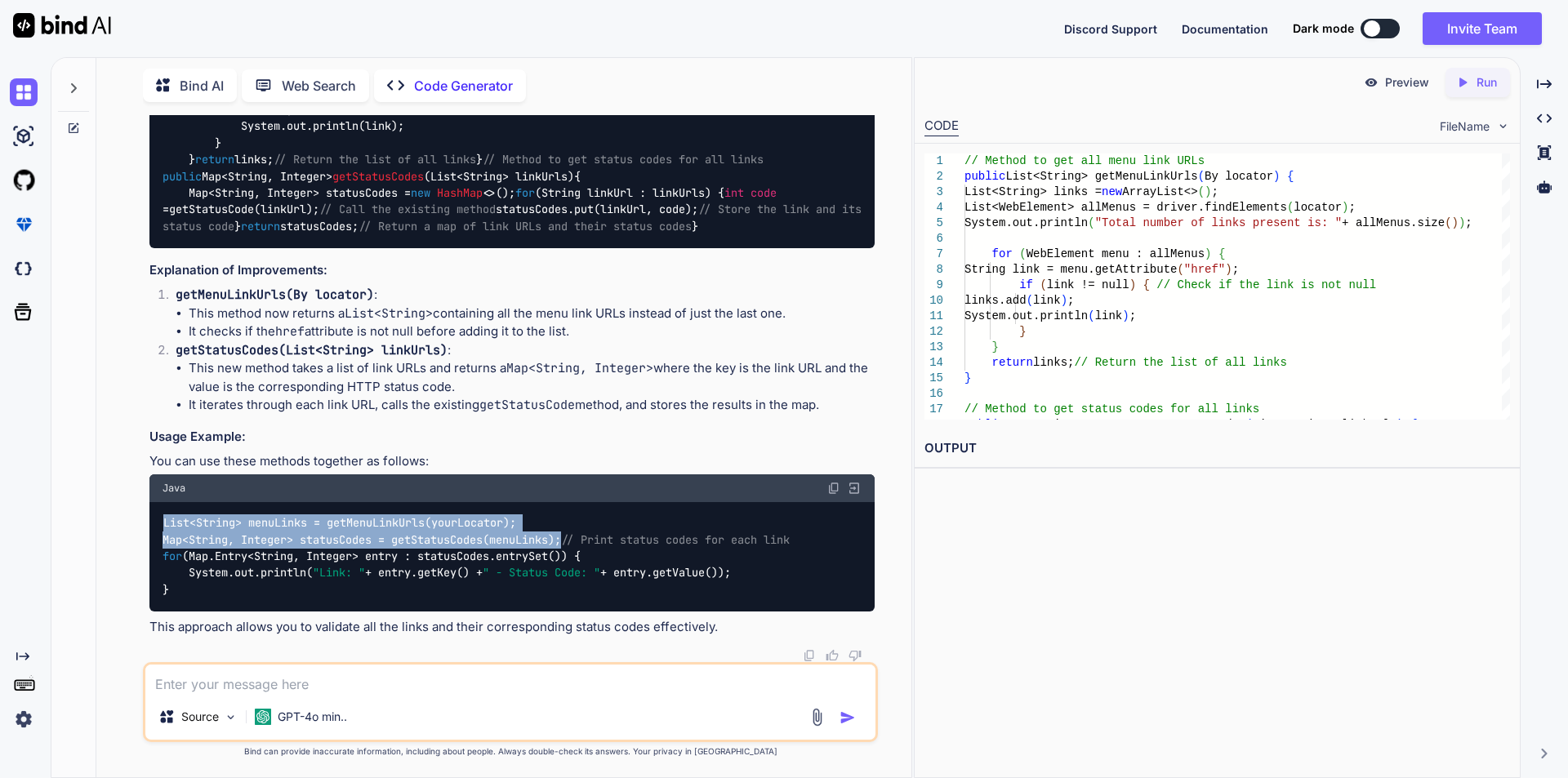
drag, startPoint x: 166, startPoint y: 485, endPoint x: 581, endPoint y: 502, distance: 415.3
click at [581, 502] on div "List<String> menuLinks = getMenuLinkUrls(yourLocator); Map<String, Integer> sta…" at bounding box center [512, 557] width 725 height 109
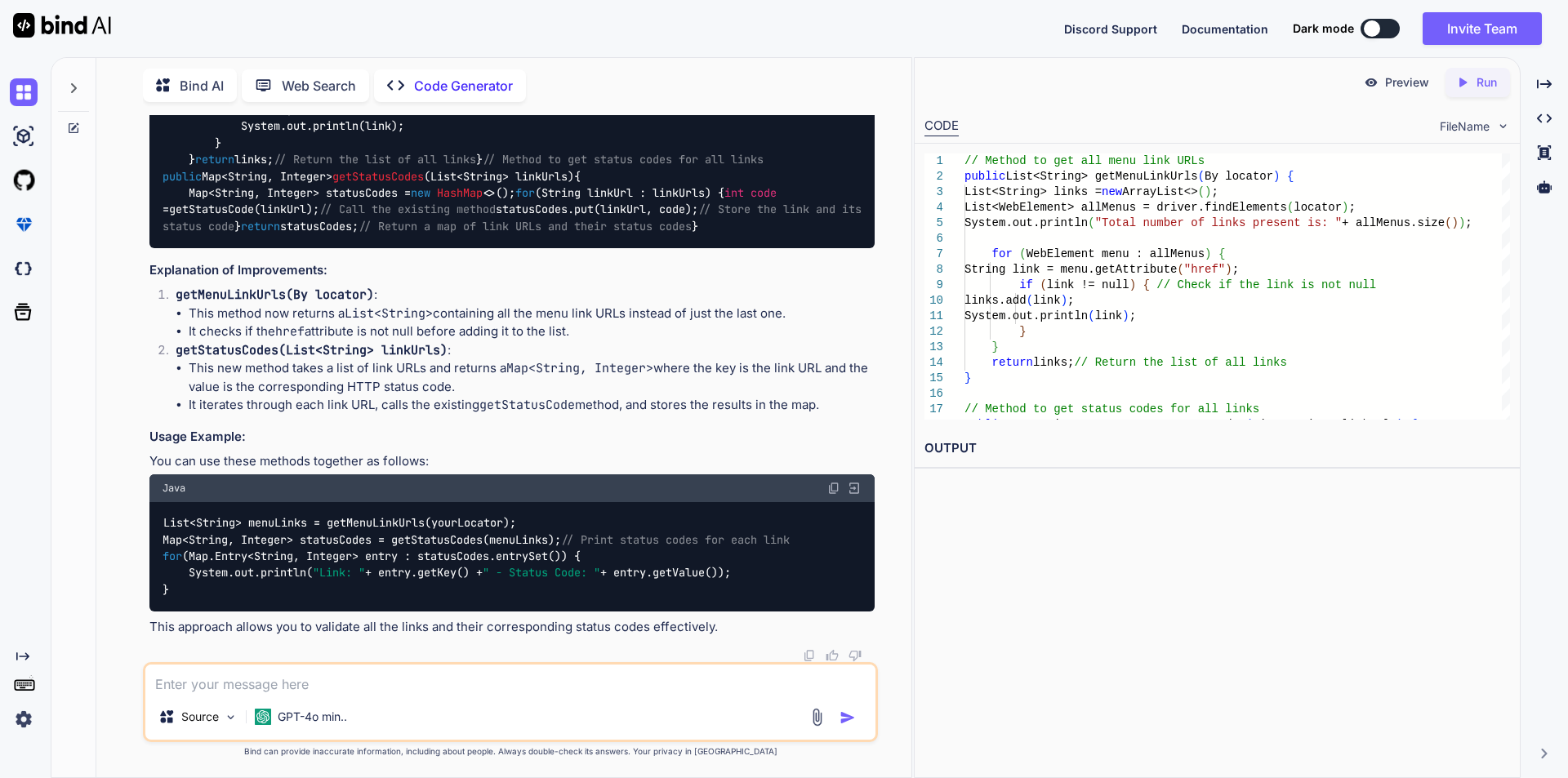
click at [403, 529] on div "List<String> menuLinks = getMenuLinkUrls(yourLocator); Map<String, Integer> sta…" at bounding box center [512, 557] width 725 height 109
drag, startPoint x: 160, startPoint y: 539, endPoint x: 444, endPoint y: 539, distance: 284.0
click at [444, 539] on div "List<String> menuLinks = getMenuLinkUrls(yourLocator); Map<String, Integer> sta…" at bounding box center [512, 557] width 725 height 109
drag, startPoint x: 313, startPoint y: 329, endPoint x: 474, endPoint y: 326, distance: 161.0
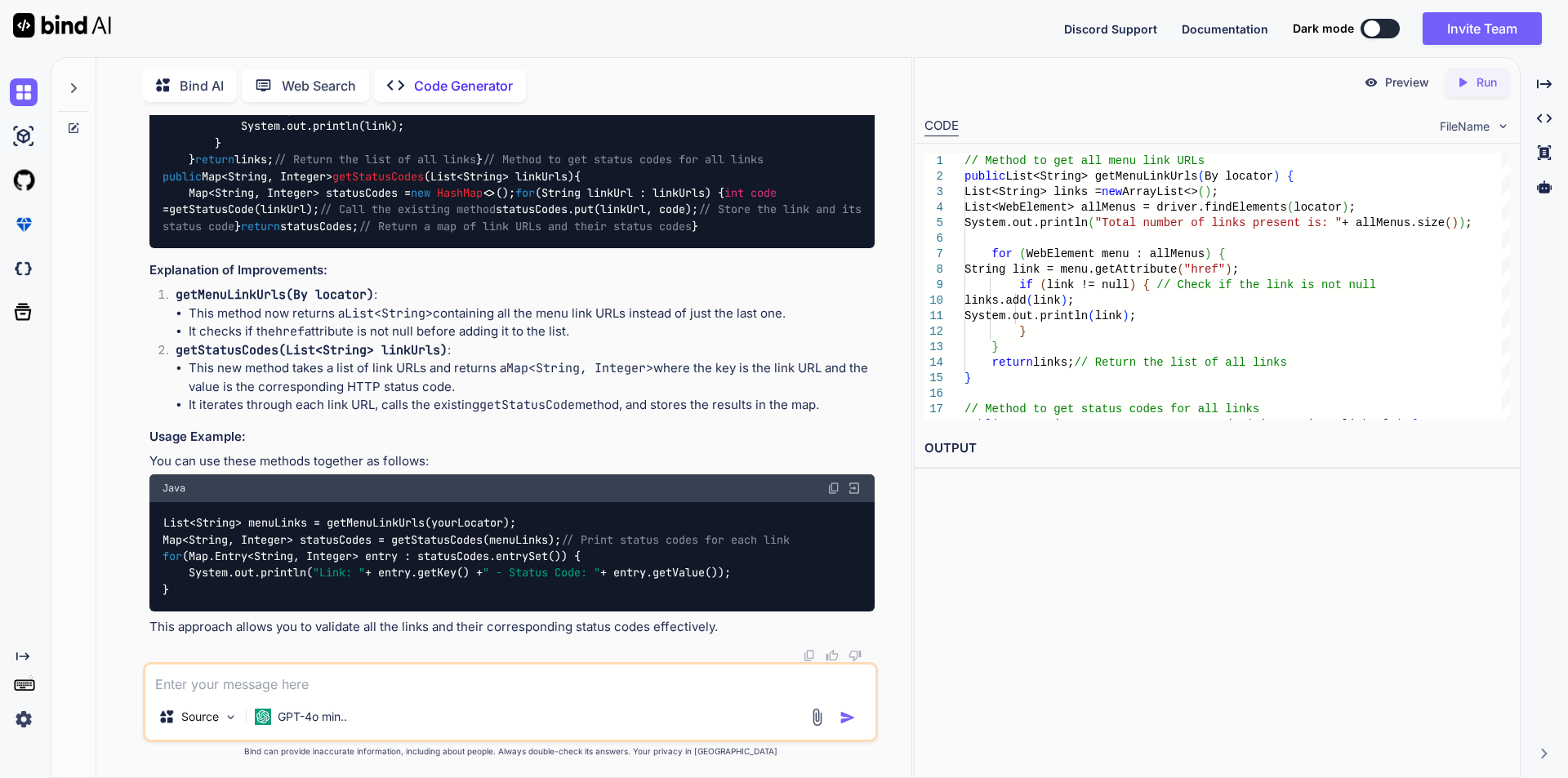
drag, startPoint x: 165, startPoint y: 263, endPoint x: 511, endPoint y: 308, distance: 348.9
click at [511, 235] on code "// Method to get all menu link URLs public List<String> getMenuLinkUrls (By loc…" at bounding box center [515, 118] width 705 height 233
click at [498, 248] on div "// Method to get all menu link URLs public List<String> getMenuLinkUrls (By loc…" at bounding box center [512, 117] width 725 height 258
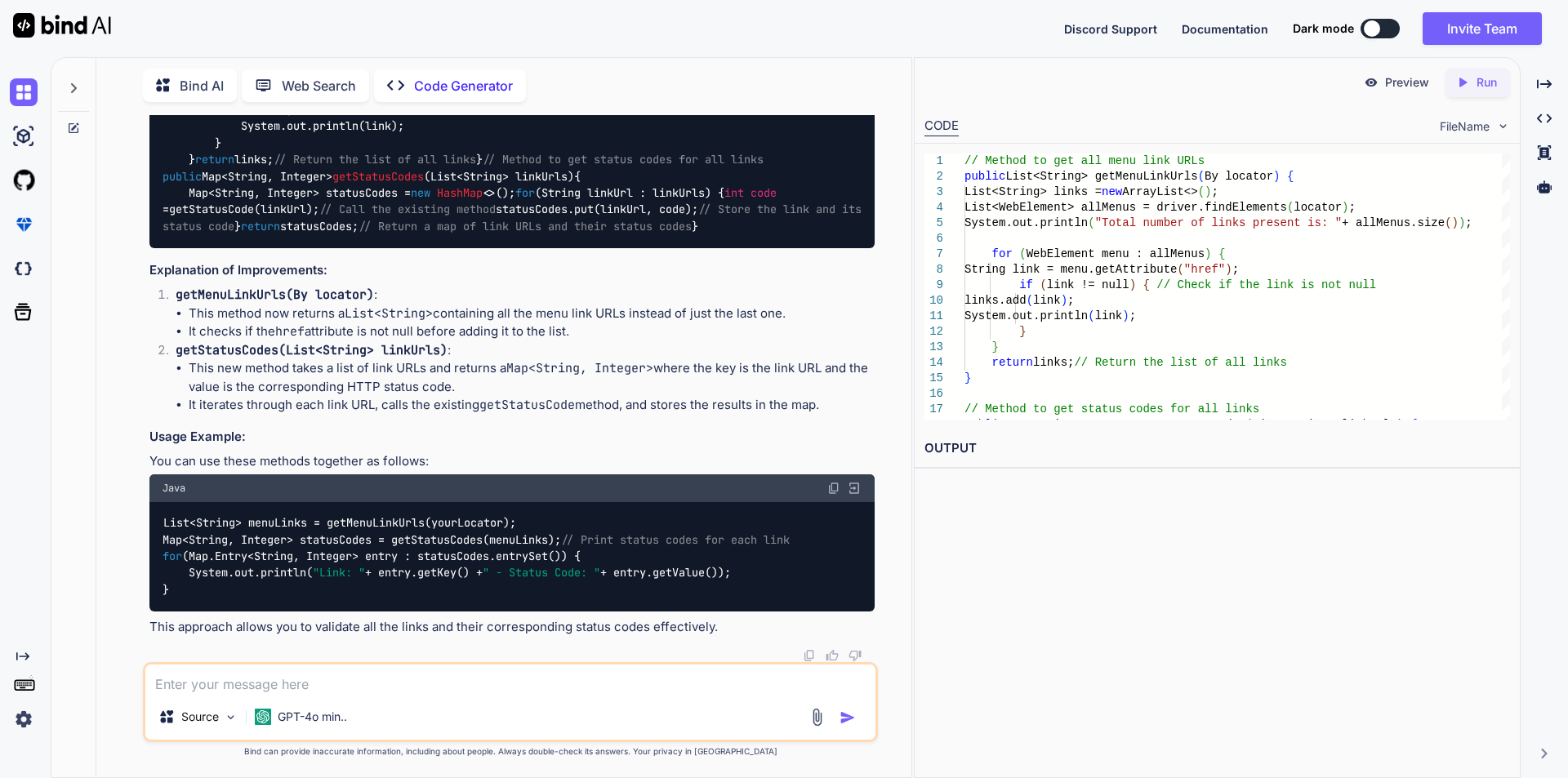
scroll to position [6427, 0]
drag, startPoint x: 189, startPoint y: 384, endPoint x: 557, endPoint y: 393, distance: 368.1
click at [557, 248] on div "// Method to get all menu link URLs public List<String> getMenuLinkUrls (By loc…" at bounding box center [512, 117] width 725 height 258
click at [411, 248] on div "// Method to get all menu link URLs public List<String> getMenuLinkUrls (By loc…" at bounding box center [512, 117] width 725 height 258
drag, startPoint x: 189, startPoint y: 413, endPoint x: 415, endPoint y: 420, distance: 226.1
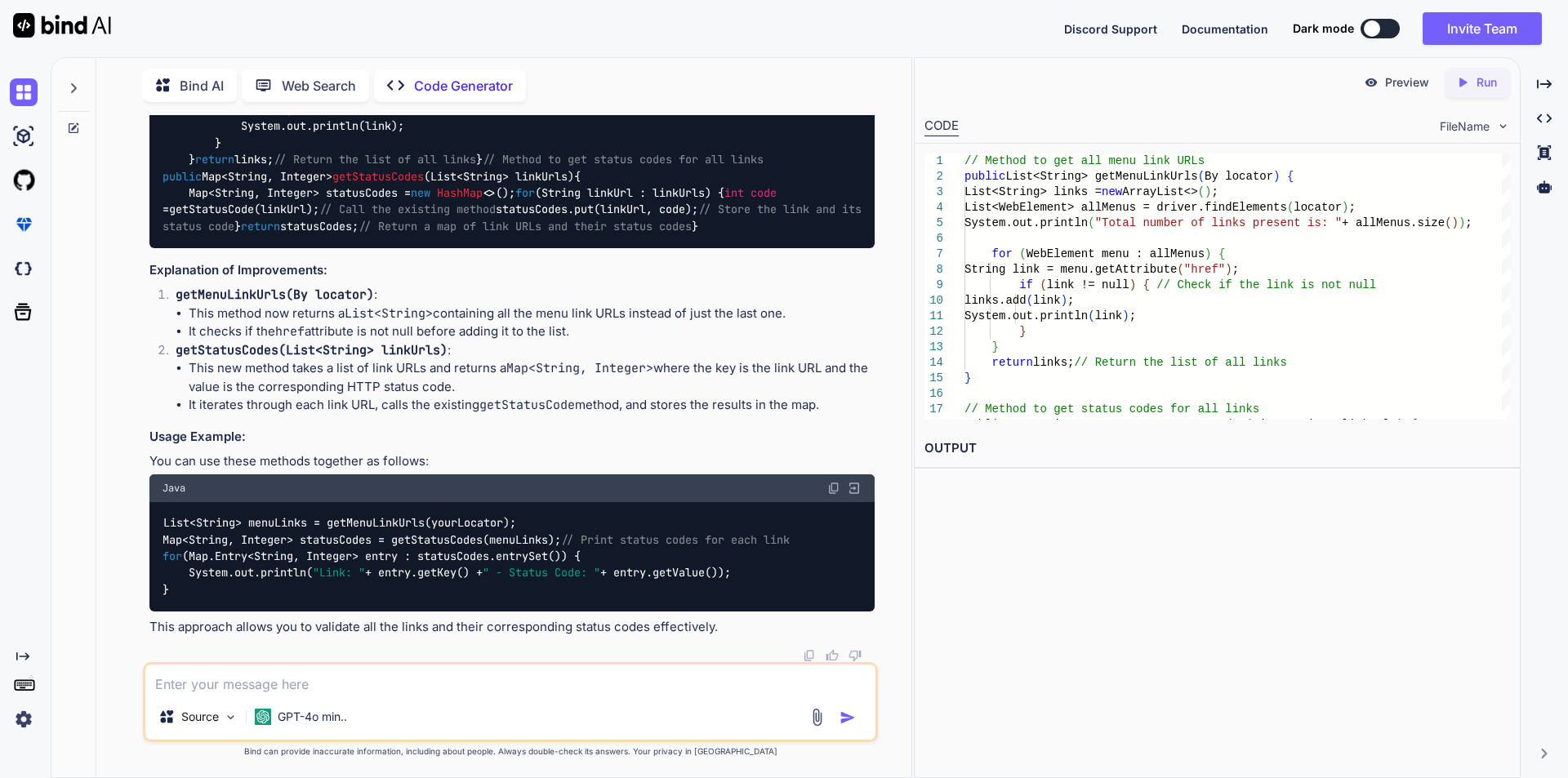
click at [415, 248] on div "// Method to get all menu link URLs public List<String> getMenuLinkUrls (By loc…" at bounding box center [512, 117] width 725 height 258
click at [432, 248] on div "// Method to get all menu link URLs public List<String> getMenuLinkUrls (By loc…" at bounding box center [512, 117] width 725 height 258
drag, startPoint x: 190, startPoint y: 361, endPoint x: 790, endPoint y: 365, distance: 600.0
click at [790, 324] on li "This method now returns a List<String> containing all the menu link URLs instea…" at bounding box center [531, 314] width 686 height 19
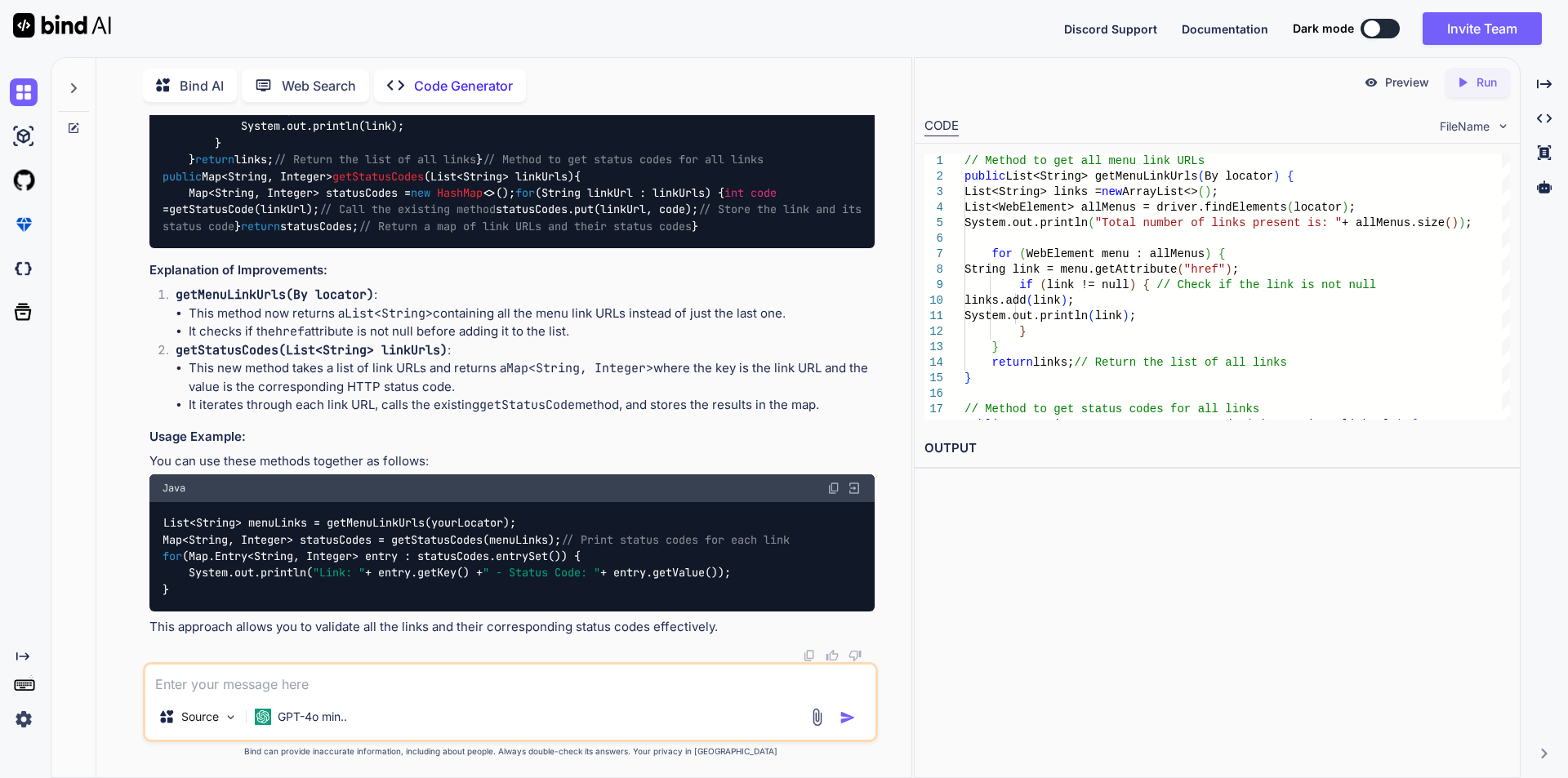
click at [514, 341] on li "It checks if the href attribute is not null before adding it to the list." at bounding box center [531, 332] width 686 height 19
drag, startPoint x: 184, startPoint y: 373, endPoint x: 595, endPoint y: 379, distance: 411.0
click at [595, 341] on ul "This method now returns a List<String> containing all the menu link URLs instea…" at bounding box center [526, 323] width 699 height 36
click at [496, 360] on p "getStatusCodes(List<String> linkUrls) :" at bounding box center [526, 351] width 699 height 19
click at [409, 297] on div "The two methods you've provided are designed to handle links, but they currentl…" at bounding box center [512, 121] width 725 height 1030
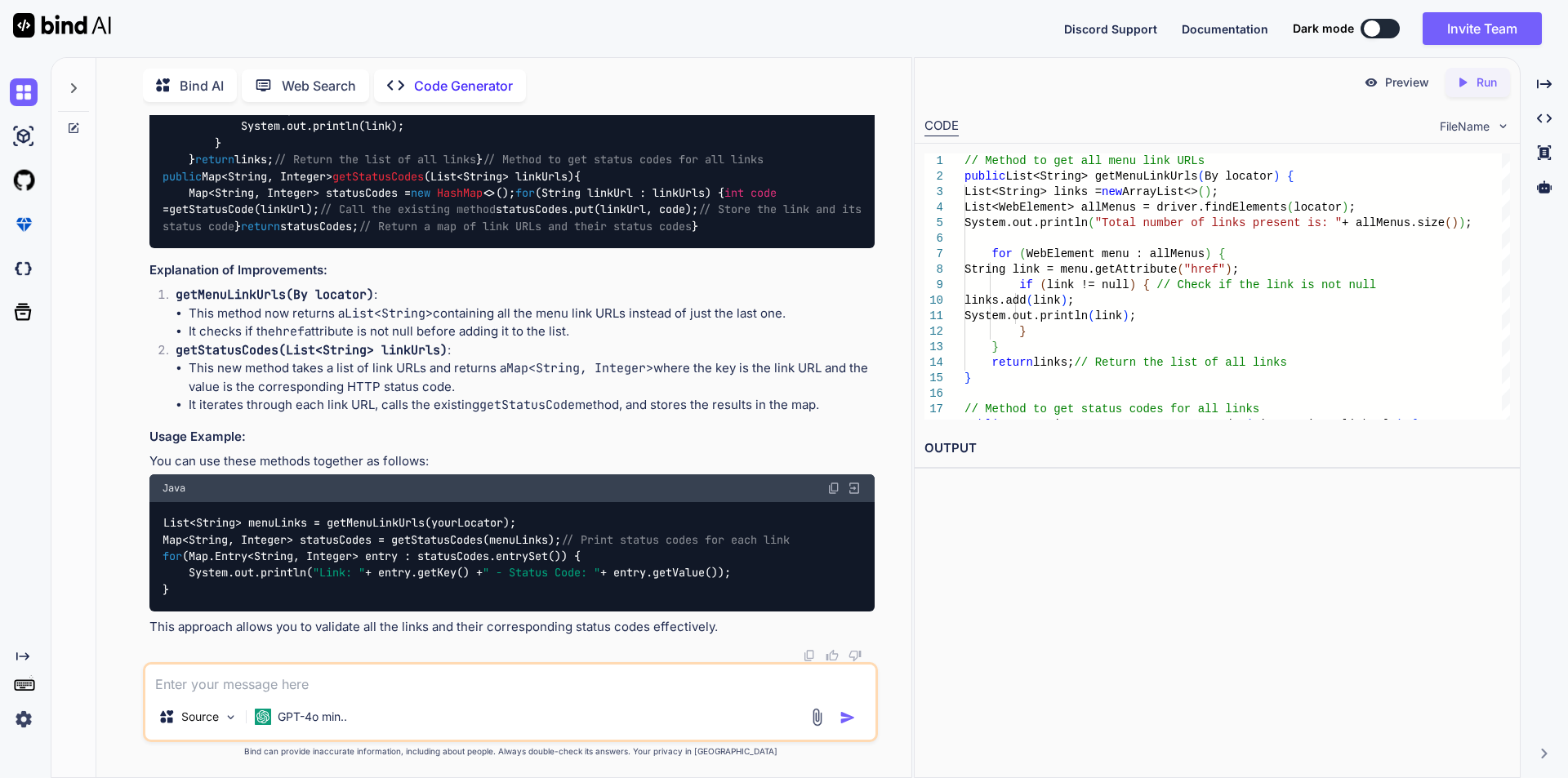
scroll to position [6263, 0]
click at [327, 687] on textarea at bounding box center [510, 679] width 730 height 30
paste textarea "int statusCode = eleUtil.getStatusCode(menuUrl); Assert.assertEquals(statusCode…"
type textarea "add this assertion statement in step definition file and above code in the page…"
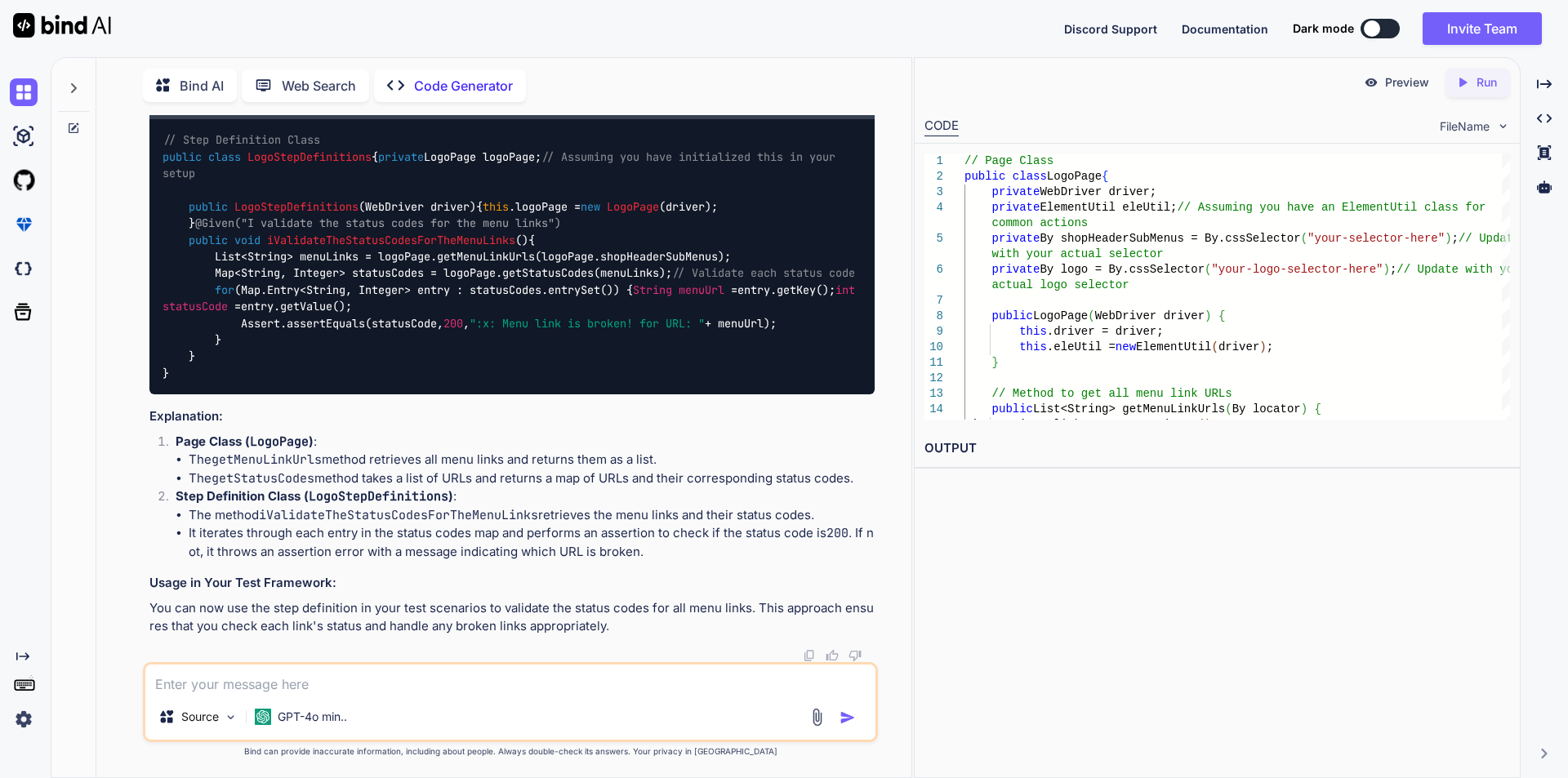
scroll to position [8368, 0]
click at [462, 395] on div "// Step Definition Class public class LogoStepDefinitions { private LogoPage lo…" at bounding box center [512, 256] width 725 height 276
click at [482, 395] on div "// Step Definition Class public class LogoStepDefinitions { private LogoPage lo…" at bounding box center [512, 256] width 725 height 276
click at [824, 395] on div "// Step Definition Class public class LogoStepDefinitions { private LogoPage lo…" at bounding box center [512, 256] width 725 height 276
click at [472, 240] on div "// Step Definition Class public class LogoStepDefinitions { private LogoPage lo…" at bounding box center [512, 256] width 725 height 276
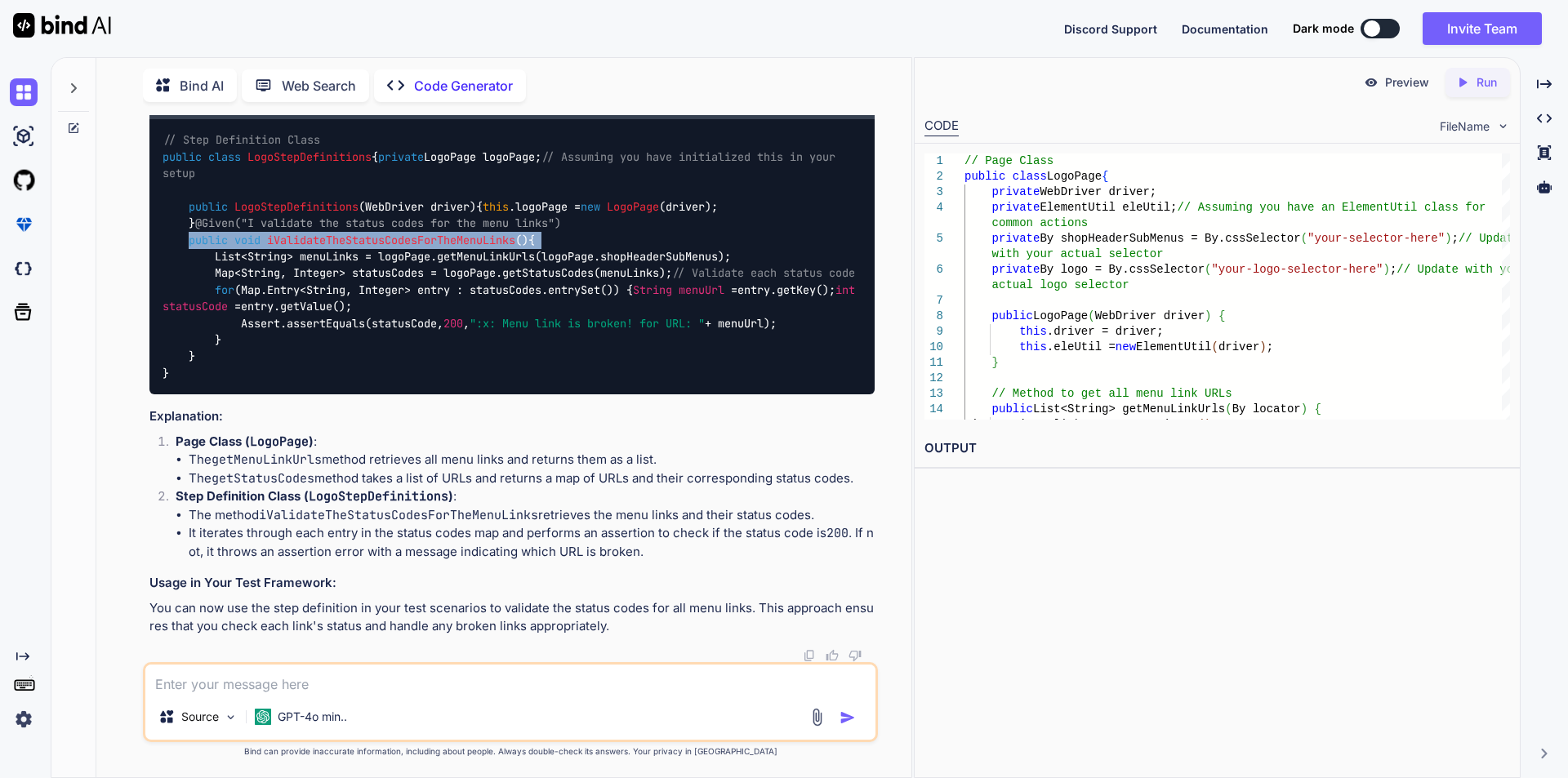
drag, startPoint x: 189, startPoint y: 306, endPoint x: 571, endPoint y: 317, distance: 382.2
click at [571, 317] on div "// Step Definition Class public class LogoStepDefinitions { private LogoPage lo…" at bounding box center [512, 256] width 725 height 276
click at [760, 328] on div "// Step Definition Class public class LogoStepDefinitions { private LogoPage lo…" at bounding box center [512, 256] width 725 height 276
click at [702, 343] on div "// Step Definition Class public class LogoStepDefinitions { private LogoPage lo…" at bounding box center [512, 256] width 725 height 276
click at [694, 342] on div "// Step Definition Class public class LogoStepDefinitions { private LogoPage lo…" at bounding box center [512, 256] width 725 height 276
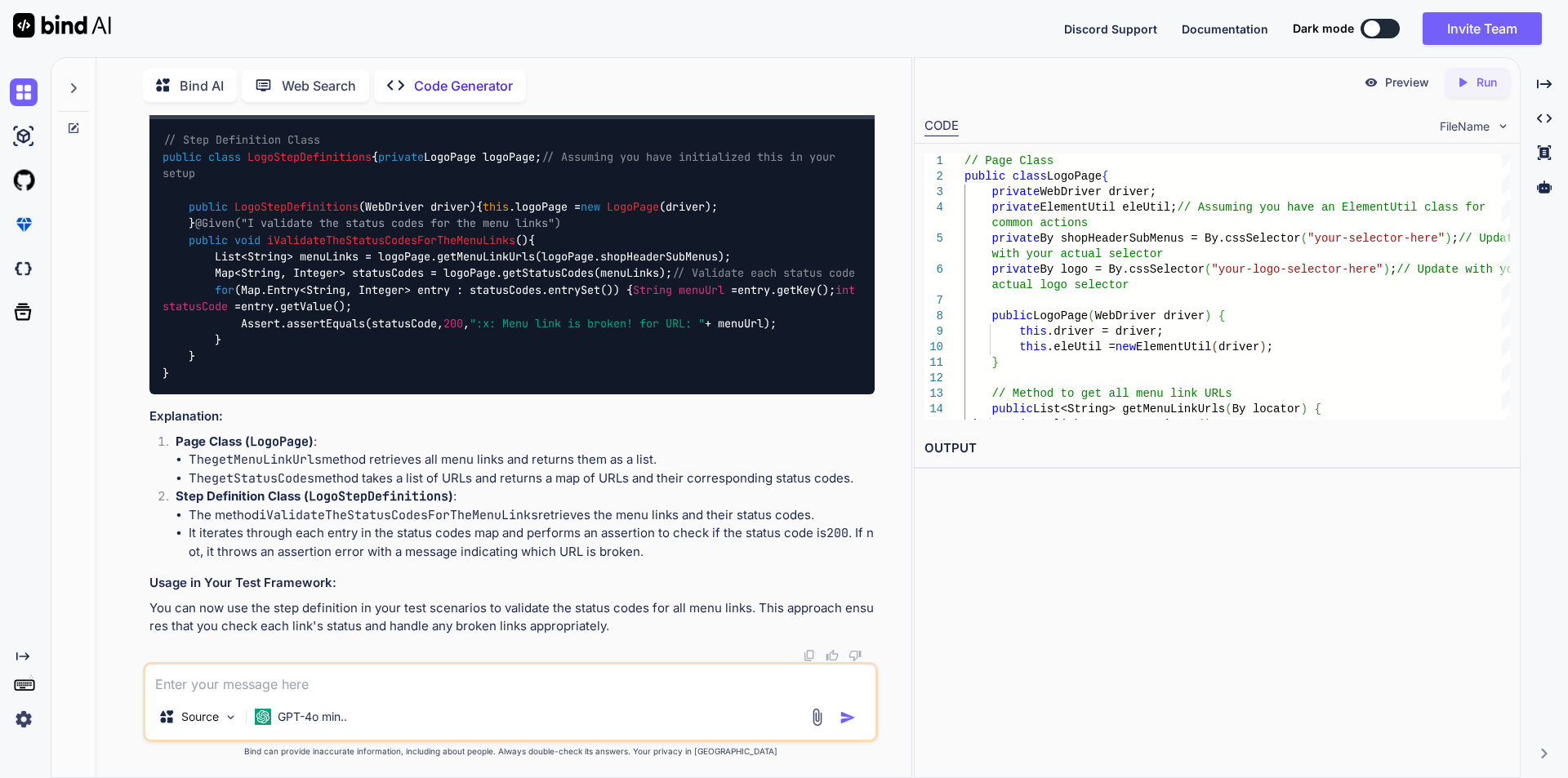
click at [209, 374] on code "// Step Definition Class public class LogoStepDefinitions { private LogoPage lo…" at bounding box center [512, 256] width 699 height 250
drag, startPoint x: 209, startPoint y: 374, endPoint x: 401, endPoint y: 376, distance: 192.0
click at [401, 376] on code "// Step Definition Class public class LogoStepDefinitions { private LogoPage lo…" at bounding box center [512, 256] width 699 height 250
click at [422, 376] on div "// Step Definition Class public class LogoStepDefinitions { private LogoPage lo…" at bounding box center [512, 256] width 725 height 276
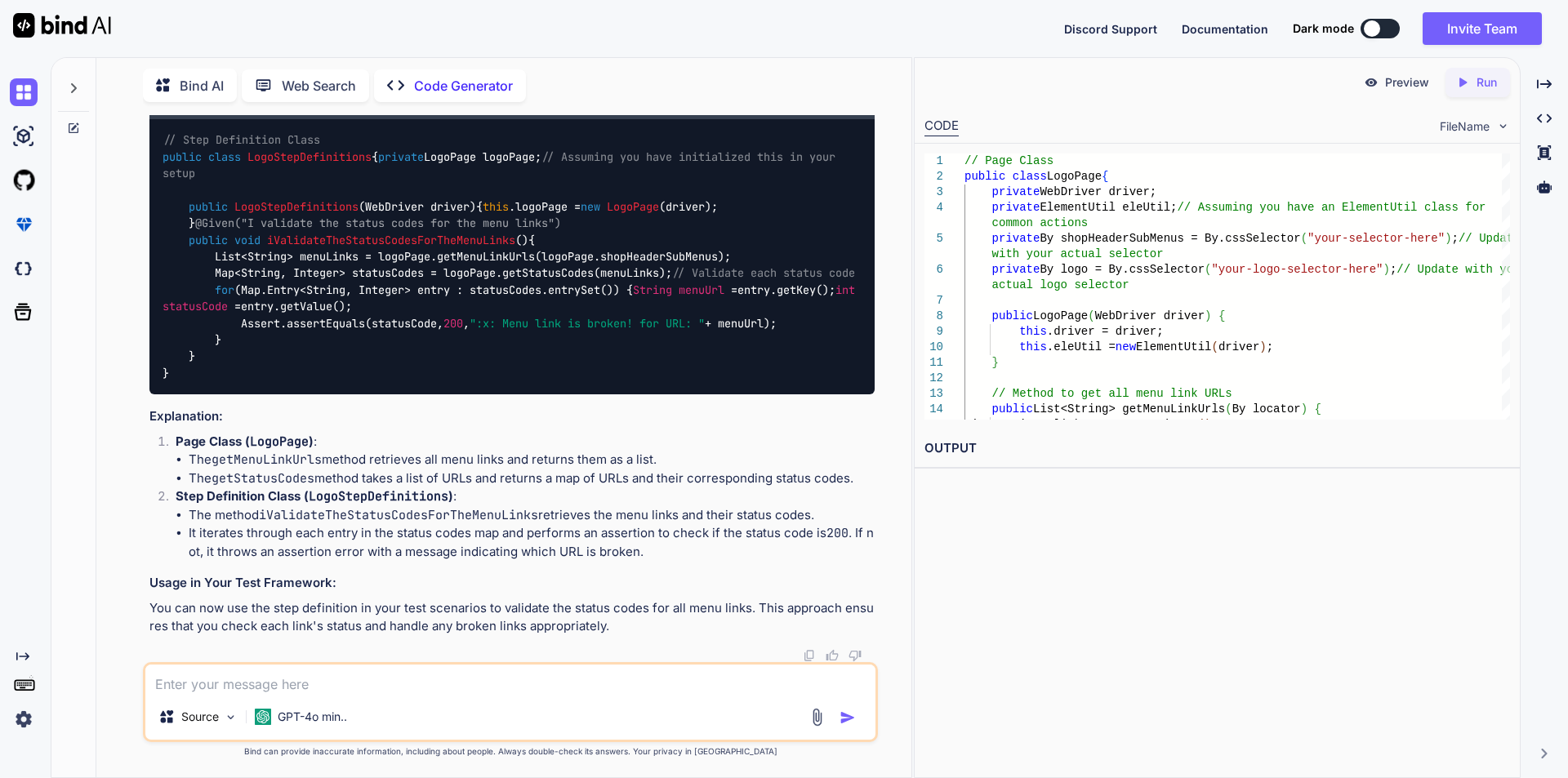
drag, startPoint x: 528, startPoint y: 366, endPoint x: 716, endPoint y: 367, distance: 188.0
drag, startPoint x: 457, startPoint y: 378, endPoint x: 727, endPoint y: 378, distance: 270.0
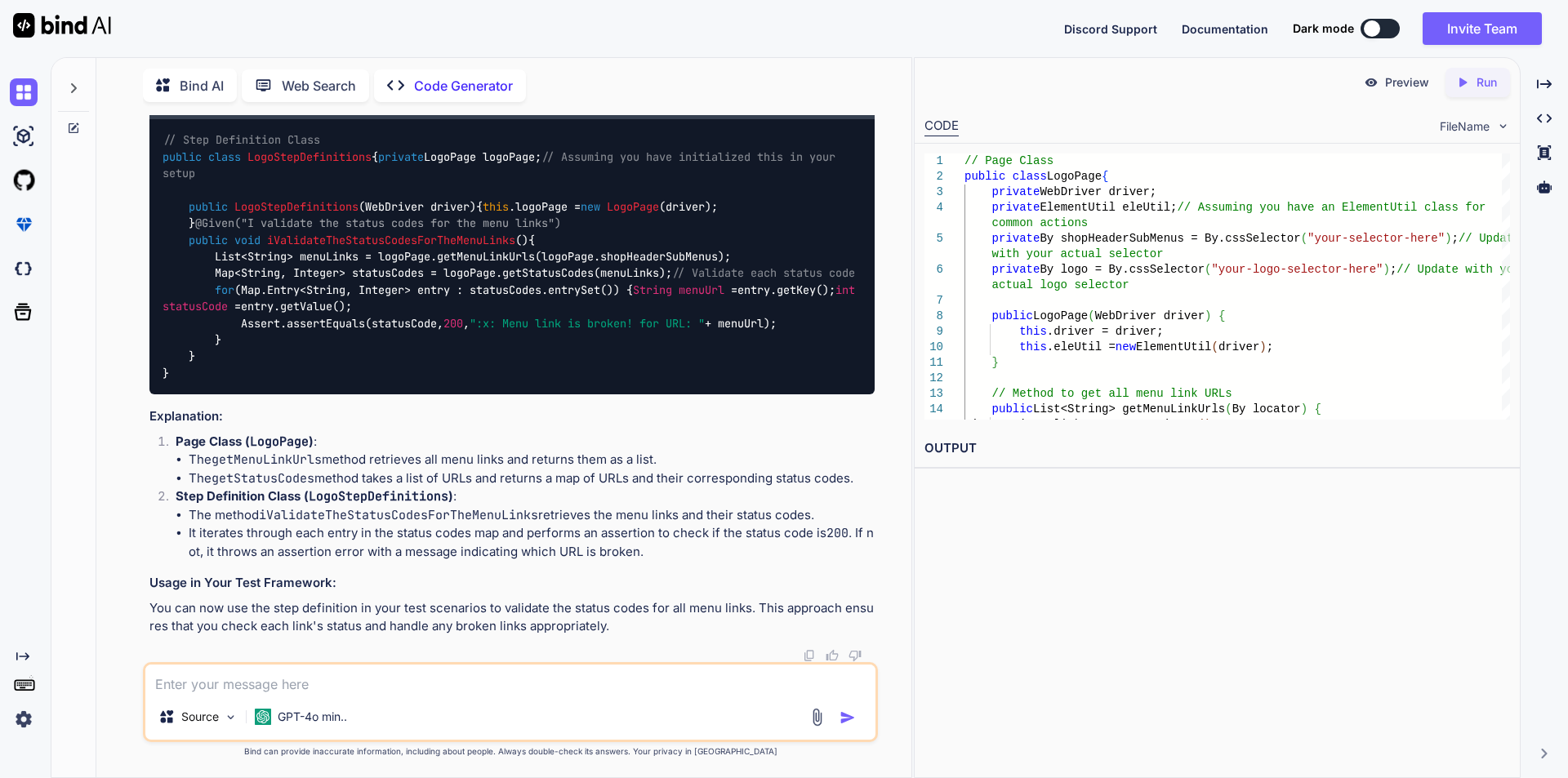
drag, startPoint x: 364, startPoint y: 427, endPoint x: 700, endPoint y: 423, distance: 336.0
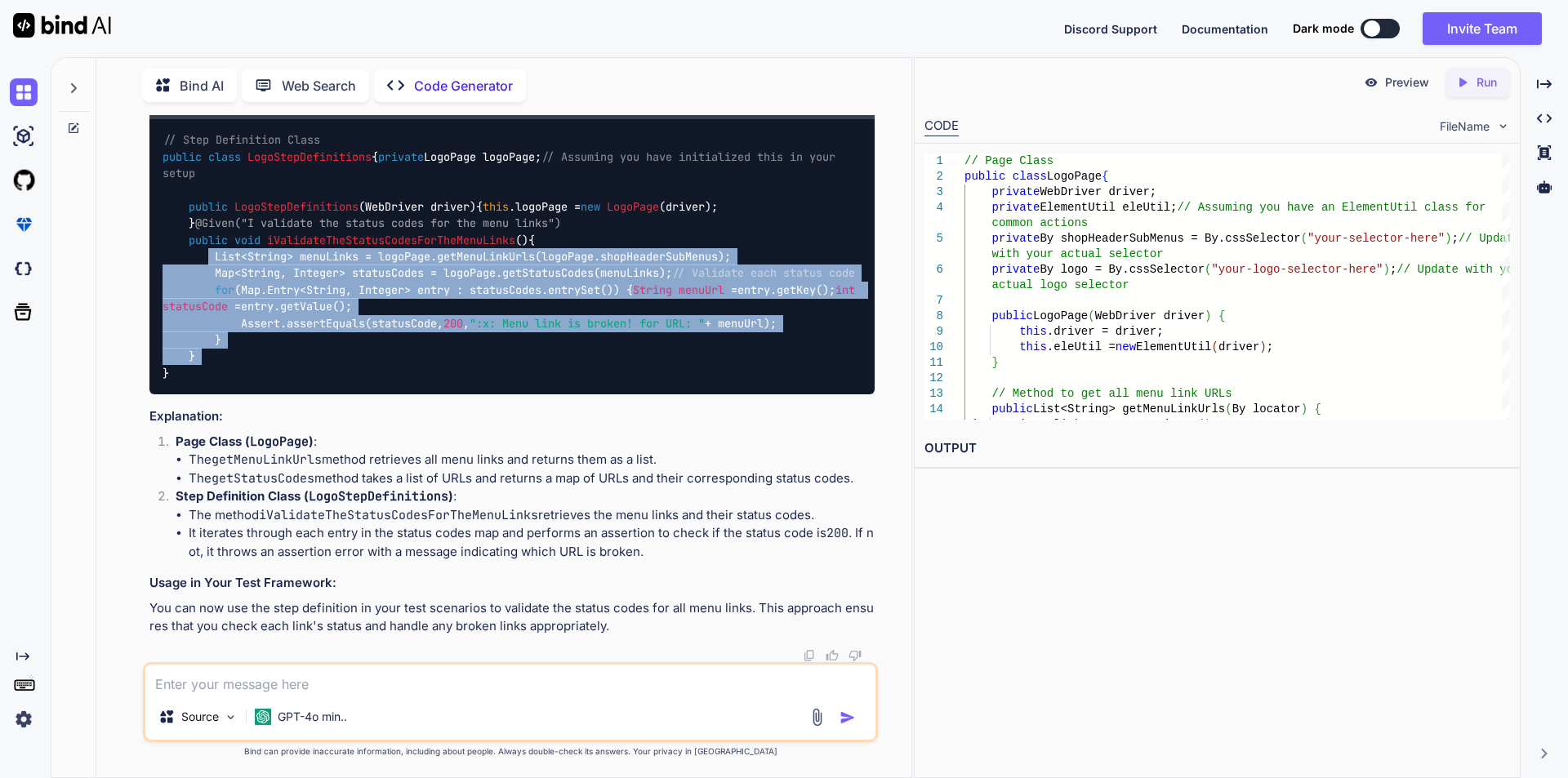
drag, startPoint x: 204, startPoint y: 289, endPoint x: 287, endPoint y: 444, distance: 175.8
click at [287, 395] on div "// Step Definition Class public class LogoStepDefinitions { private LogoPage lo…" at bounding box center [512, 256] width 725 height 276
copy code "List<String> menuLinks = logoPage.getMenuLinkUrls(logoPage.shopHeaderSubMenus);…"
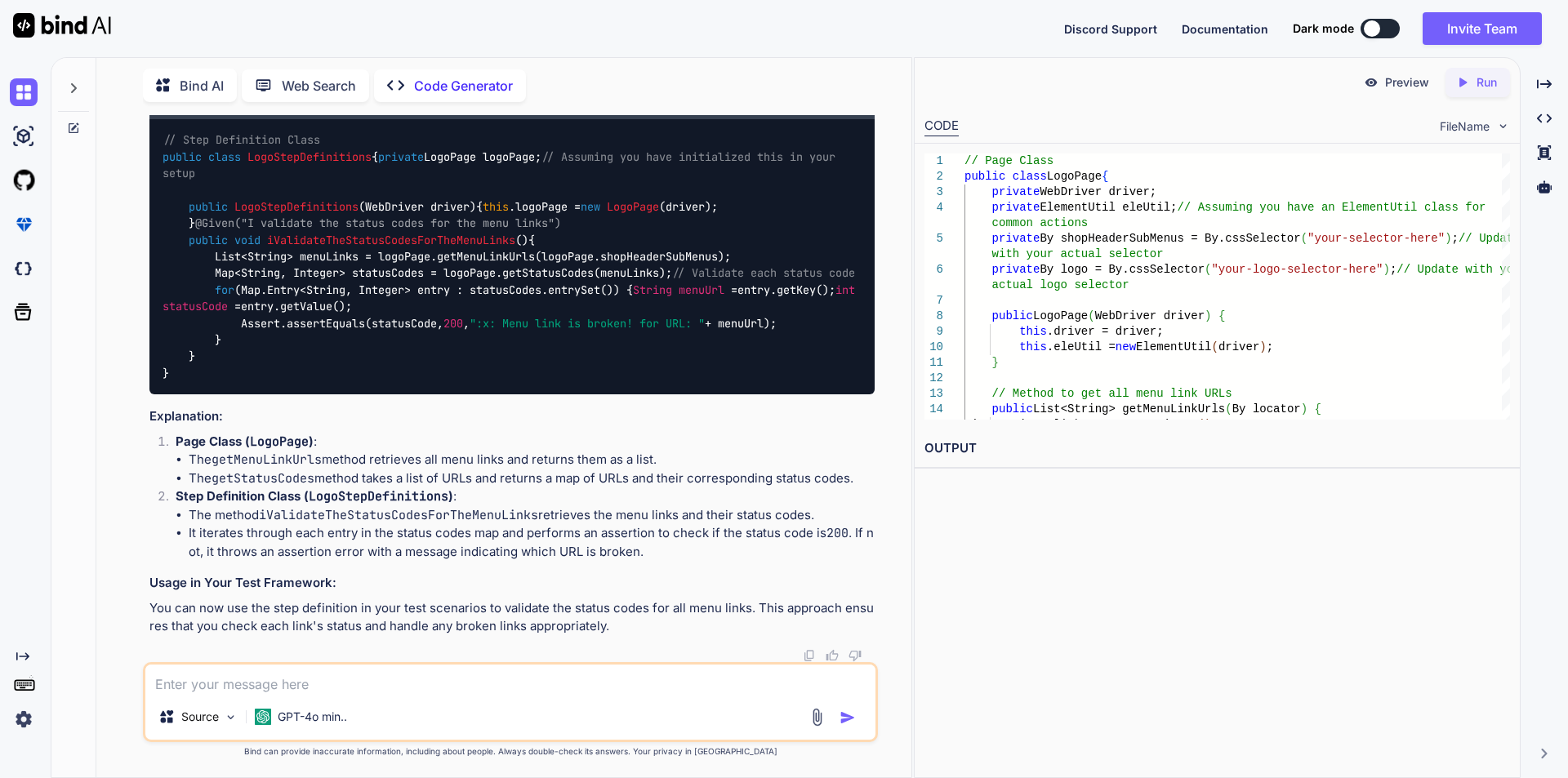
click at [243, 675] on textarea at bounding box center [510, 679] width 730 height 30
paste textarea "public List<String> getMenuLinkUrls() { List<String> links = new ArrayList<>();…"
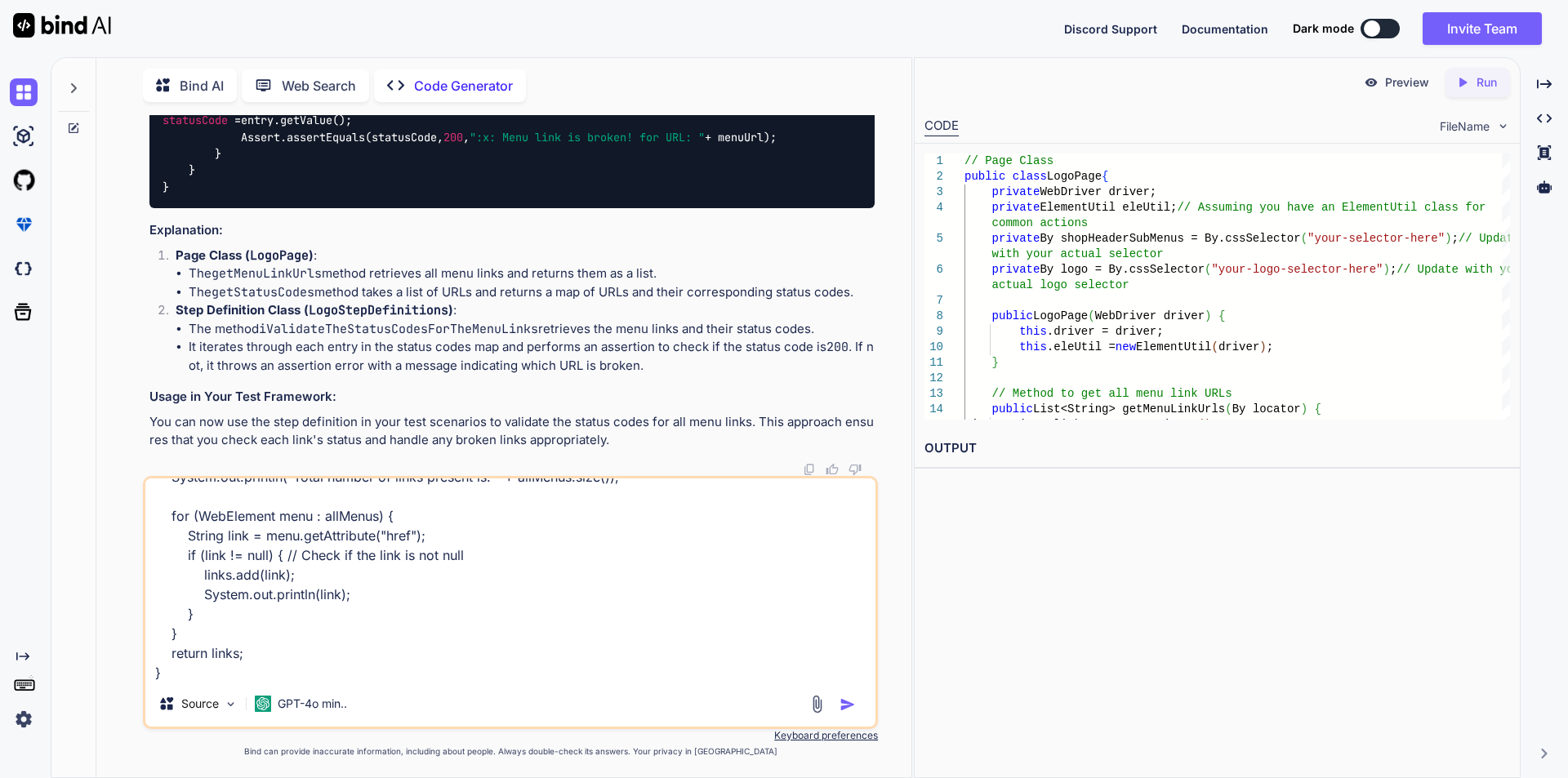
paste textarea "public int getStatusCode(String linkUrl) { int code = 0; try { HttpURLConnectio…"
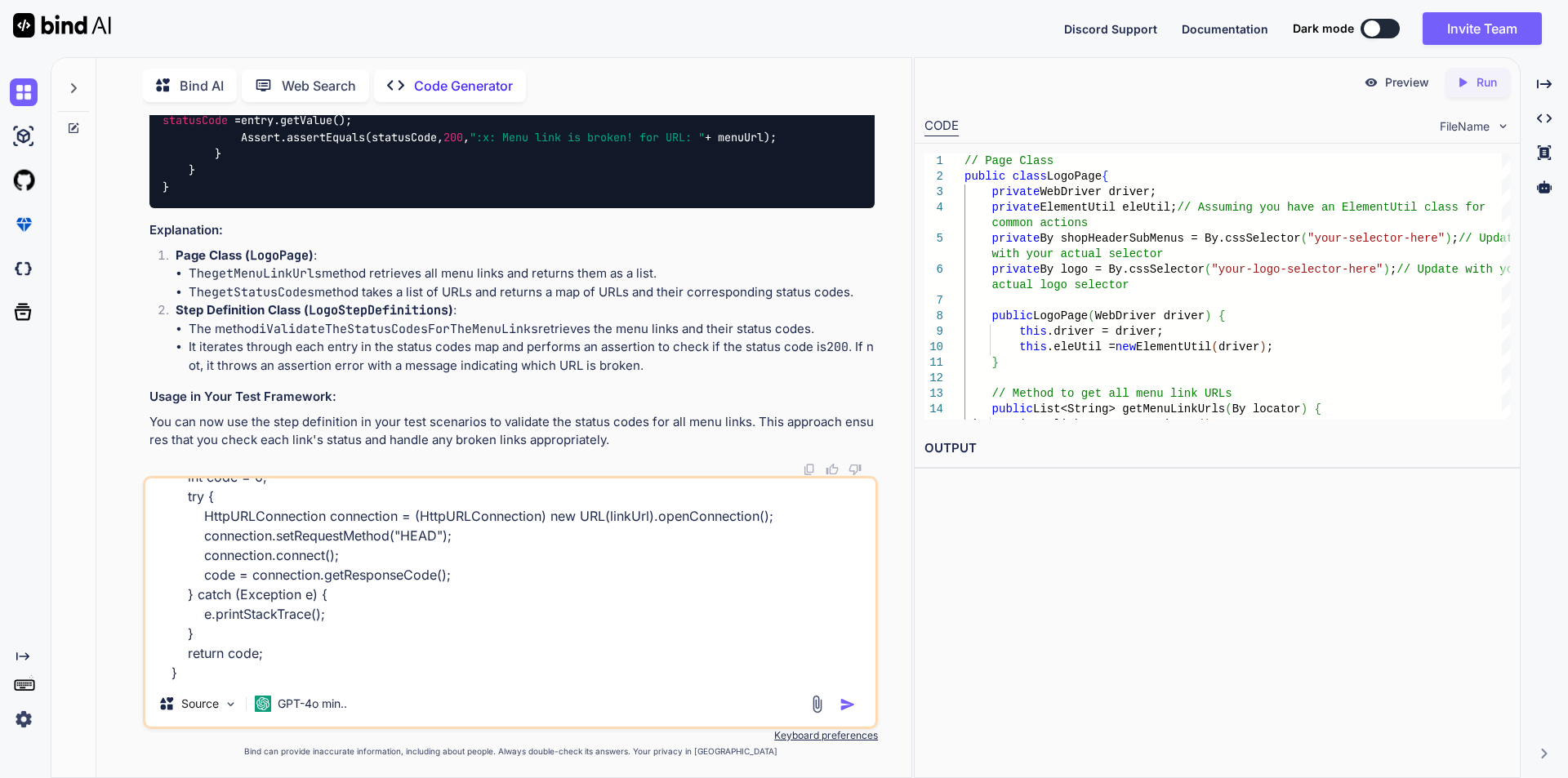
scroll to position [297, 0]
paste textarea "String menuUrl = headerMenuPage.getShopSubMenuLinks(); int statusCode = eleUtil…"
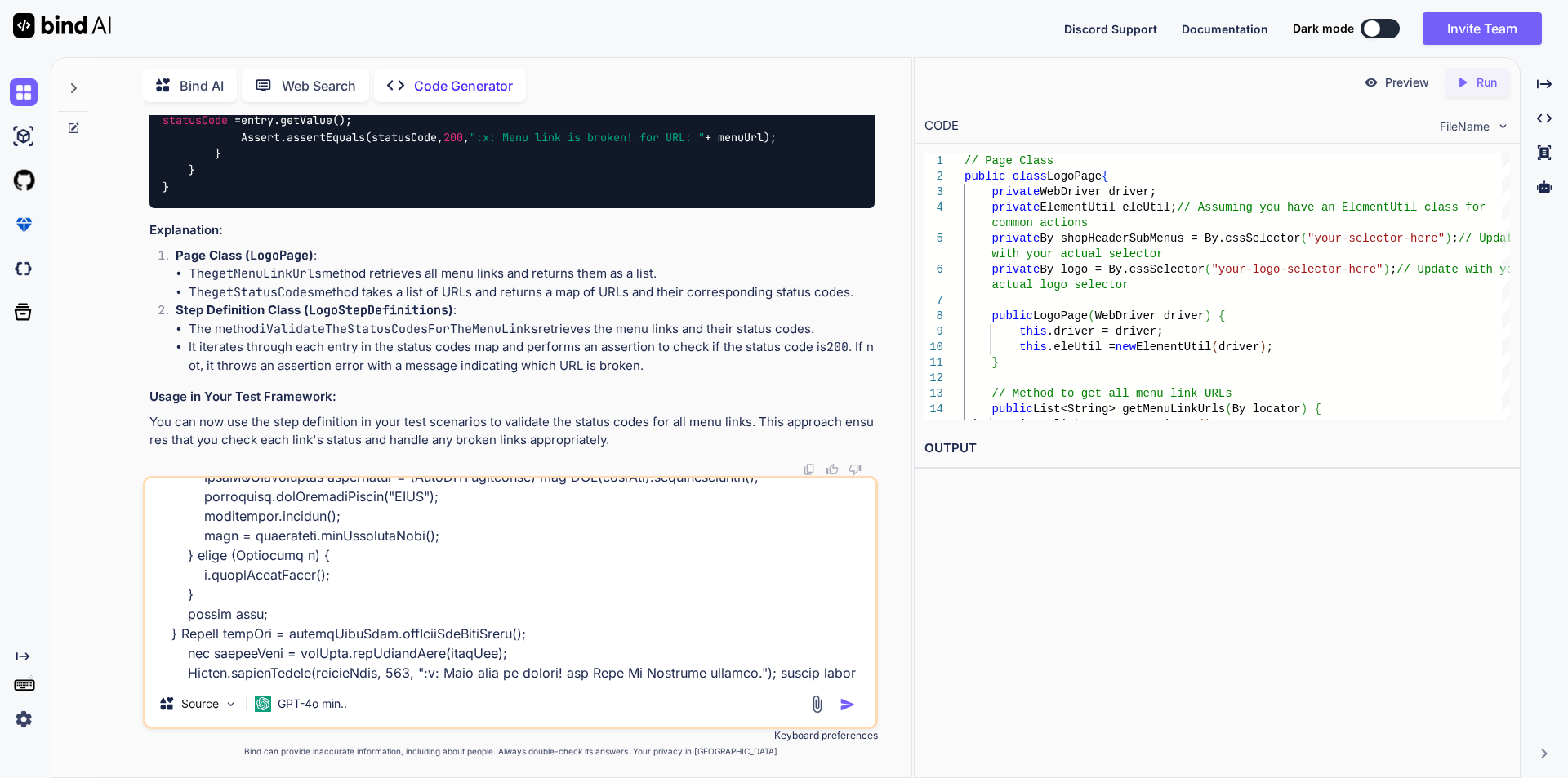
scroll to position [354, 0]
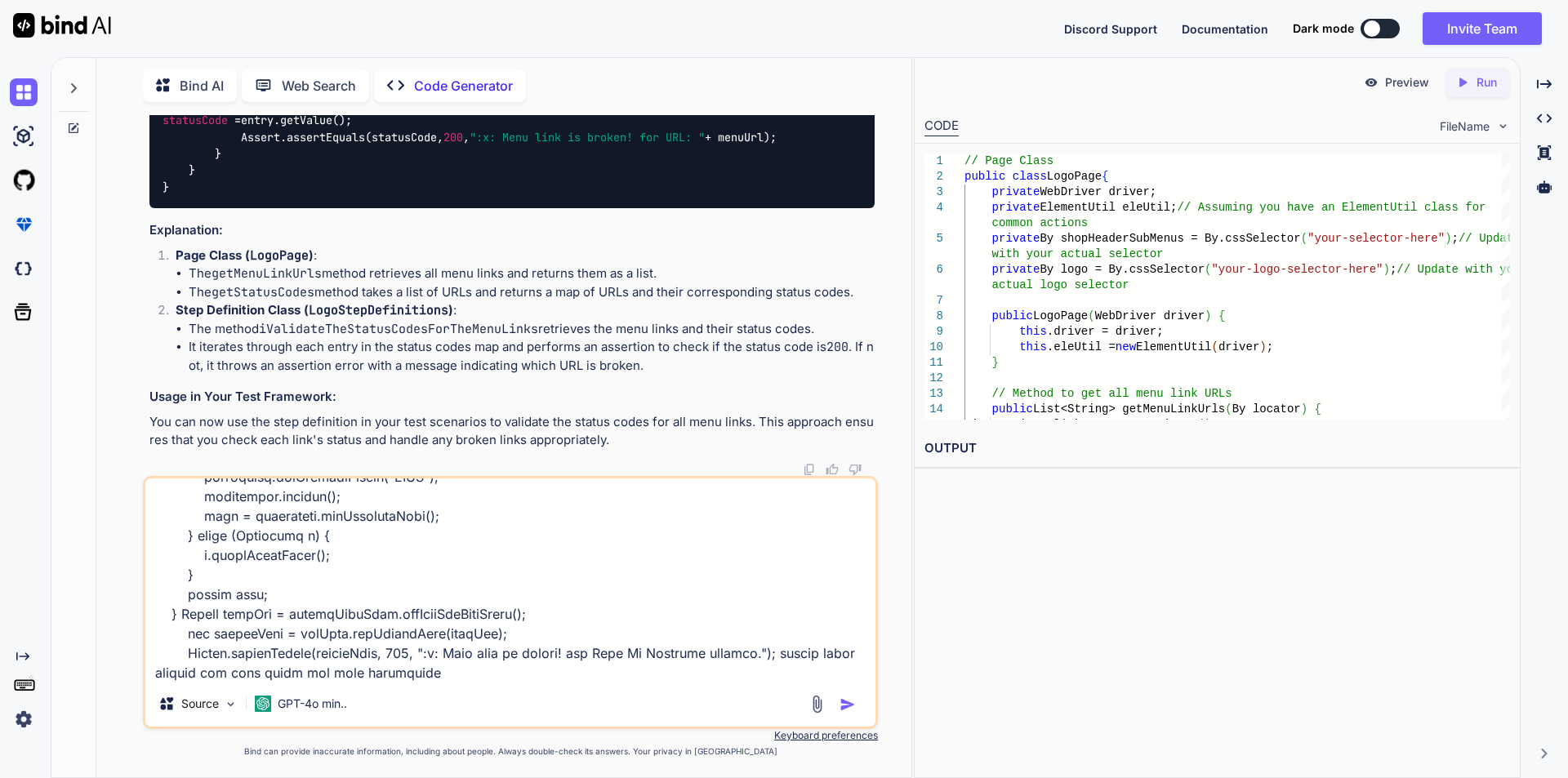
type textarea "public List<String> getMenuLinkUrls() { List<String> links = new ArrayList<>();…"
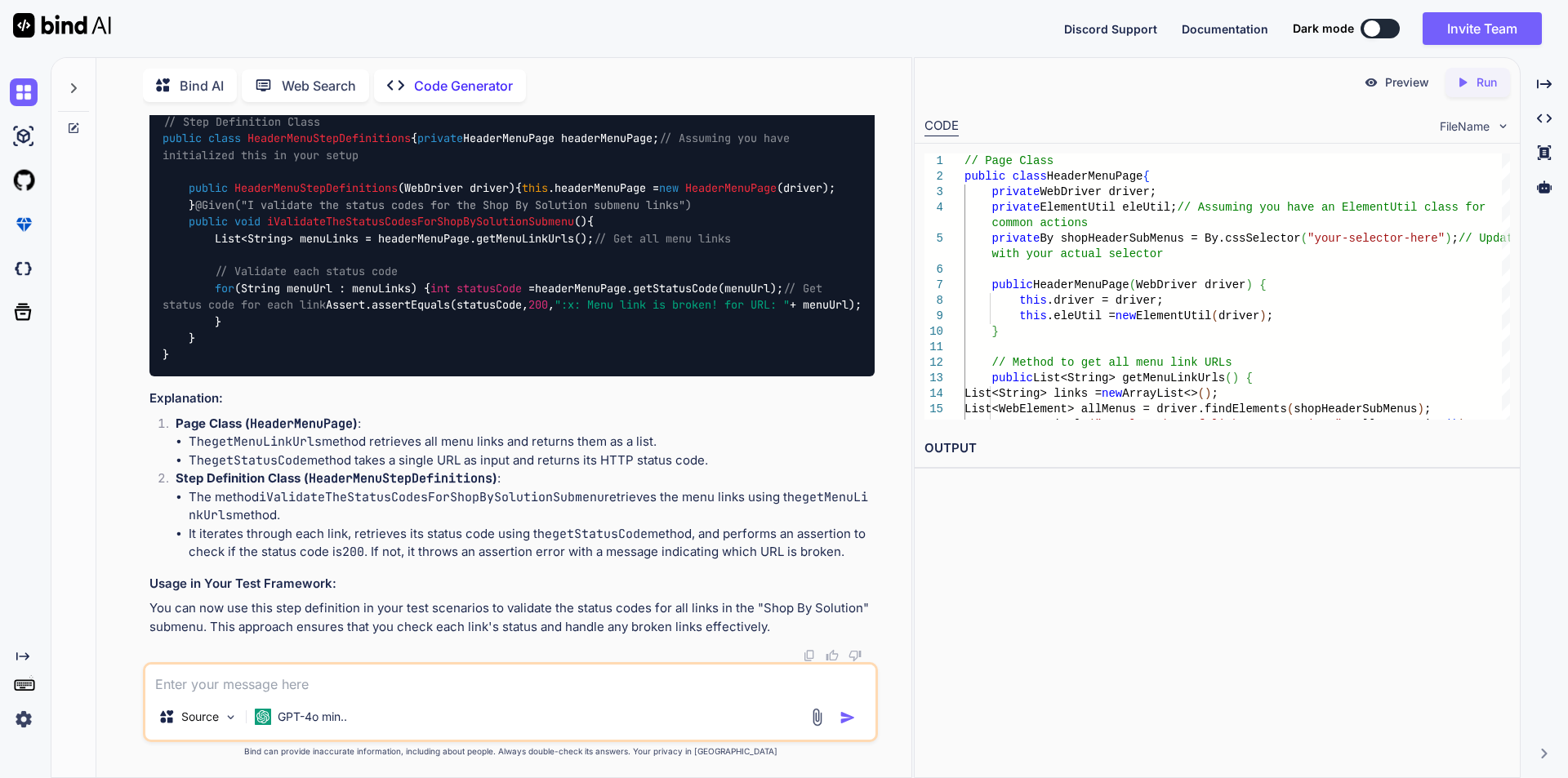
scroll to position [9545, 0]
drag, startPoint x: 175, startPoint y: 193, endPoint x: 260, endPoint y: 408, distance: 231.2
copy code "public List<String> getMenuLinkUrls () { List<String> links = new ArrayList <>(…"
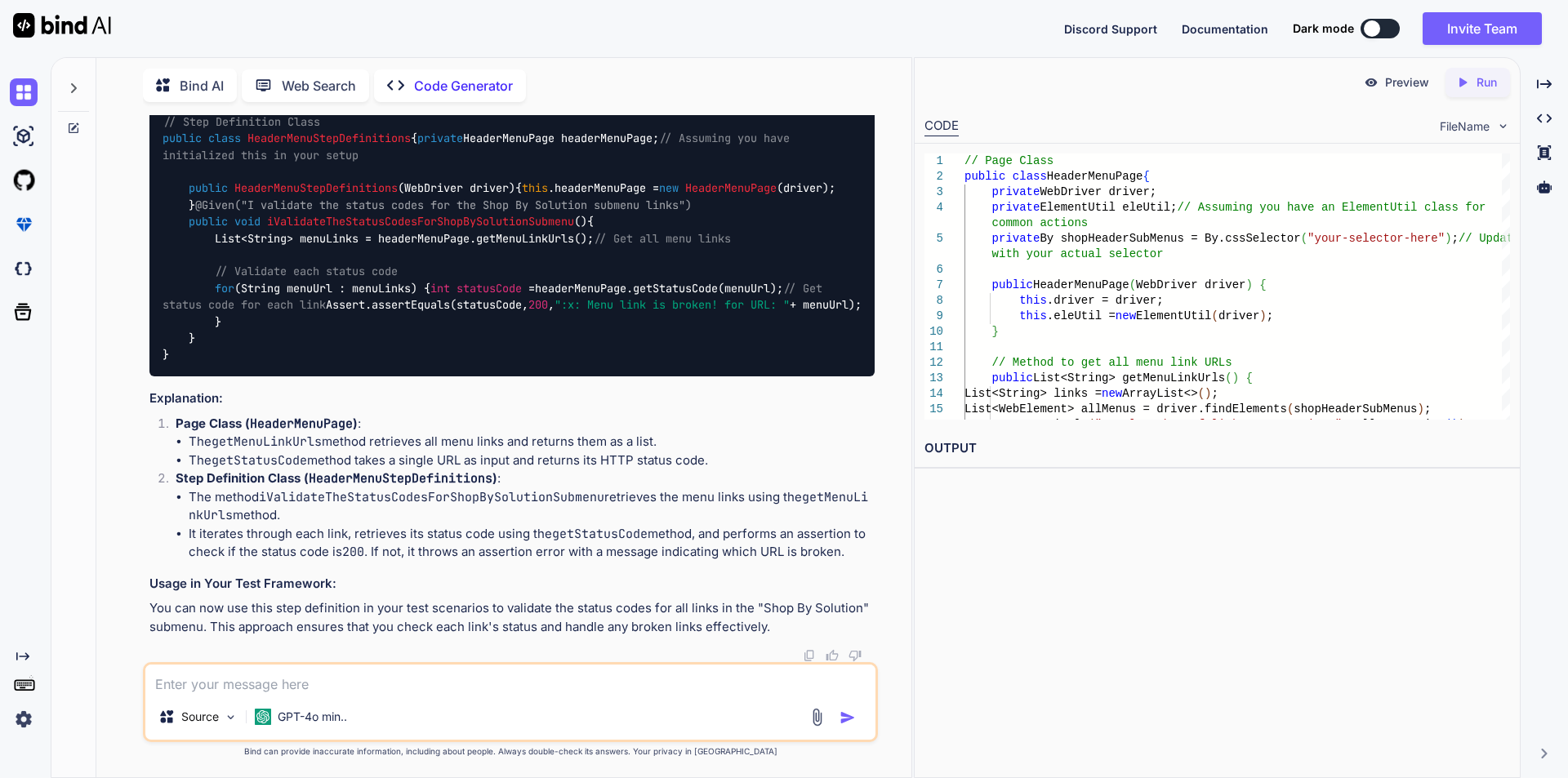
scroll to position [9627, 0]
drag, startPoint x: 187, startPoint y: 377, endPoint x: 245, endPoint y: 555, distance: 187.2
copy code "public int getStatusCode (String linkUrl) { int code = 0 ; try { HttpURLConnect…"
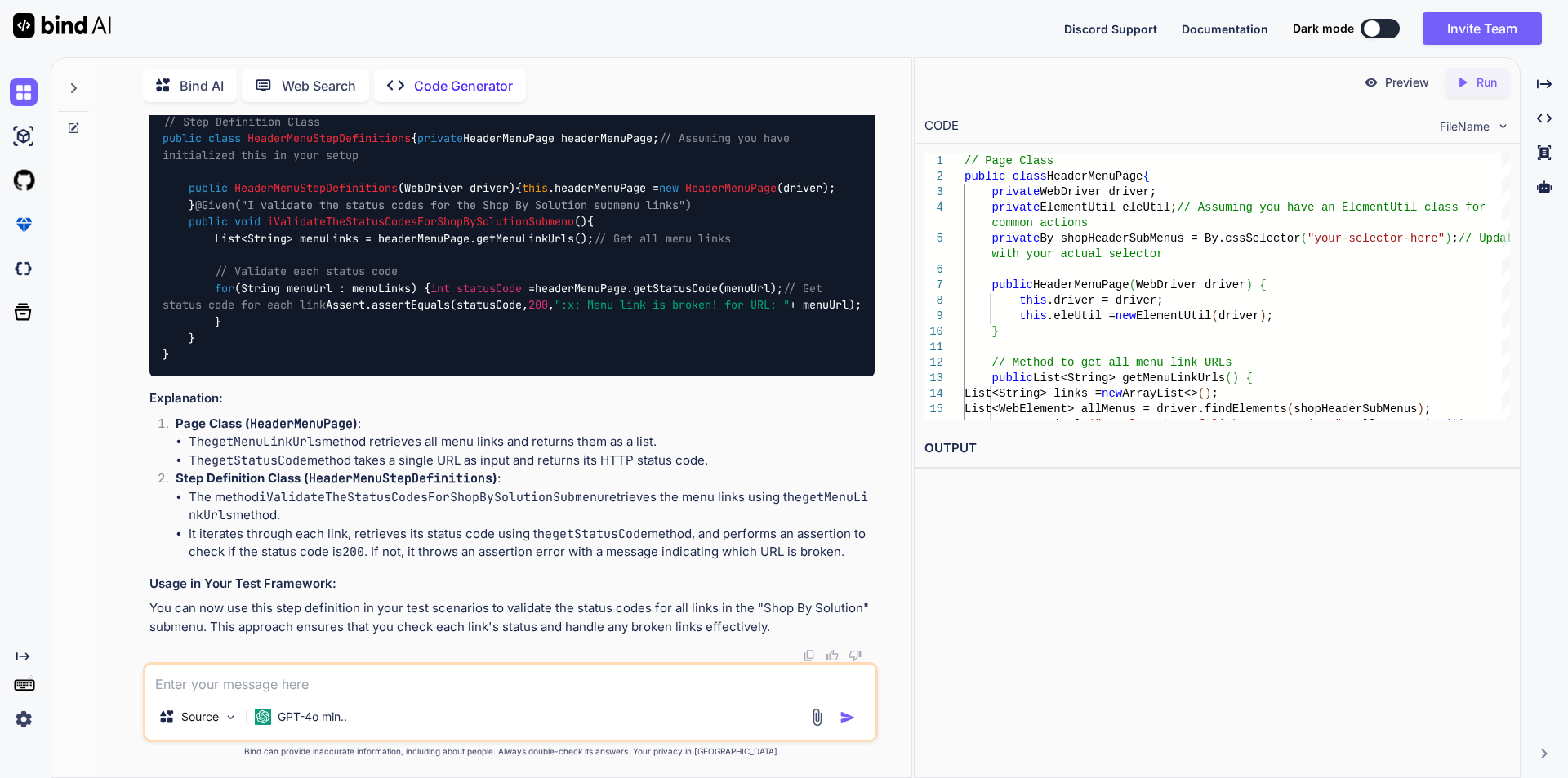
scroll to position [10117, 0]
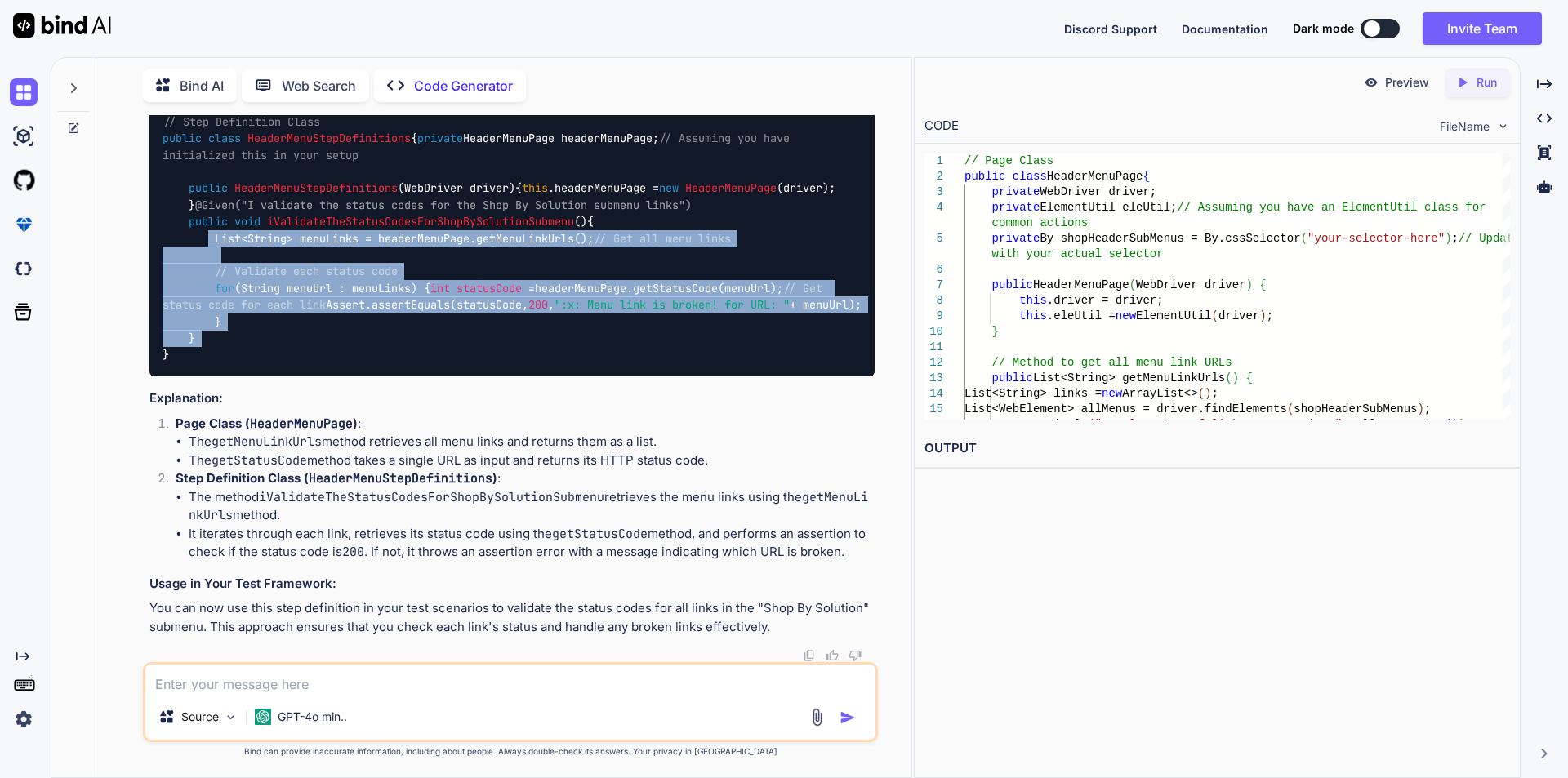
drag, startPoint x: 201, startPoint y: 383, endPoint x: 659, endPoint y: 501, distance: 473.0
click at [659, 377] on div "// Step Definition Class public class HeaderMenuStepDefinitions { private Heade…" at bounding box center [512, 238] width 725 height 276
copy code "List<String> menuLinks = headerMenuPage.getMenuLinkUrls(); // Get all menu link…"
click at [448, 377] on div "// Step Definition Class public class HeaderMenuStepDefinitions { private Heade…" at bounding box center [512, 238] width 725 height 276
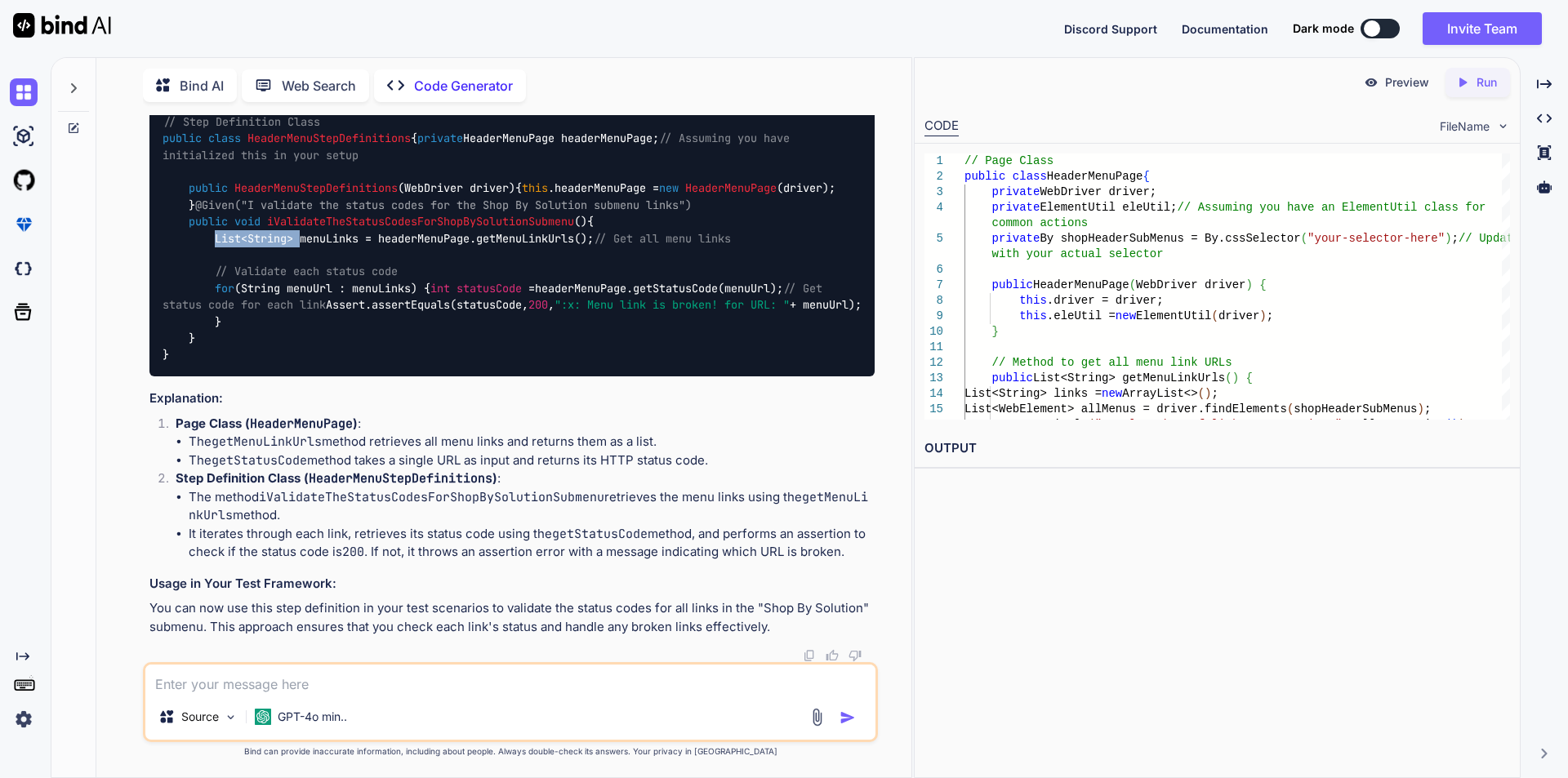
drag, startPoint x: 211, startPoint y: 383, endPoint x: 294, endPoint y: 381, distance: 83.0
click at [294, 363] on code "// Step Definition Class public class HeaderMenuStepDefinitions { private Heade…" at bounding box center [512, 238] width 699 height 250
copy code "List<String>"
